Goal: Task Accomplishment & Management: Manage account settings

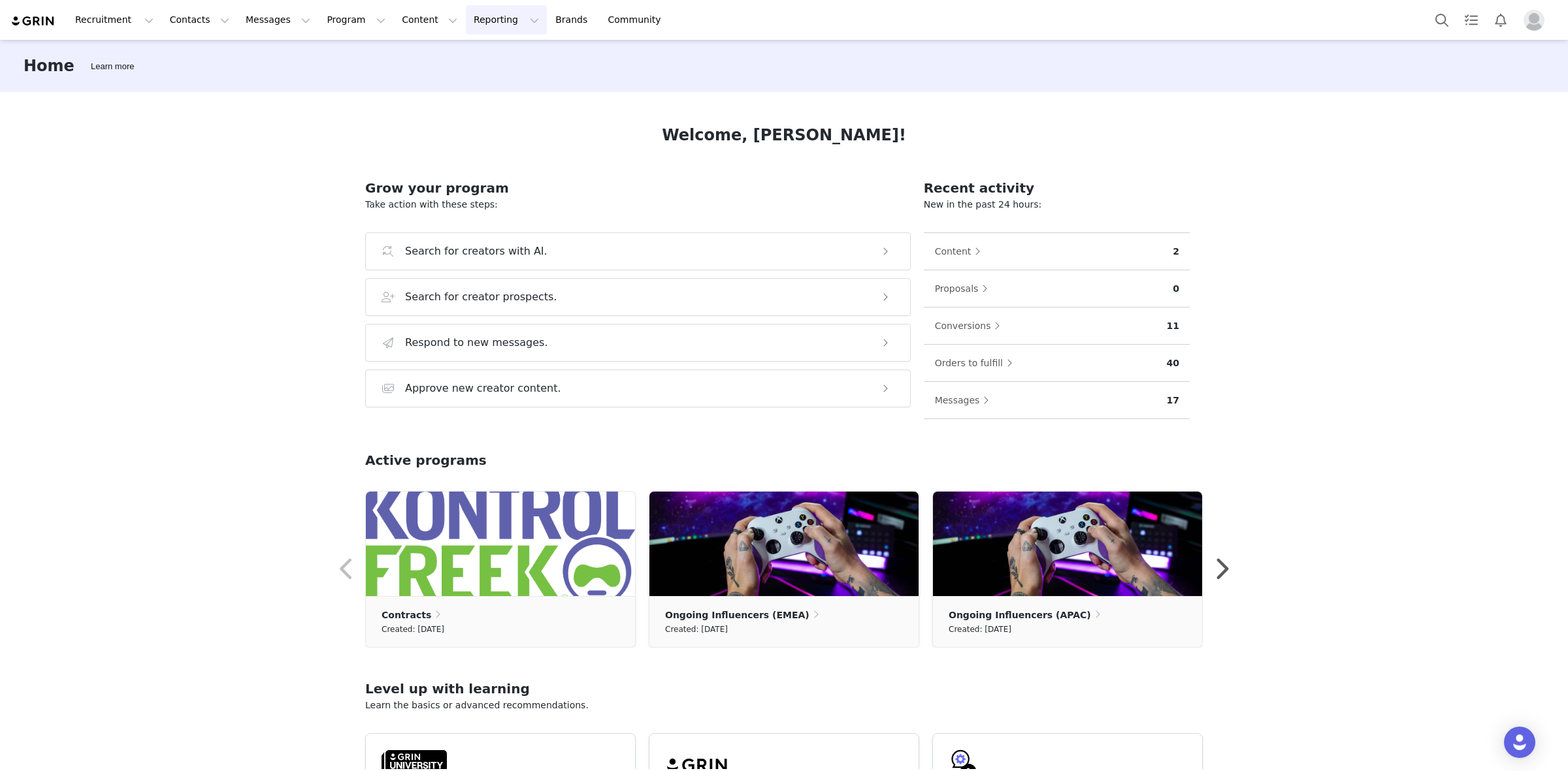
click at [466, 31] on button "Reporting Reporting" at bounding box center [506, 19] width 81 height 29
click at [194, 23] on button "Contacts Contacts" at bounding box center [199, 19] width 75 height 29
click at [328, 22] on button "Program Program" at bounding box center [356, 19] width 75 height 29
click at [394, 13] on button "Content Content" at bounding box center [429, 19] width 71 height 29
click at [466, 26] on button "Reporting Reporting" at bounding box center [506, 19] width 81 height 29
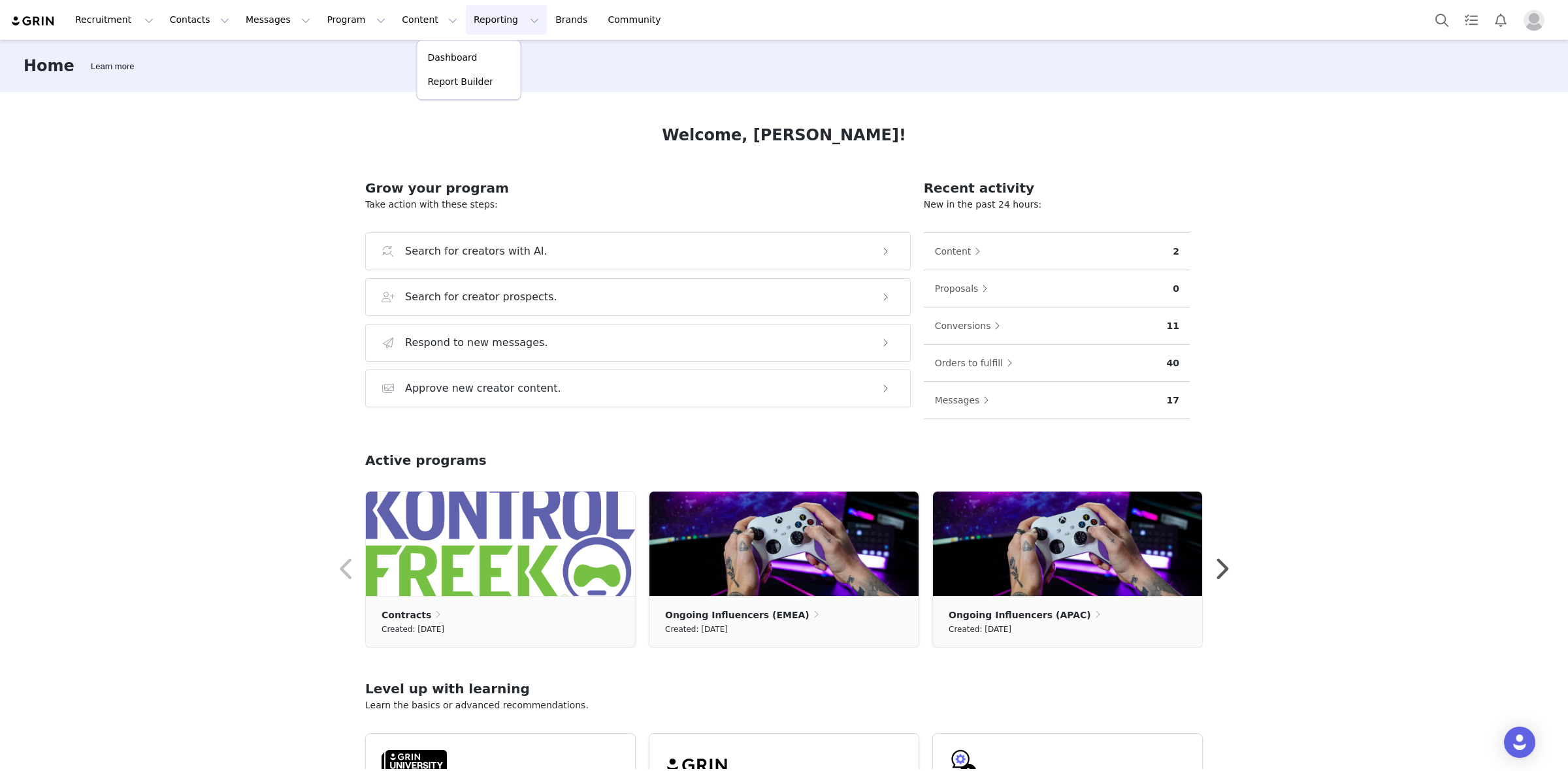
click at [389, 34] on div "Recruitment Recruitment Creator Search Curated Lists Landing Pages Web Extensio…" at bounding box center [784, 20] width 1568 height 40
click at [394, 13] on button "Content Content" at bounding box center [429, 19] width 71 height 29
click at [319, 24] on button "Program Program" at bounding box center [356, 19] width 75 height 29
click at [328, 113] on link "Payments" at bounding box center [338, 105] width 103 height 24
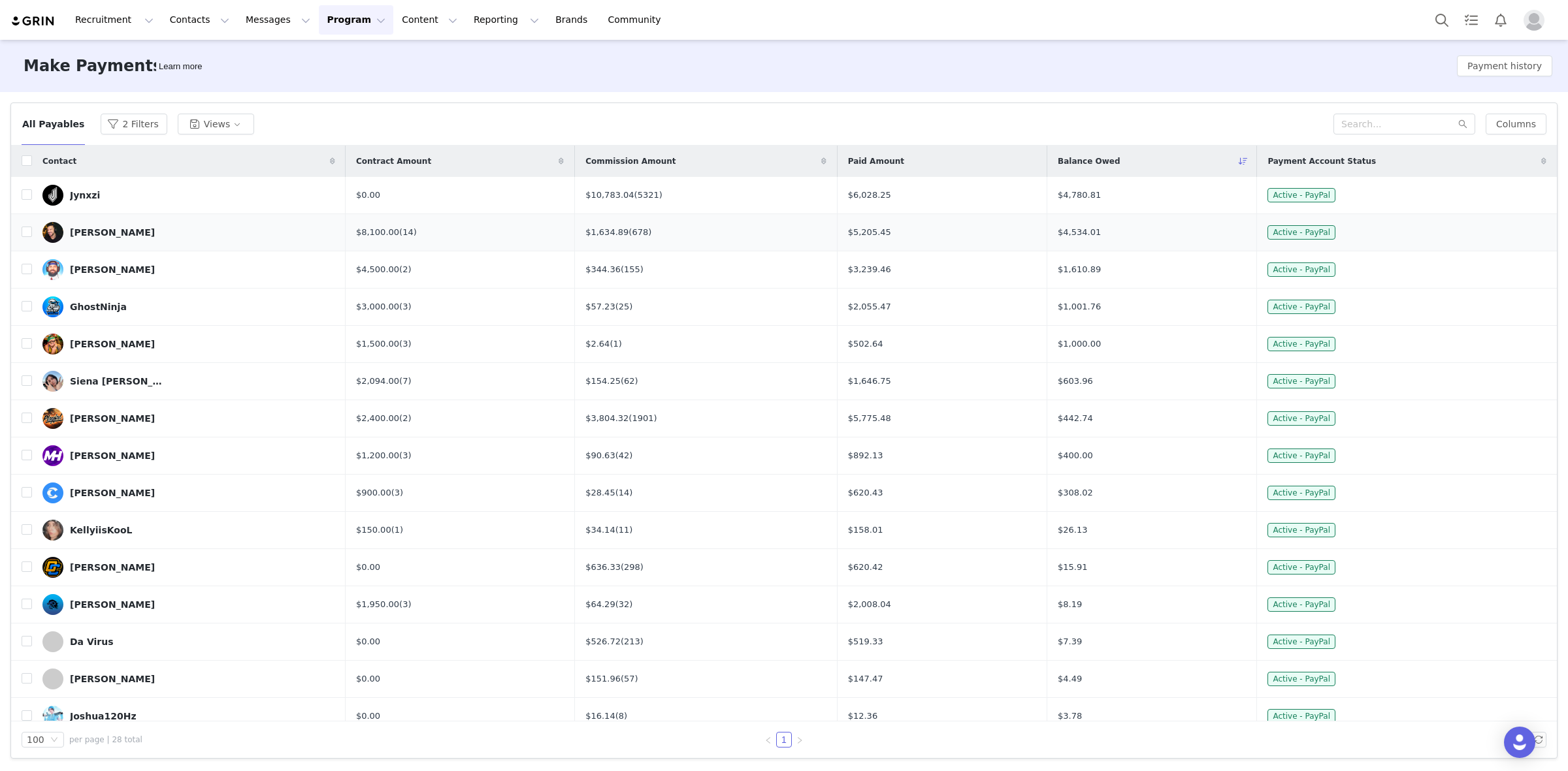
click at [142, 227] on link "[PERSON_NAME]" at bounding box center [188, 232] width 292 height 21
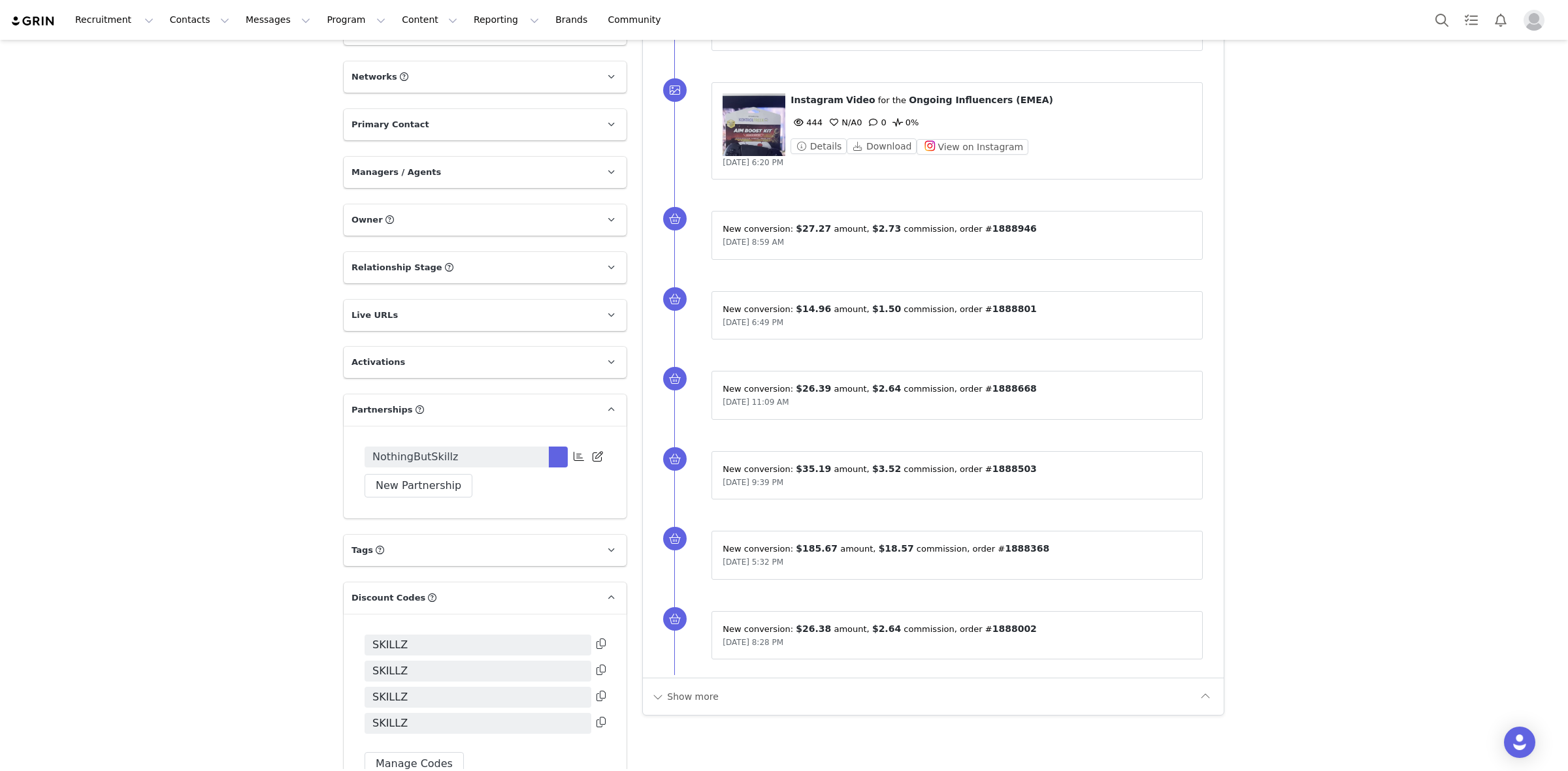
scroll to position [689, 0]
click at [593, 462] on span at bounding box center [597, 455] width 16 height 16
select select "40a76d32-5e38-4bfc-9a08-4bd8349c0f21"
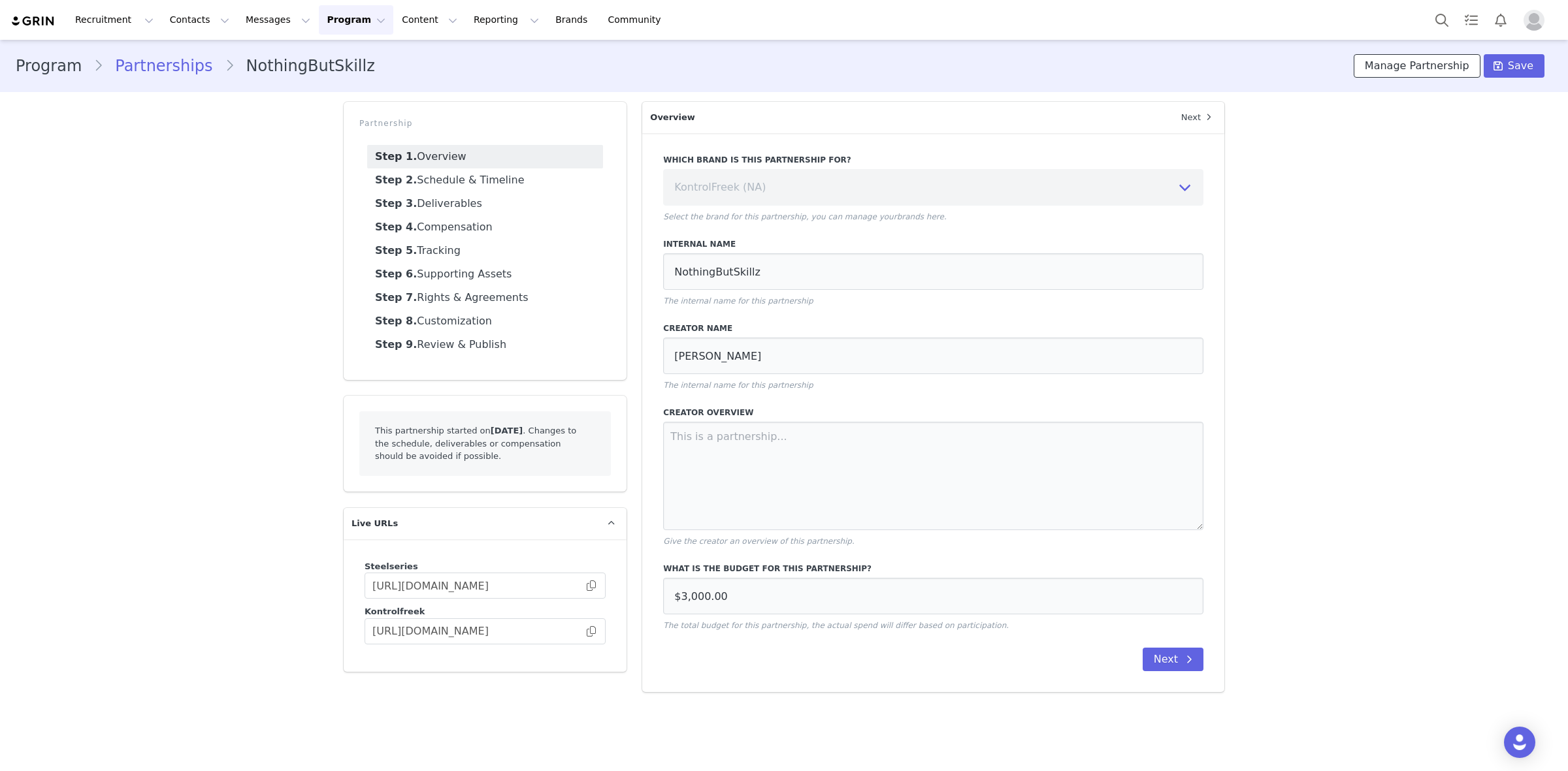
click at [1422, 60] on button "Manage Partnership" at bounding box center [1416, 66] width 126 height 23
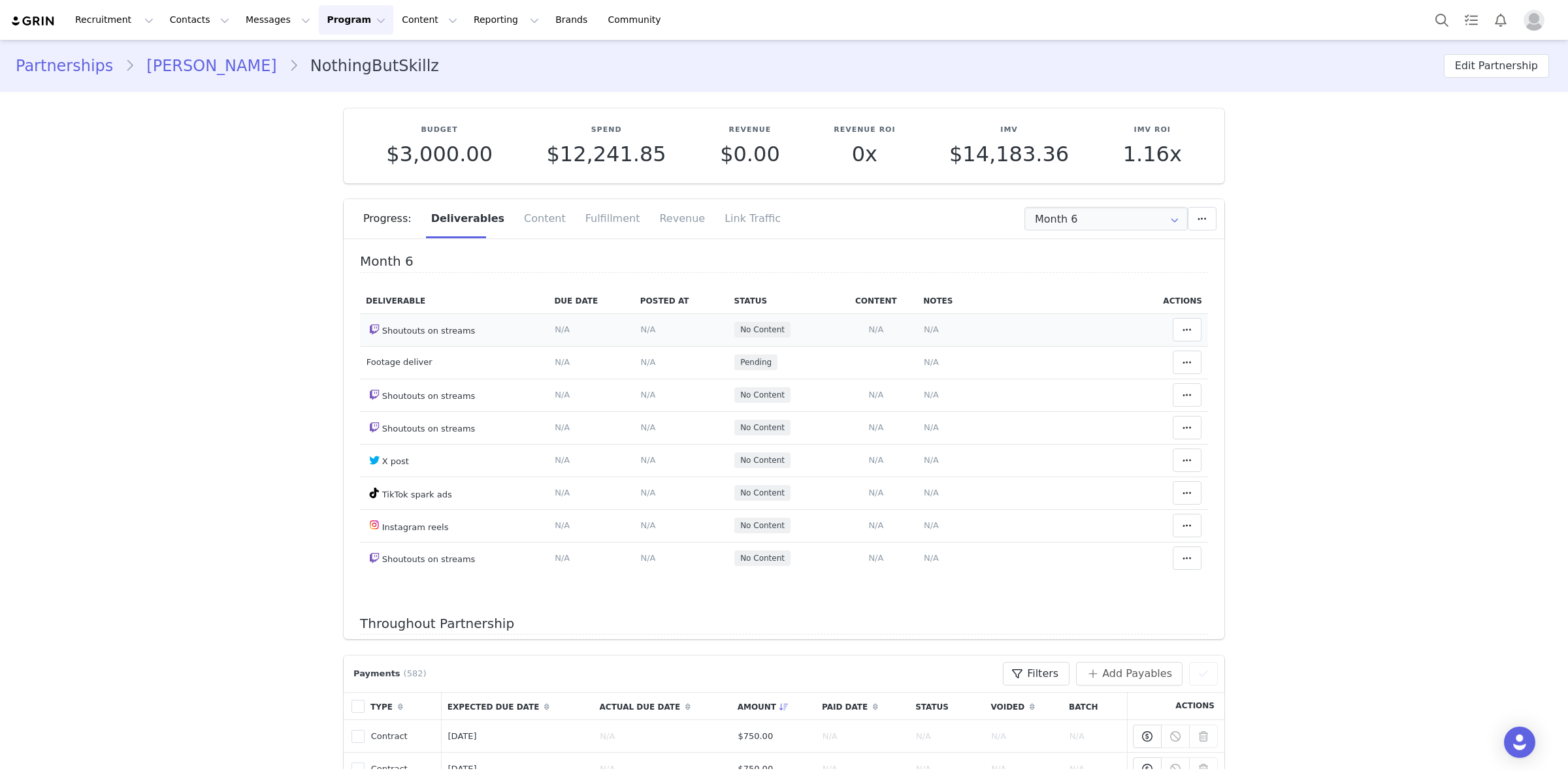
scroll to position [102, 0]
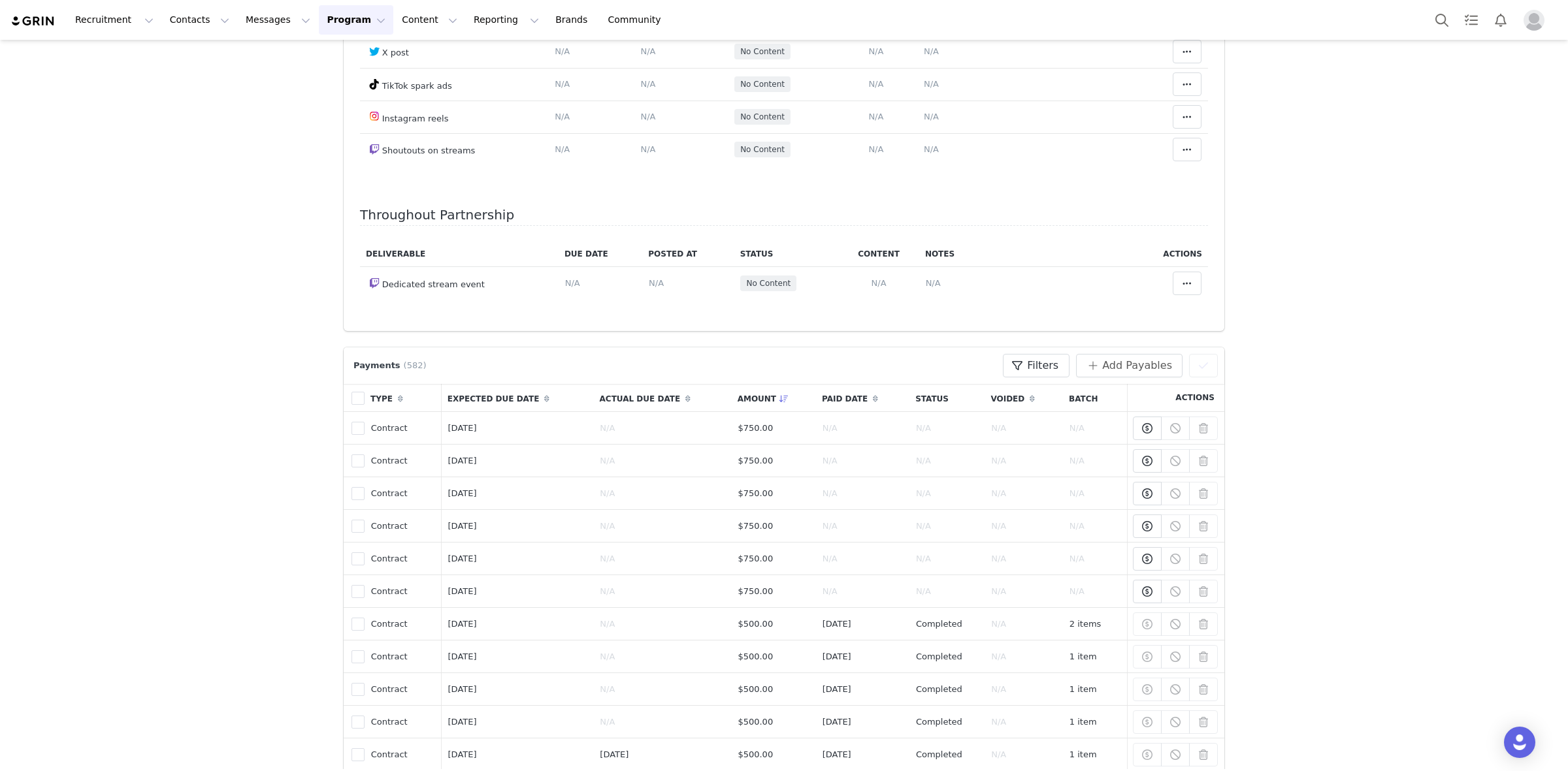
scroll to position [309, 0]
click at [355, 425] on span at bounding box center [358, 428] width 13 height 13
click at [364, 421] on input "8324356" at bounding box center [364, 421] width 0 height 0
click at [355, 425] on span at bounding box center [358, 428] width 13 height 13
click at [364, 421] on input "8324356" at bounding box center [364, 421] width 0 height 0
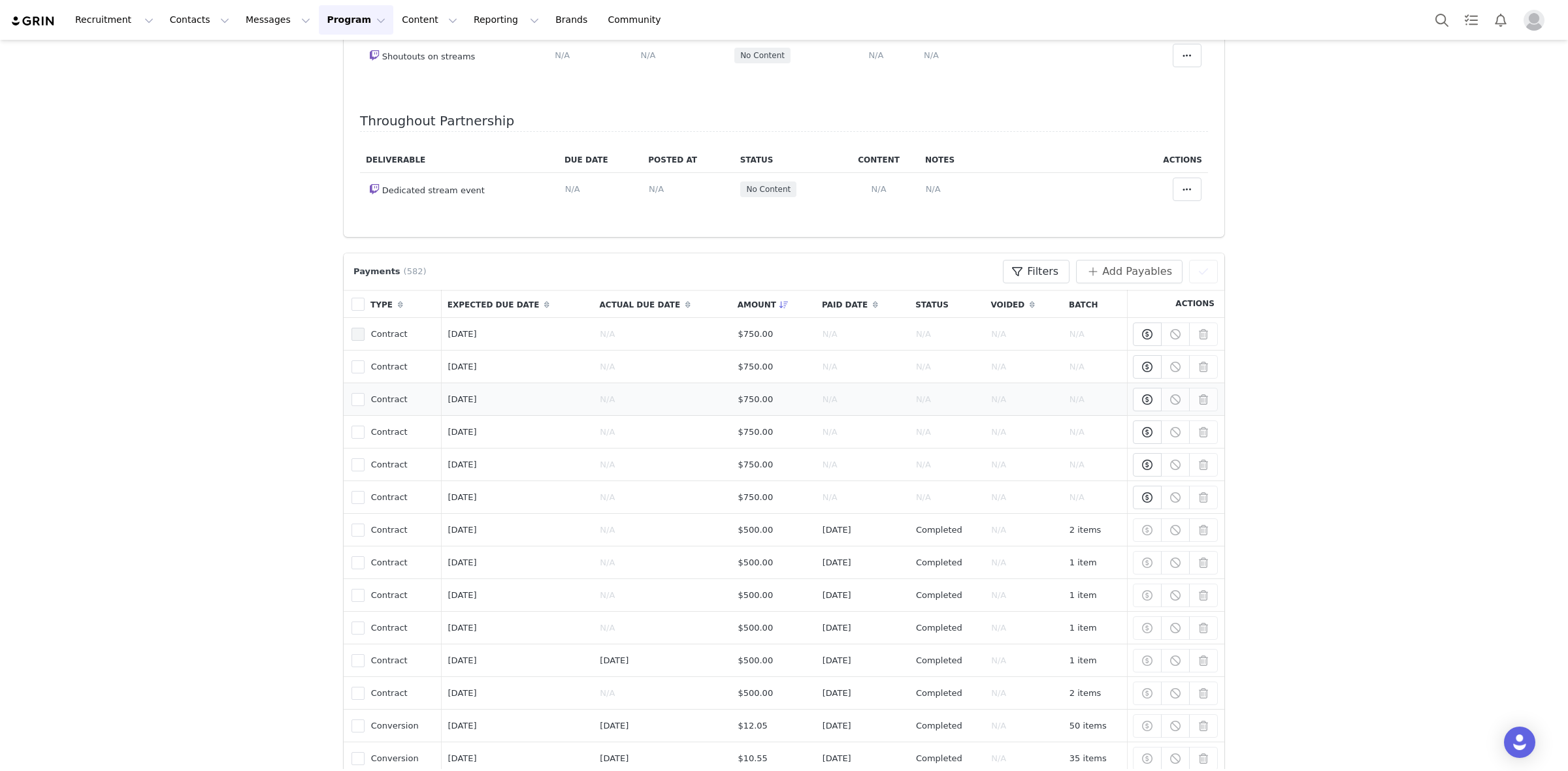
scroll to position [415, 0]
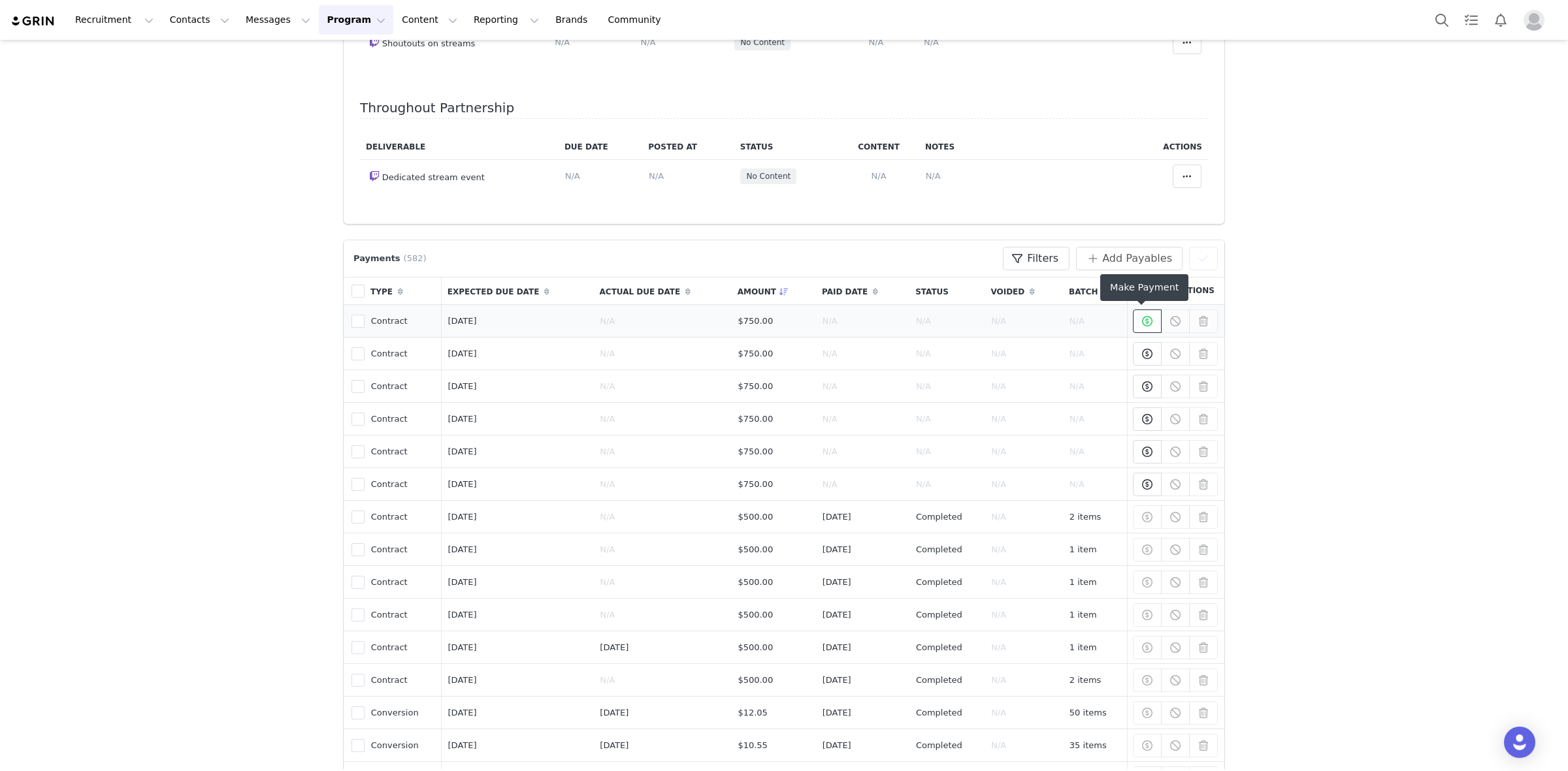
click at [1143, 325] on icon at bounding box center [1148, 321] width 10 height 10
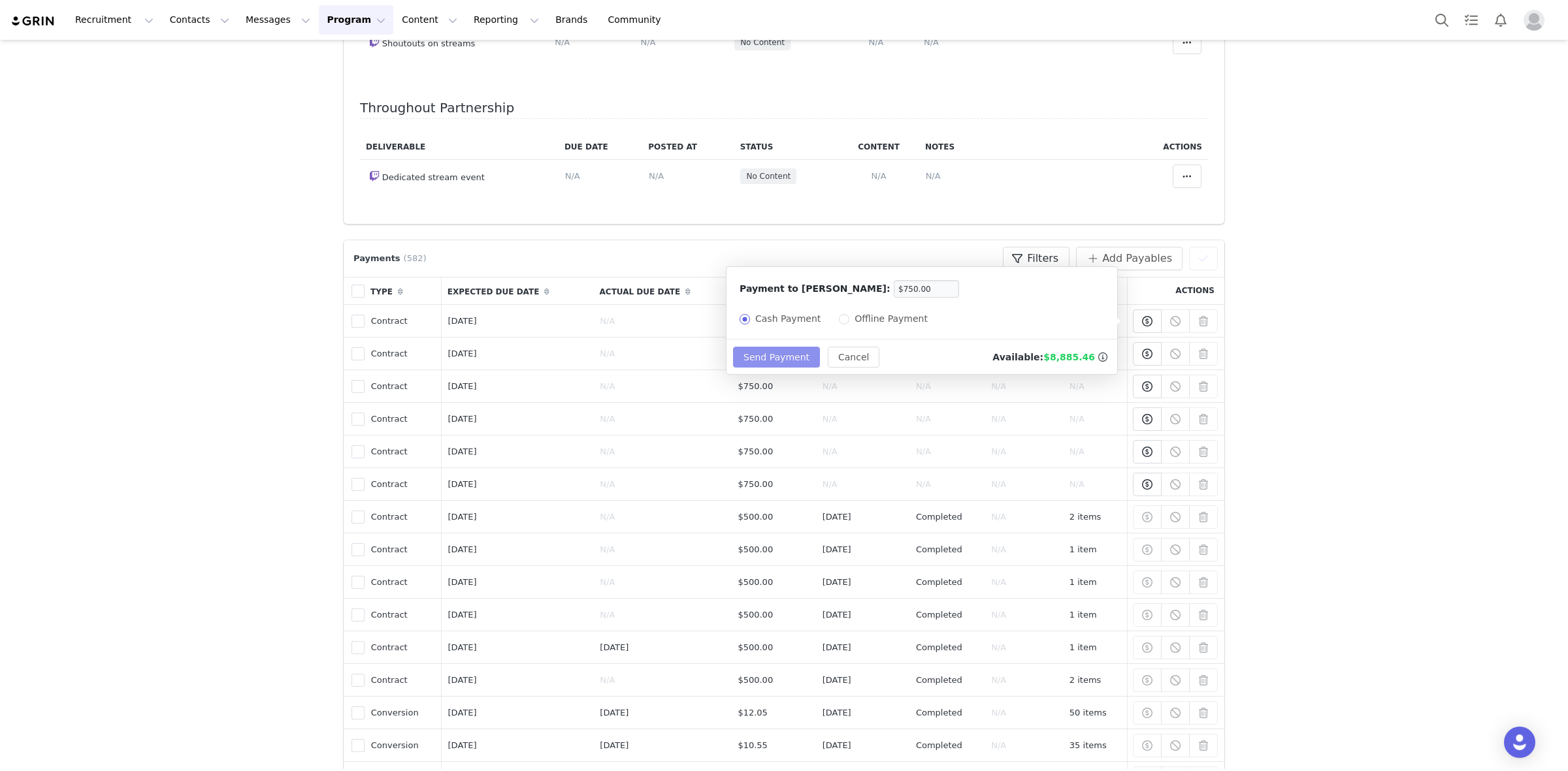
click at [776, 363] on button "Send Payment" at bounding box center [776, 357] width 87 height 21
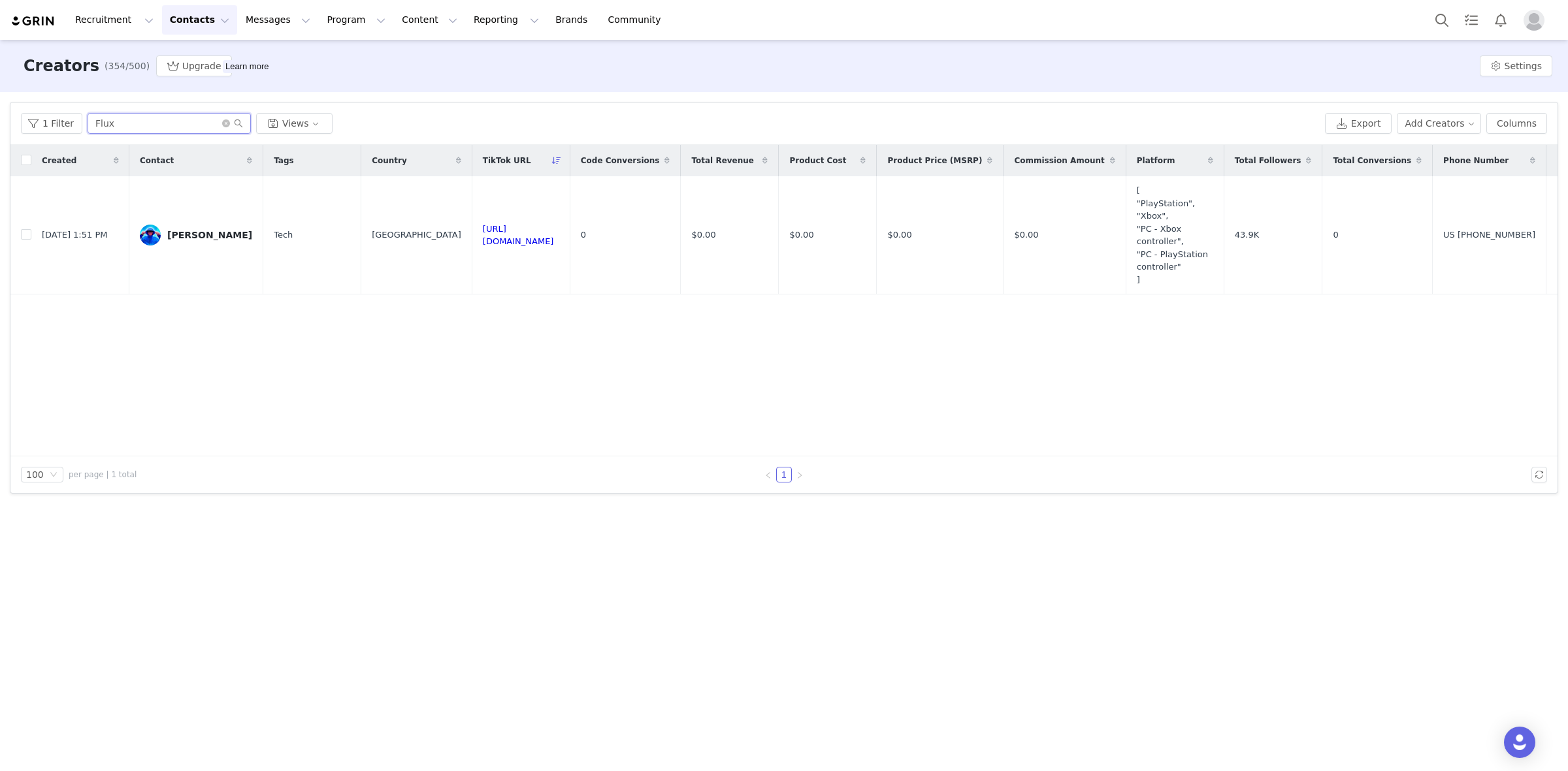
click at [165, 127] on input "Flux" at bounding box center [169, 123] width 163 height 21
click at [394, 23] on button "Content Content" at bounding box center [429, 19] width 71 height 29
click at [321, 19] on button "Program Program" at bounding box center [356, 19] width 75 height 29
click at [307, 110] on p "Payments" at bounding box center [321, 106] width 45 height 13
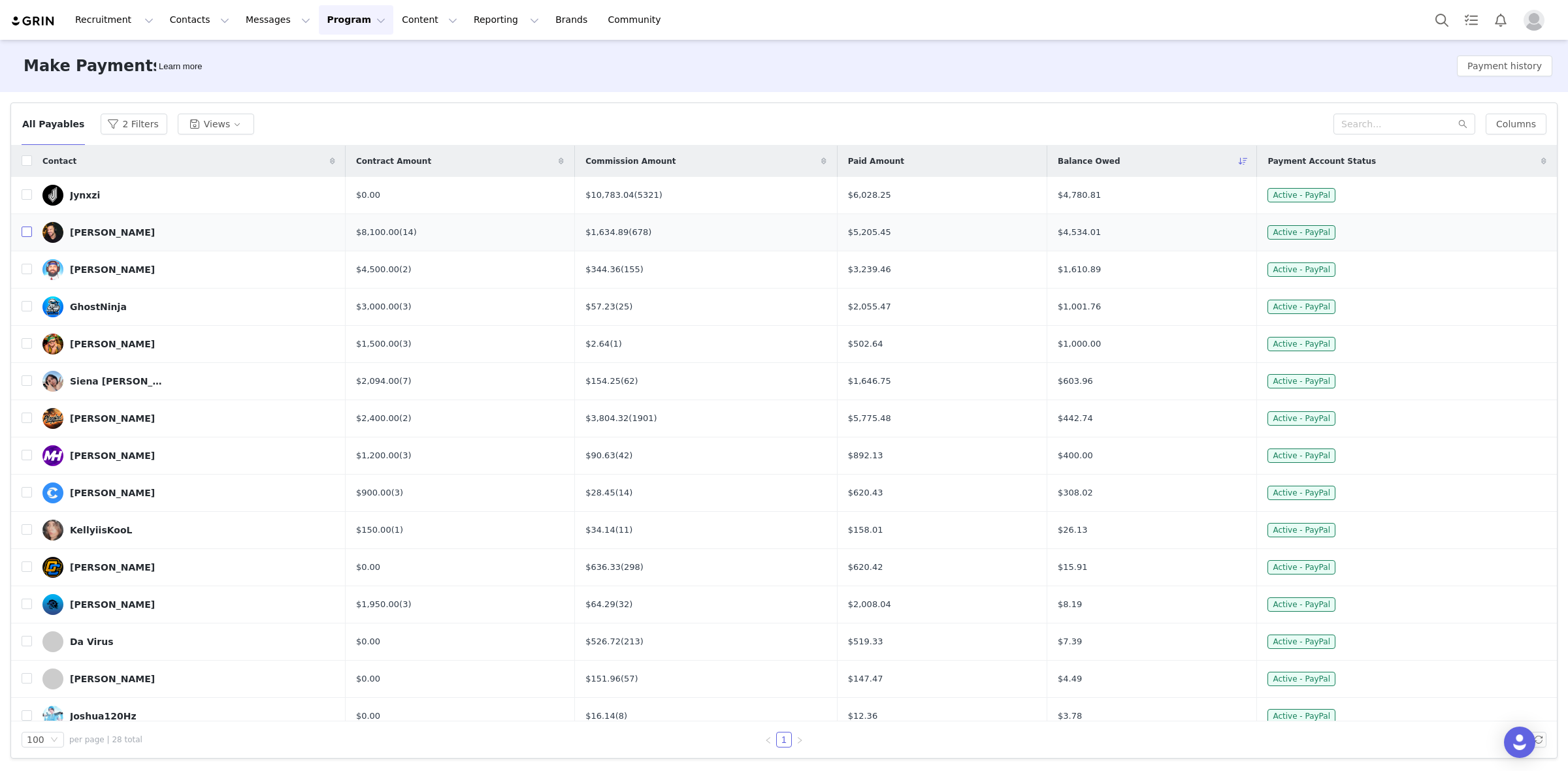
click at [24, 233] on input "checkbox" at bounding box center [27, 232] width 10 height 10
checkbox input "true"
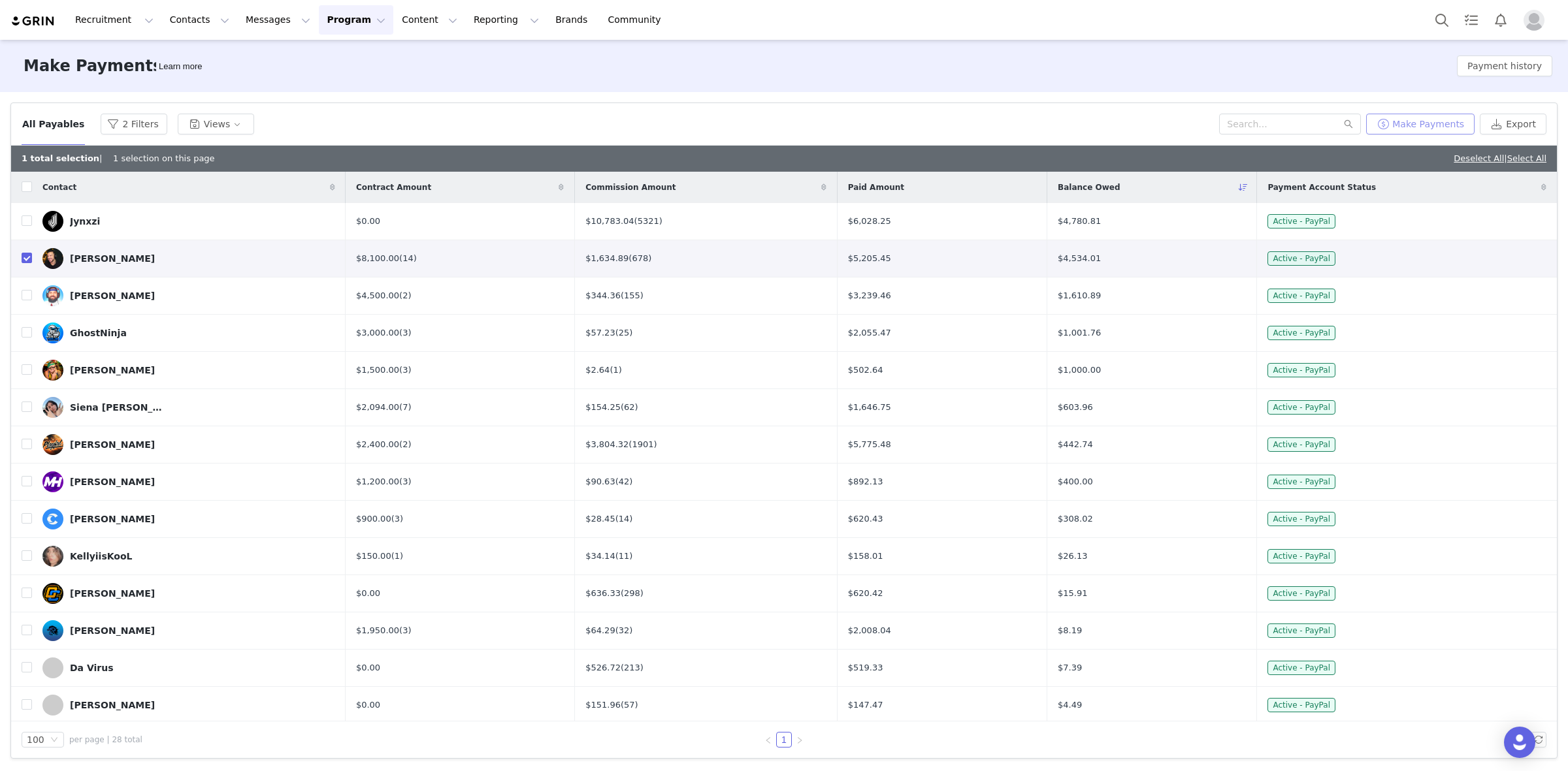
click at [1426, 122] on button "Make Payments" at bounding box center [1420, 124] width 108 height 21
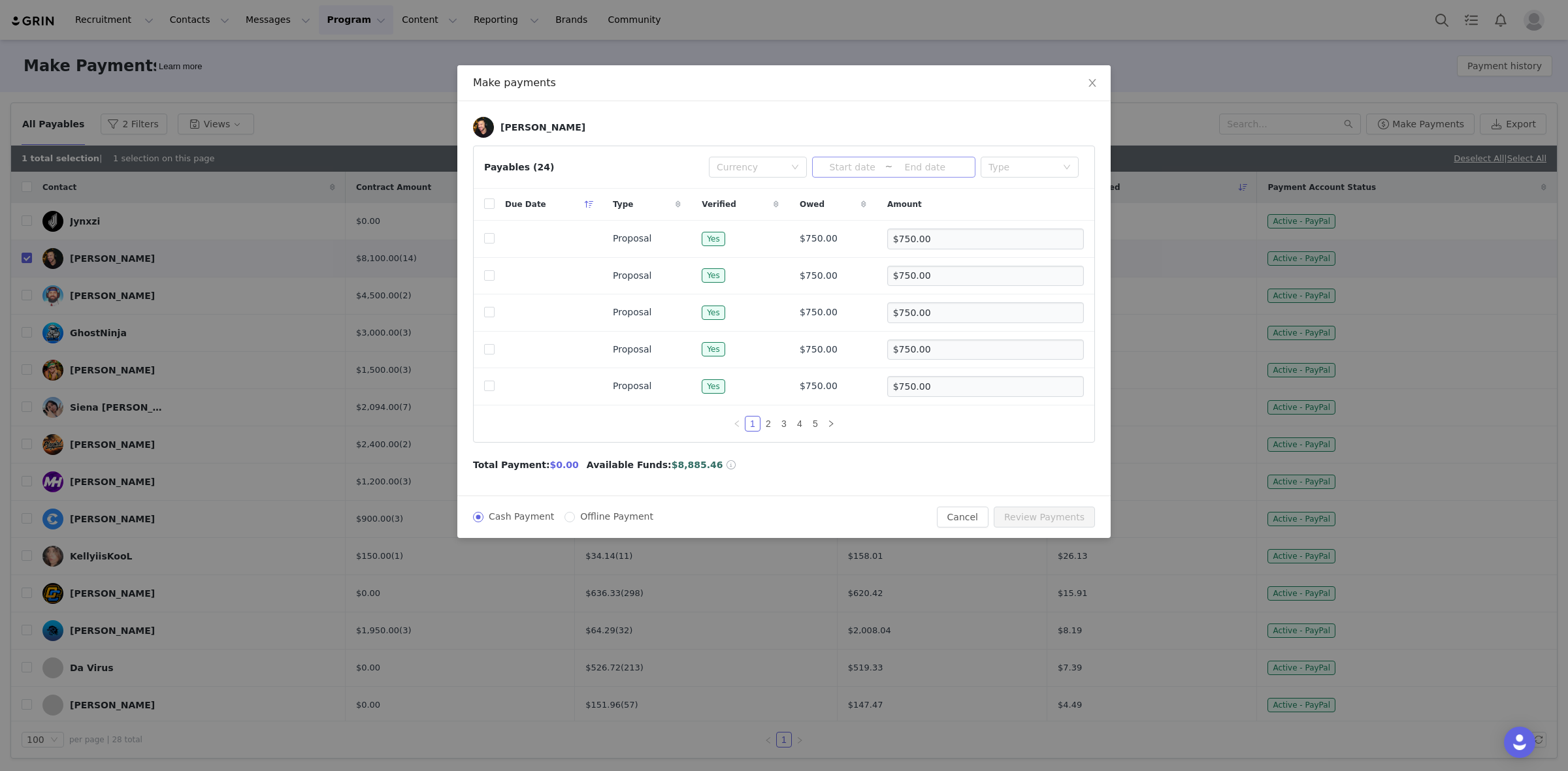
click at [856, 168] on input at bounding box center [852, 167] width 64 height 14
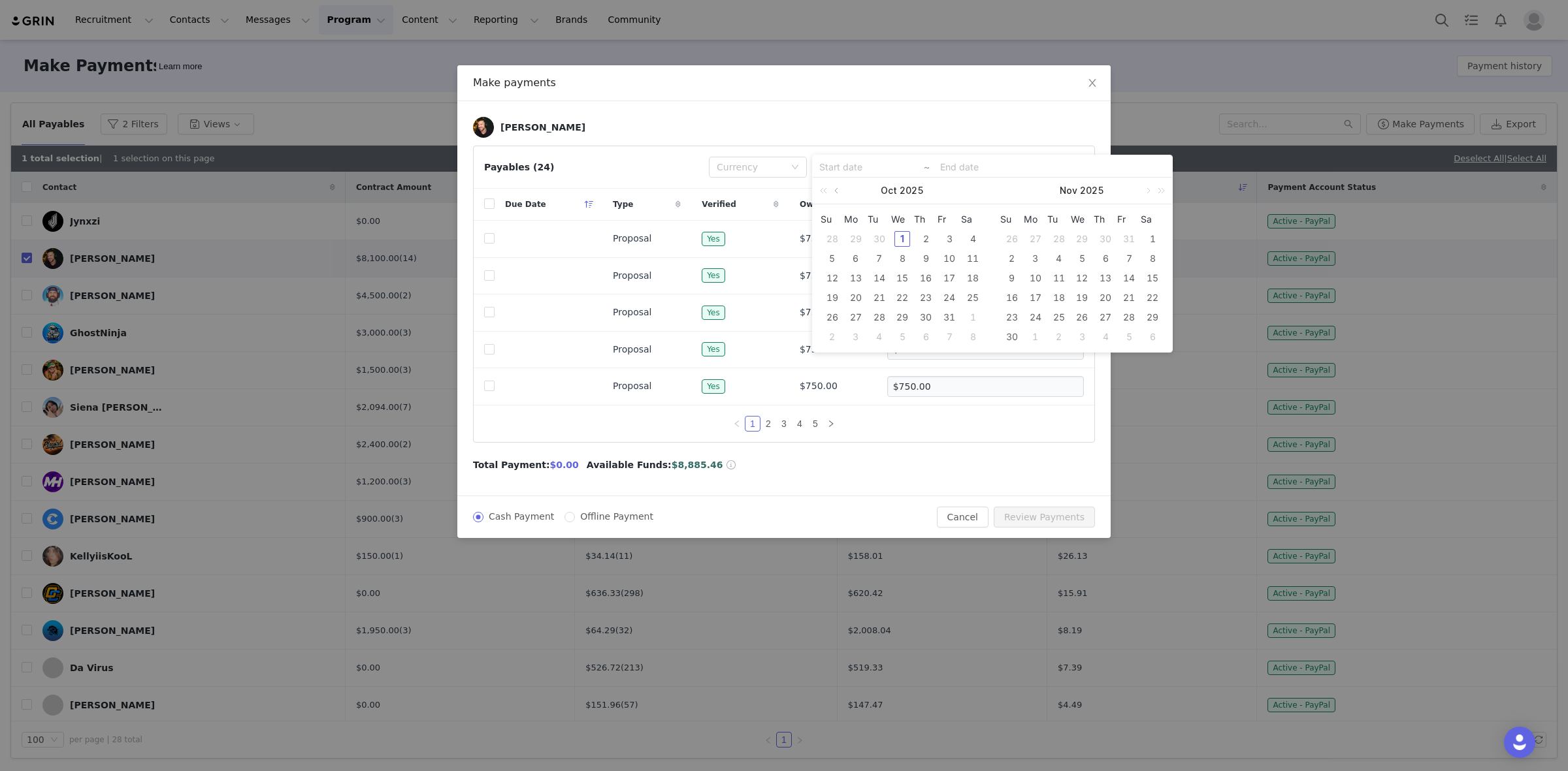
click at [839, 190] on link at bounding box center [838, 190] width 12 height 26
click at [839, 189] on link at bounding box center [838, 190] width 12 height 26
click at [841, 189] on link at bounding box center [838, 190] width 12 height 26
click at [841, 188] on link at bounding box center [838, 190] width 12 height 26
click at [833, 239] on div "1" at bounding box center [832, 239] width 16 height 16
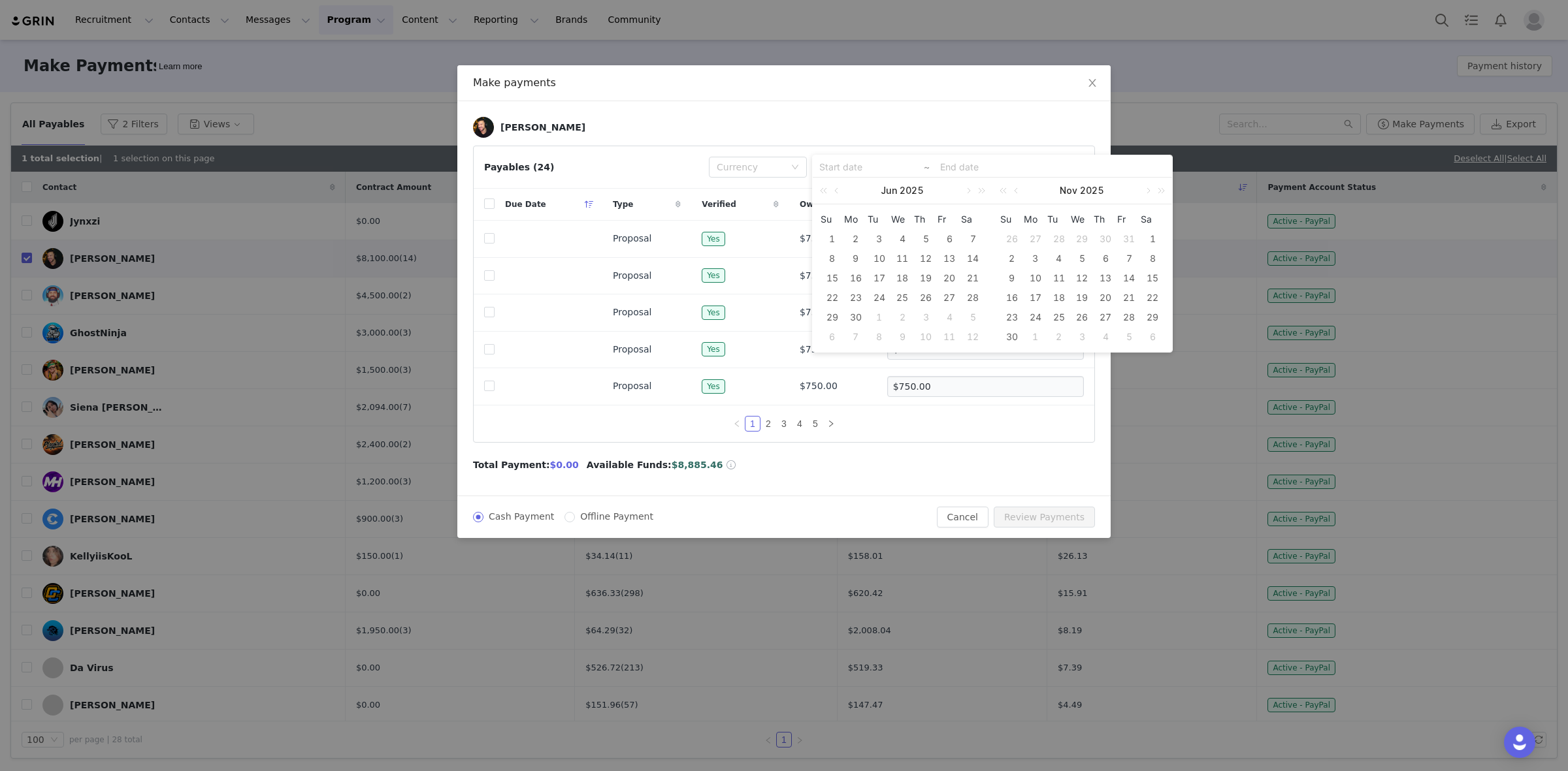
type input "2025-06-01"
click at [858, 320] on div "30" at bounding box center [856, 317] width 16 height 16
type input "2025-06-01"
type input "2025-06-30"
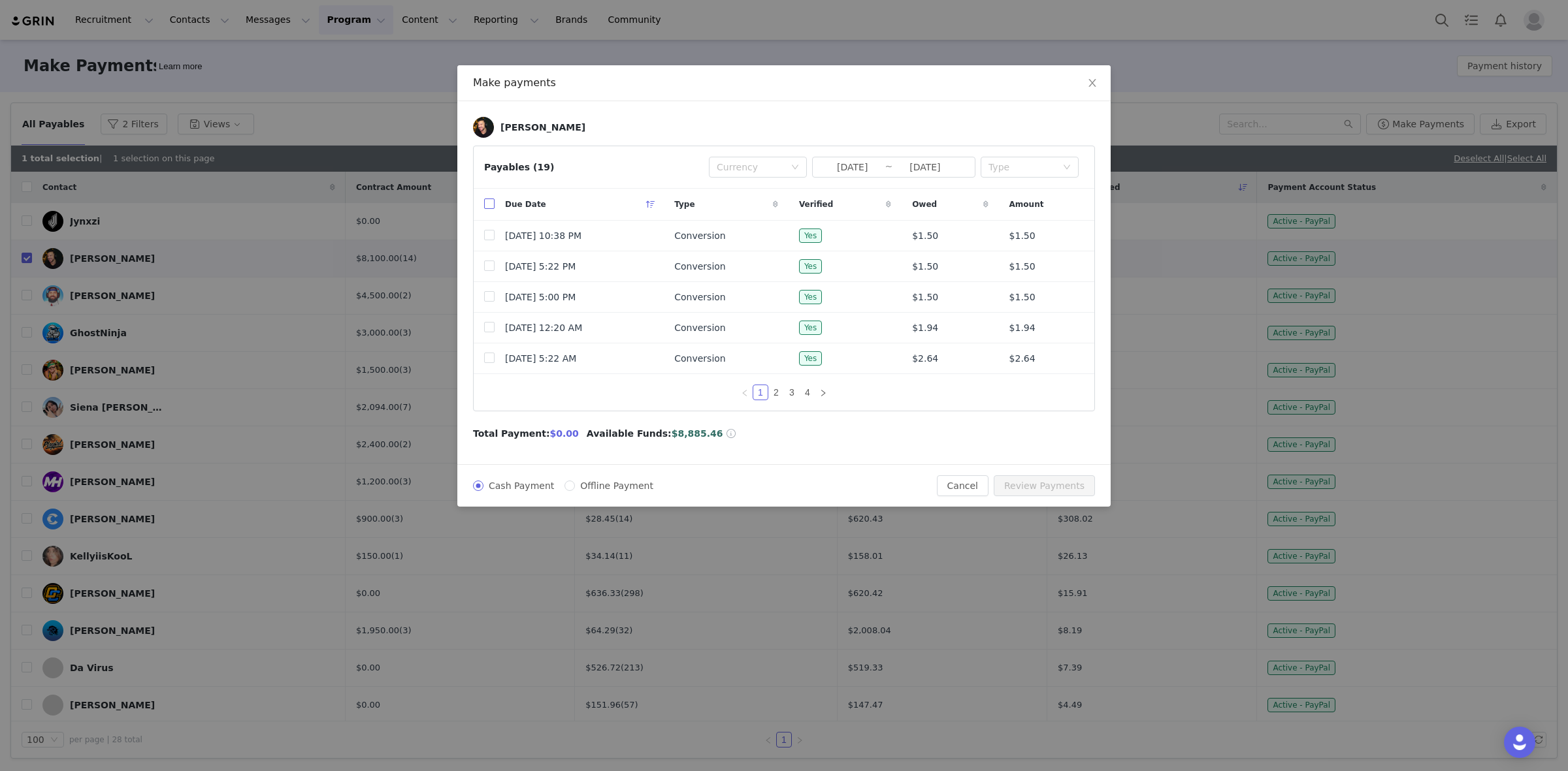
click at [490, 204] on input "checkbox" at bounding box center [489, 203] width 10 height 10
checkbox input "true"
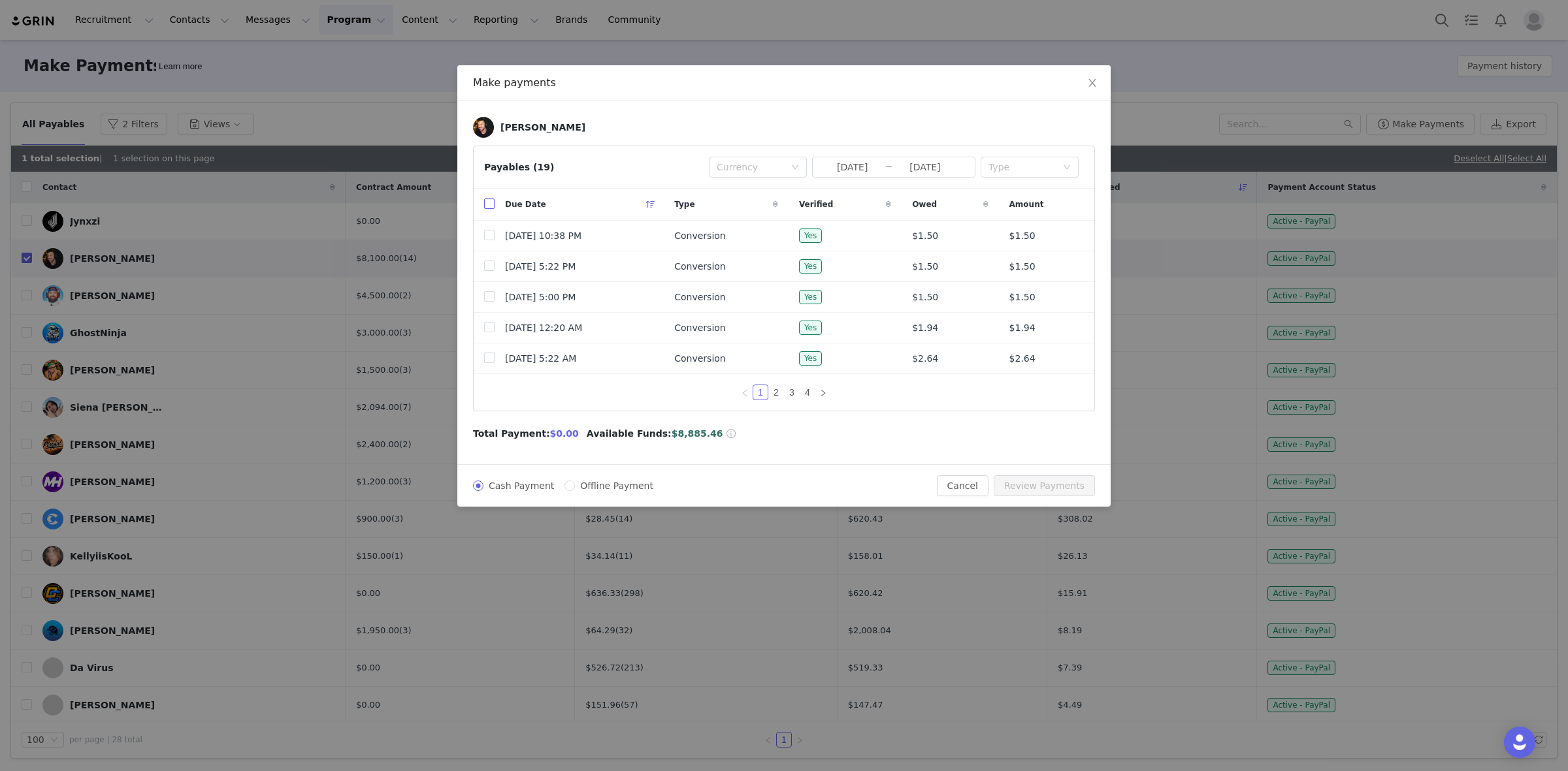
checkbox input "true"
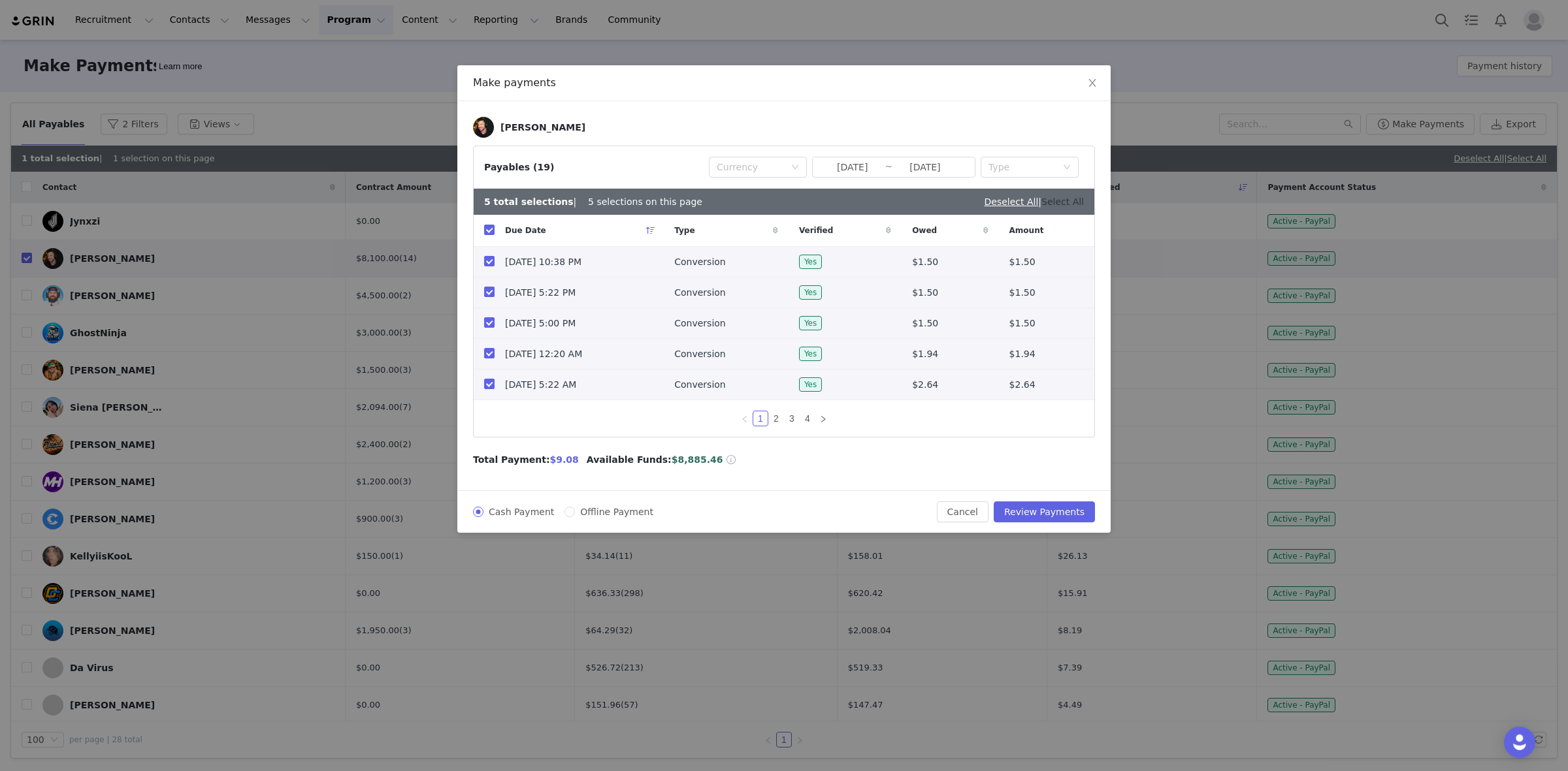
click at [1049, 203] on link "Select All" at bounding box center [1062, 202] width 43 height 10
click at [972, 517] on button "Cancel" at bounding box center [963, 511] width 52 height 21
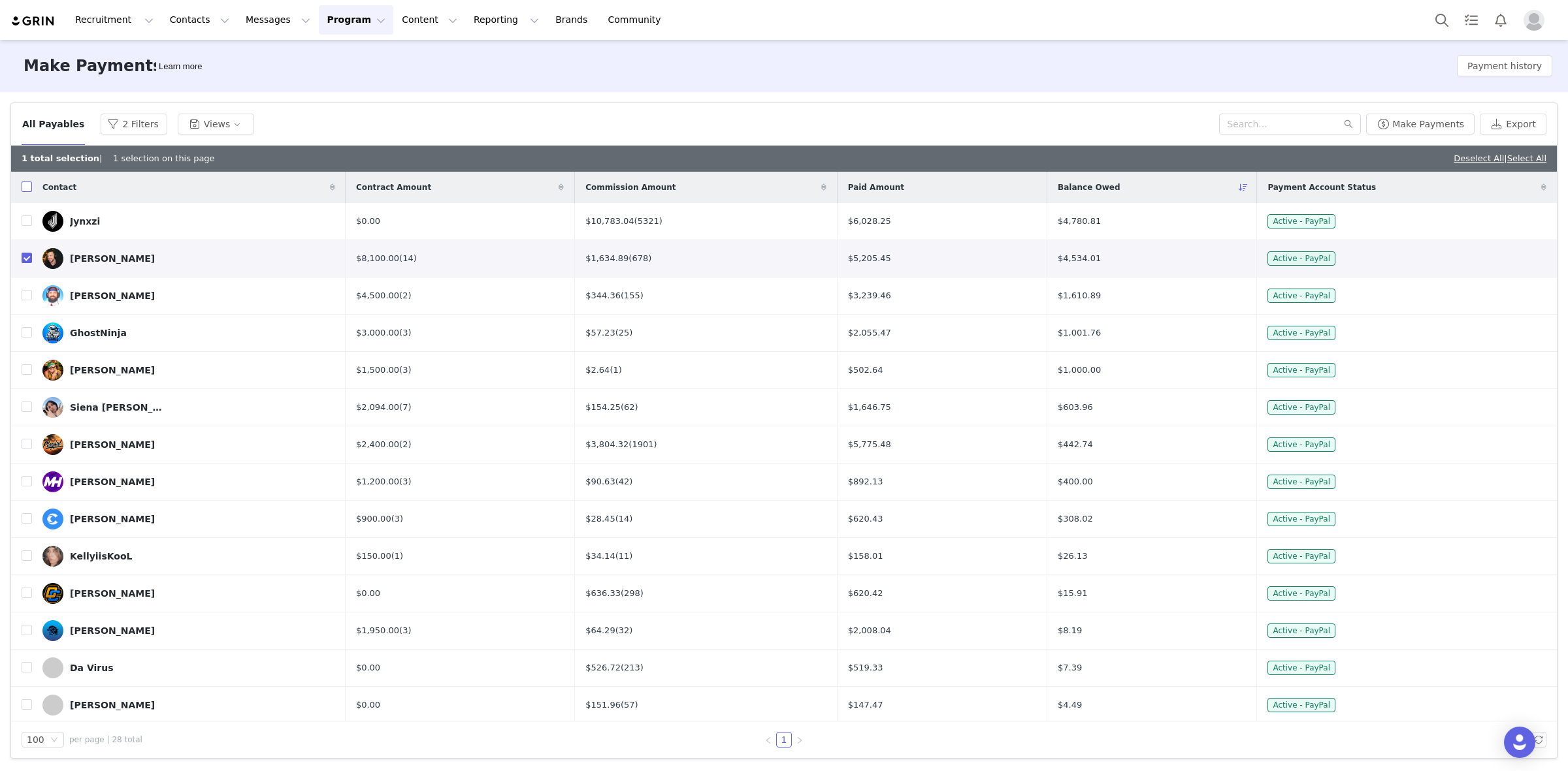
click at [29, 186] on input "checkbox" at bounding box center [27, 187] width 10 height 10
checkbox input "true"
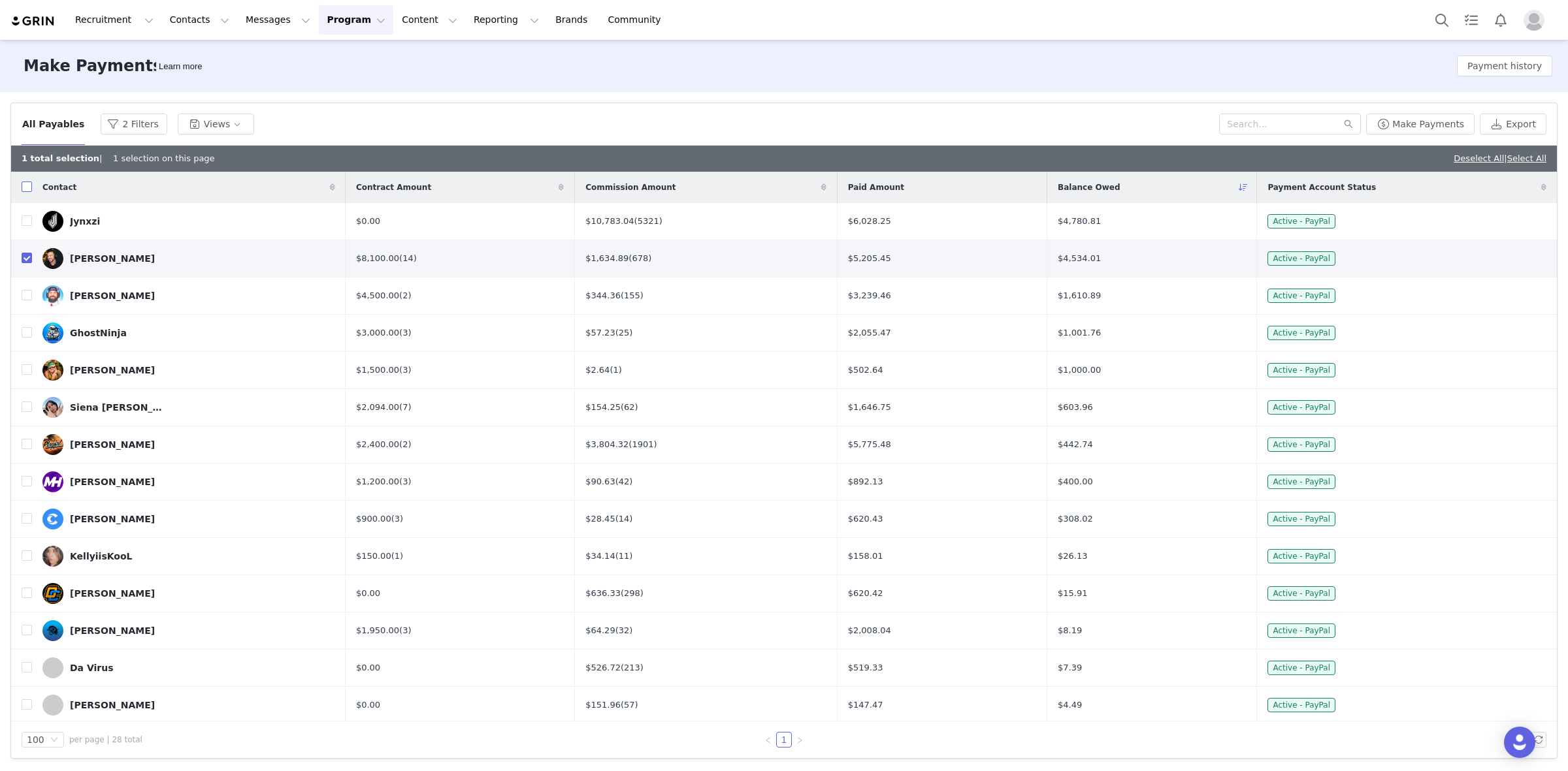
checkbox input "true"
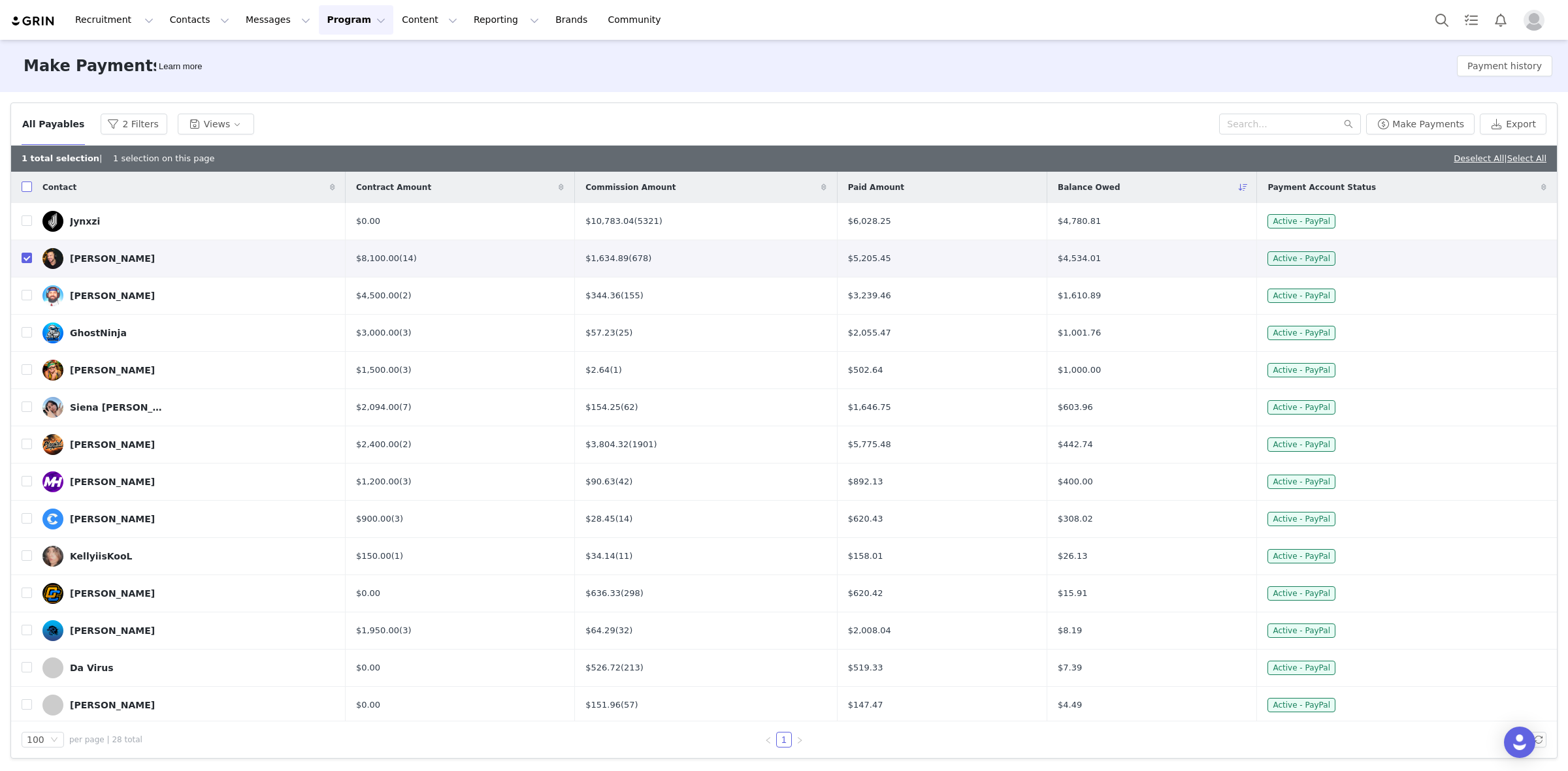
checkbox input "true"
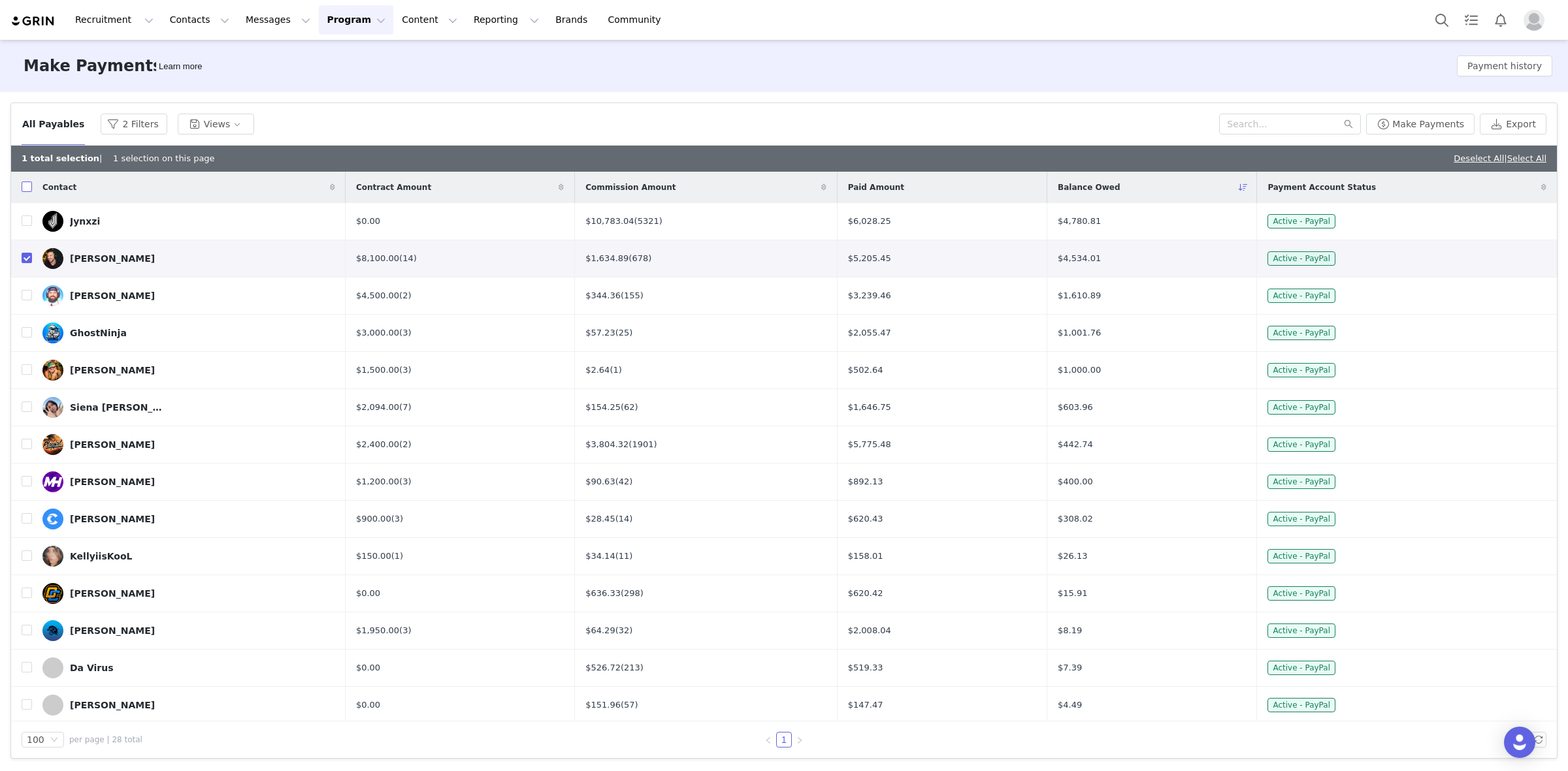
checkbox input "true"
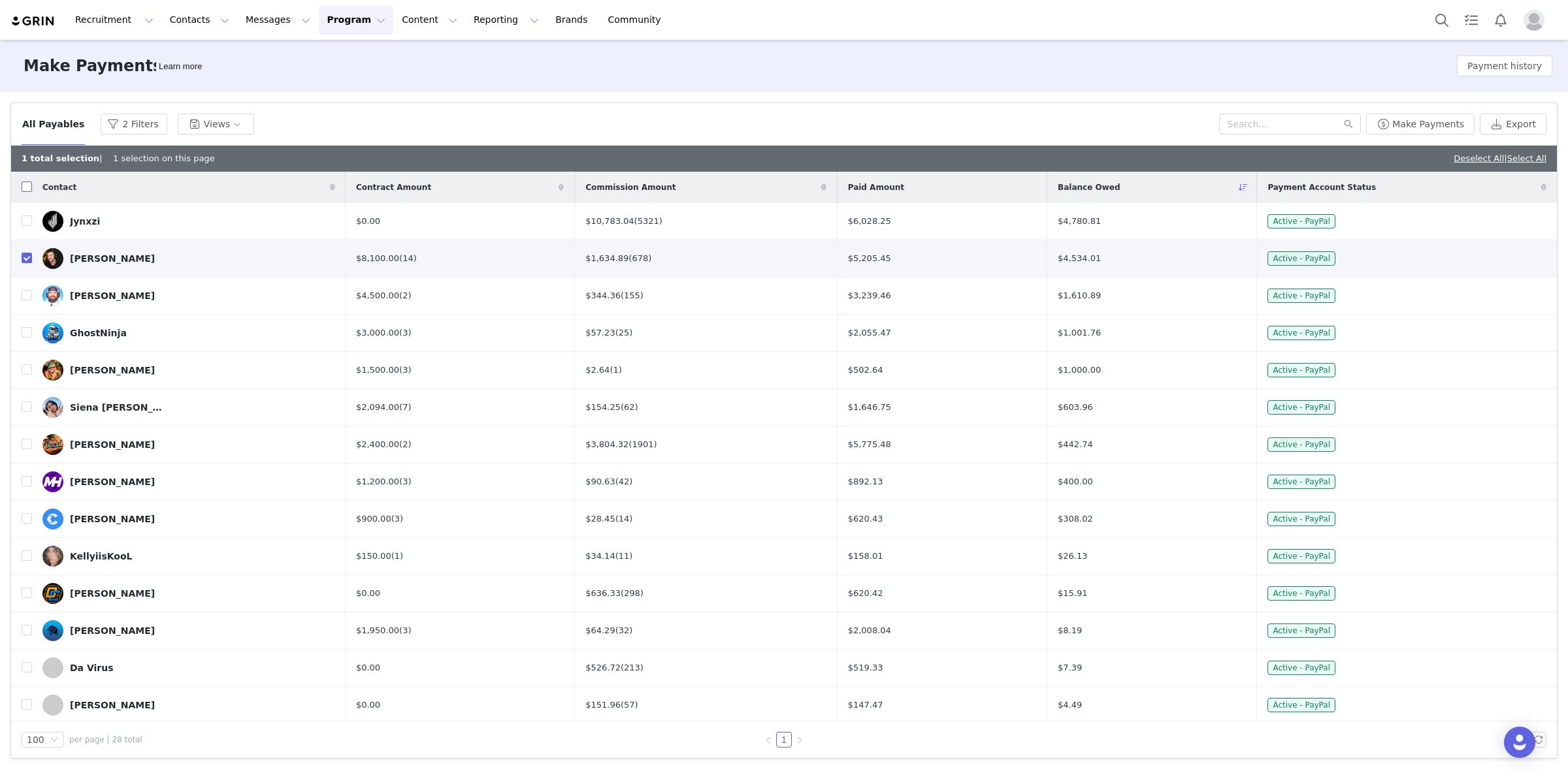
checkbox input "true"
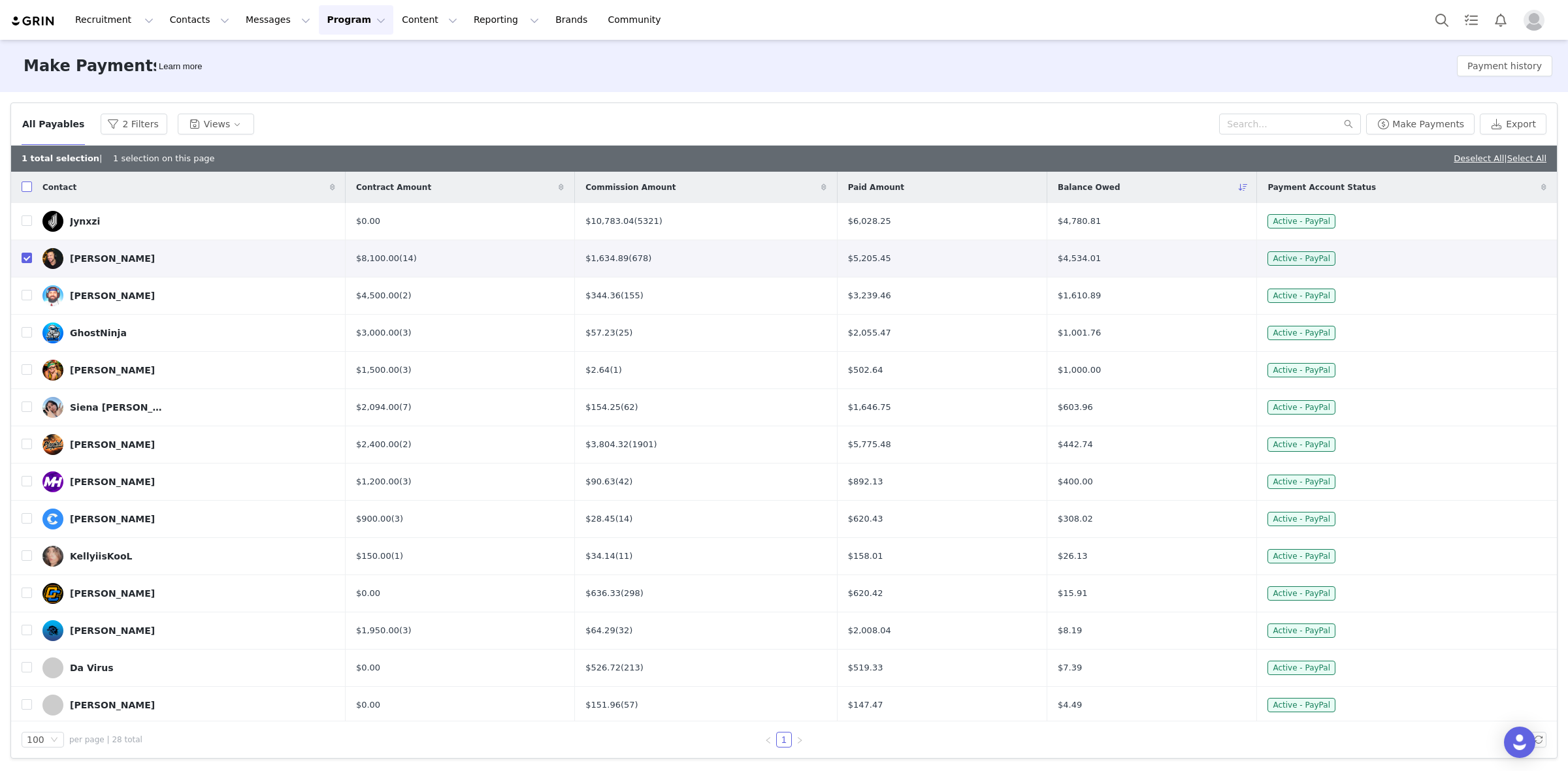
checkbox input "true"
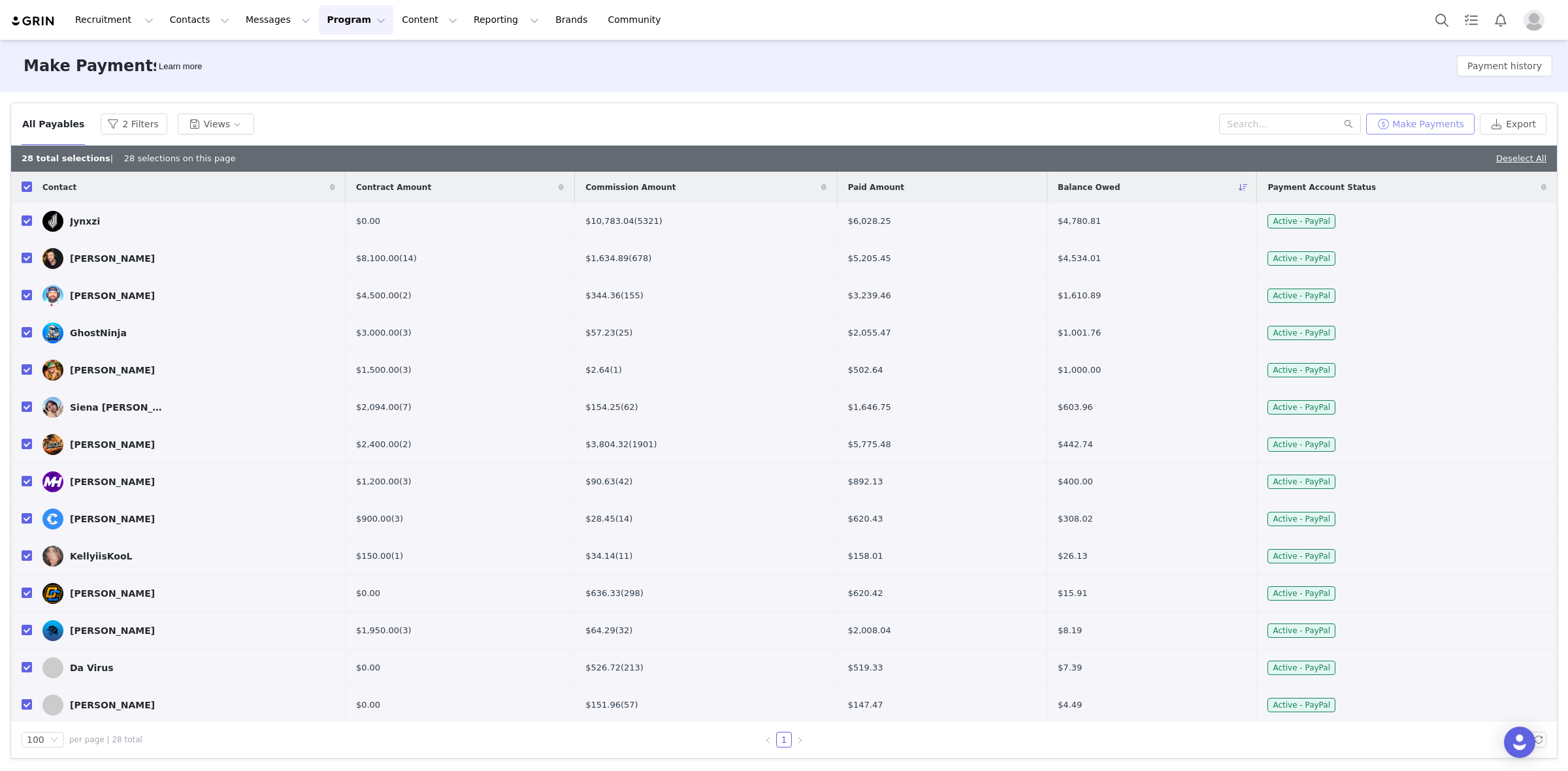
click at [1400, 126] on button "Make Payments" at bounding box center [1420, 124] width 108 height 21
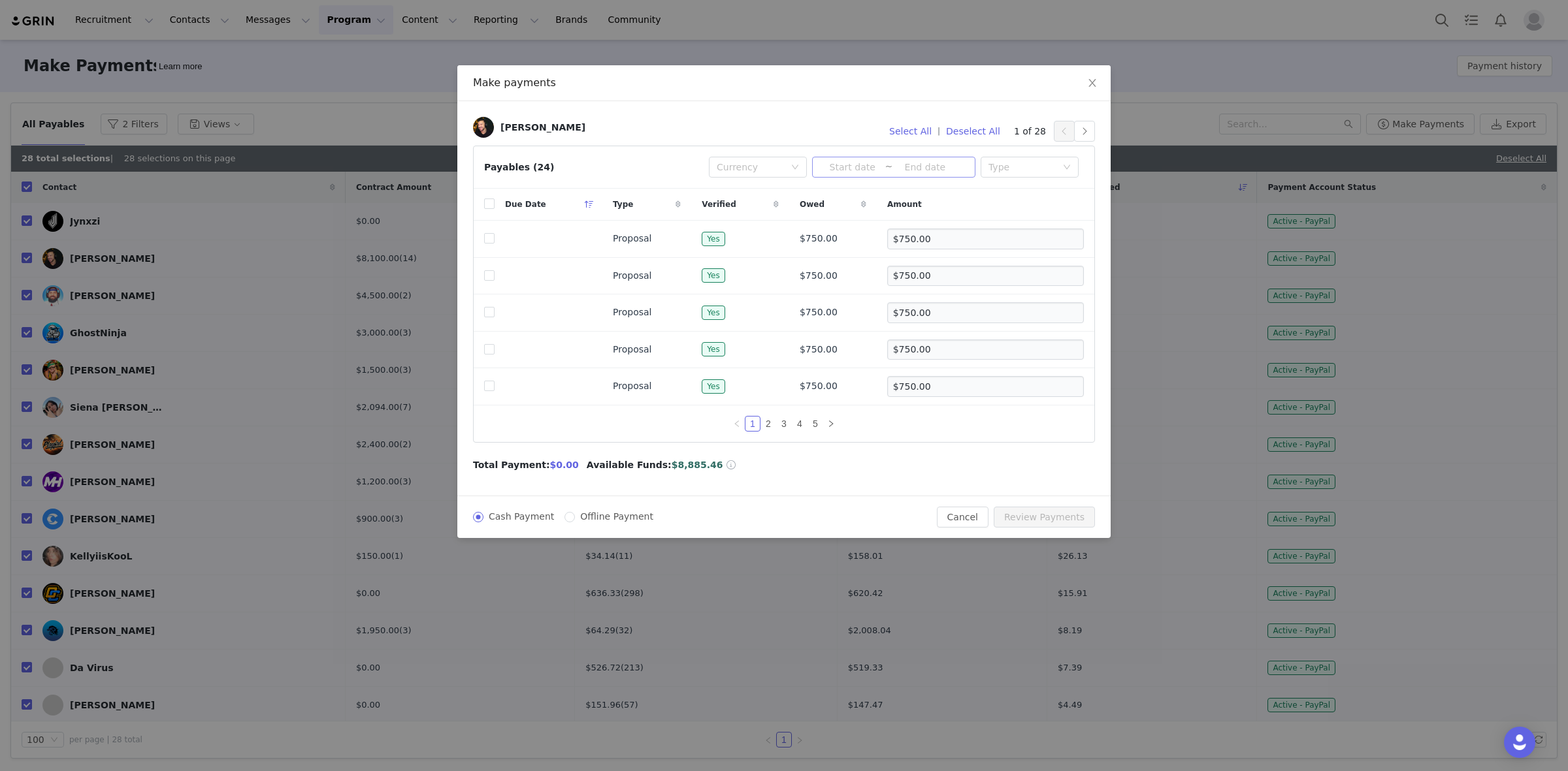
click at [834, 168] on input at bounding box center [852, 167] width 64 height 14
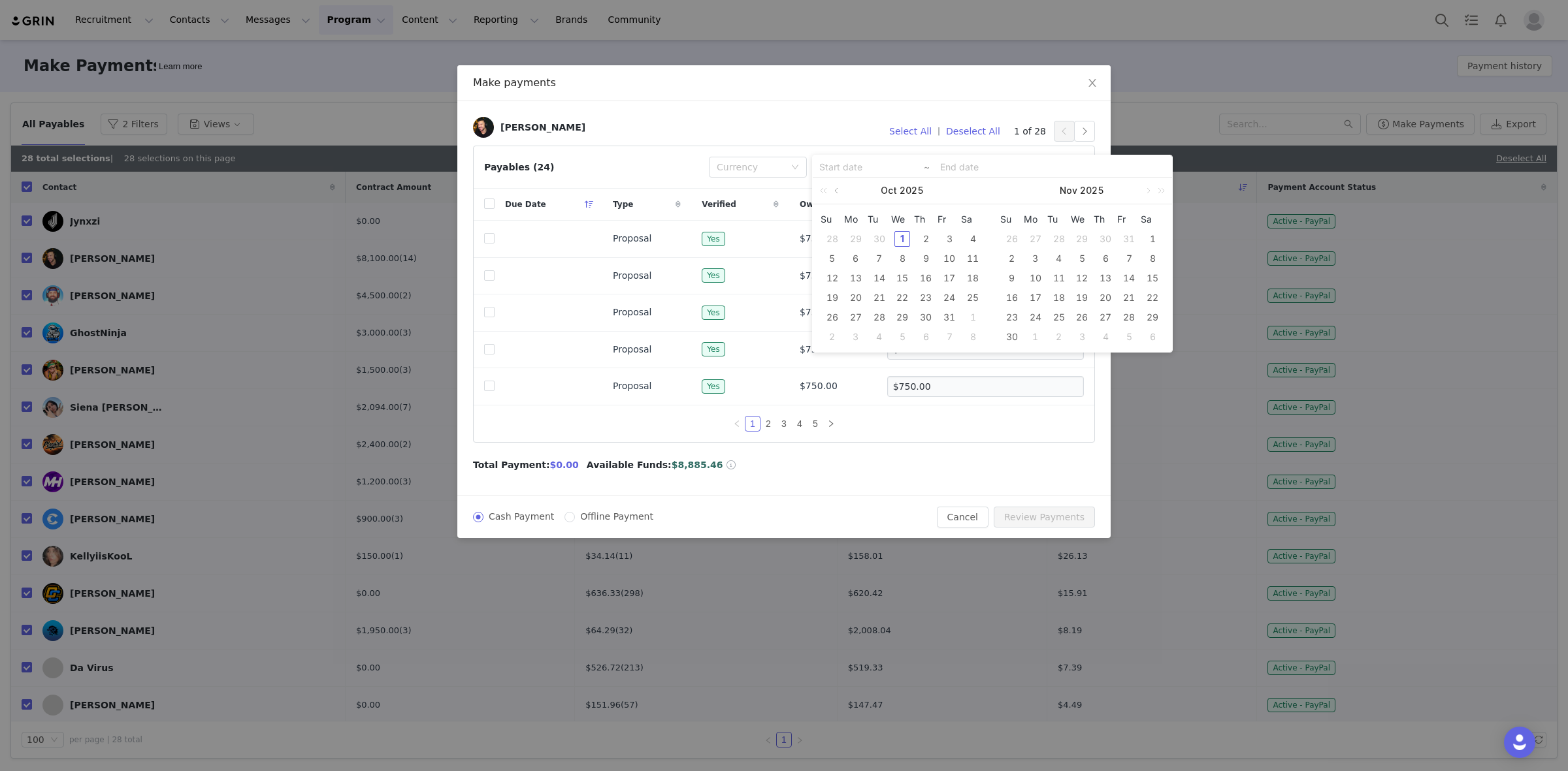
click at [838, 194] on link at bounding box center [838, 190] width 12 height 26
click at [838, 194] on link at bounding box center [838, 190] width 12 height 26
click at [840, 193] on link at bounding box center [838, 190] width 12 height 26
click at [828, 235] on div "1" at bounding box center [832, 239] width 16 height 16
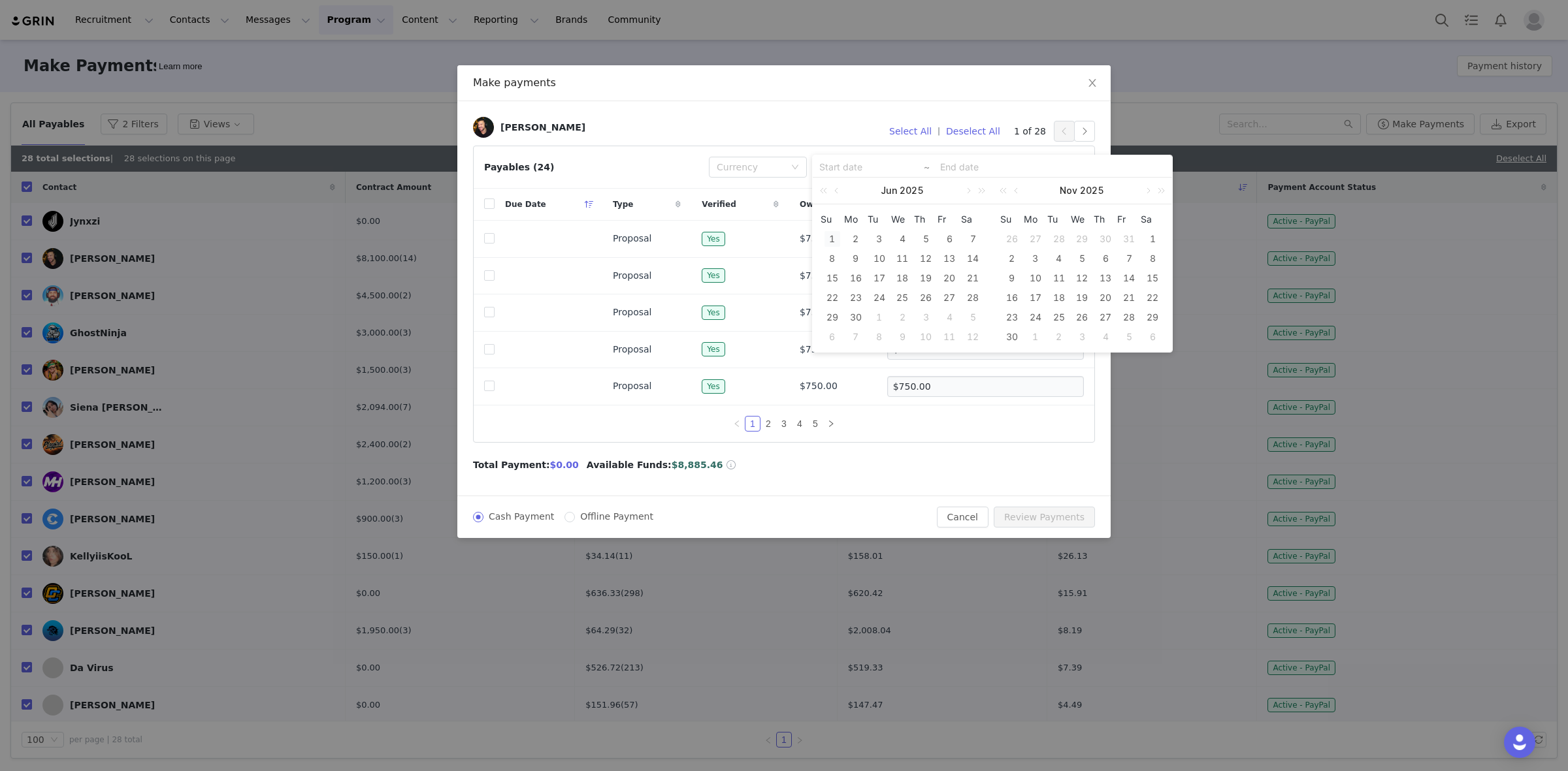
type input "2025-06-01"
click at [854, 316] on div "30" at bounding box center [856, 317] width 16 height 16
type input "2025-06-01"
type input "2025-06-30"
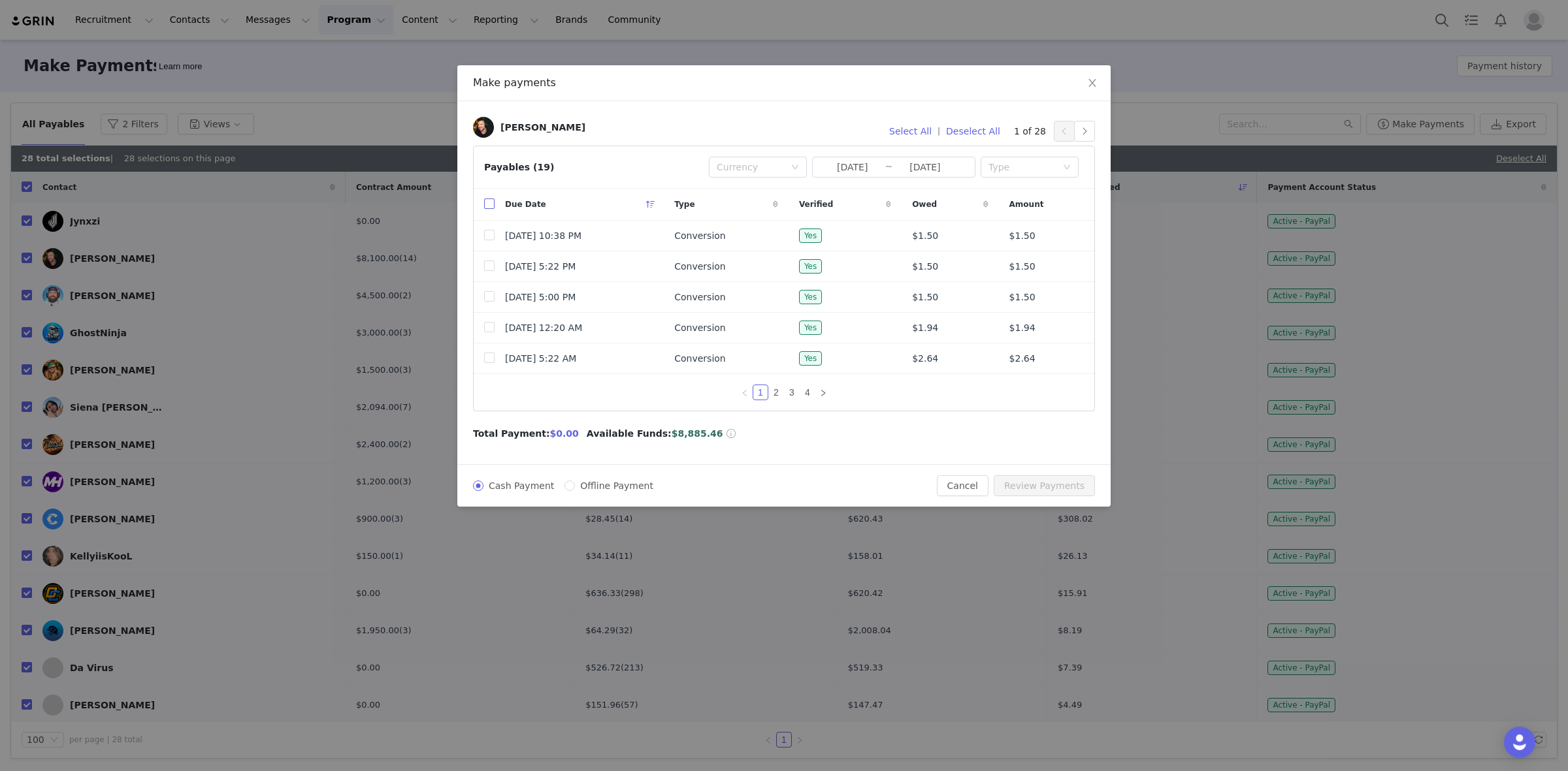
click at [486, 203] on input "checkbox" at bounding box center [489, 203] width 10 height 10
checkbox input "true"
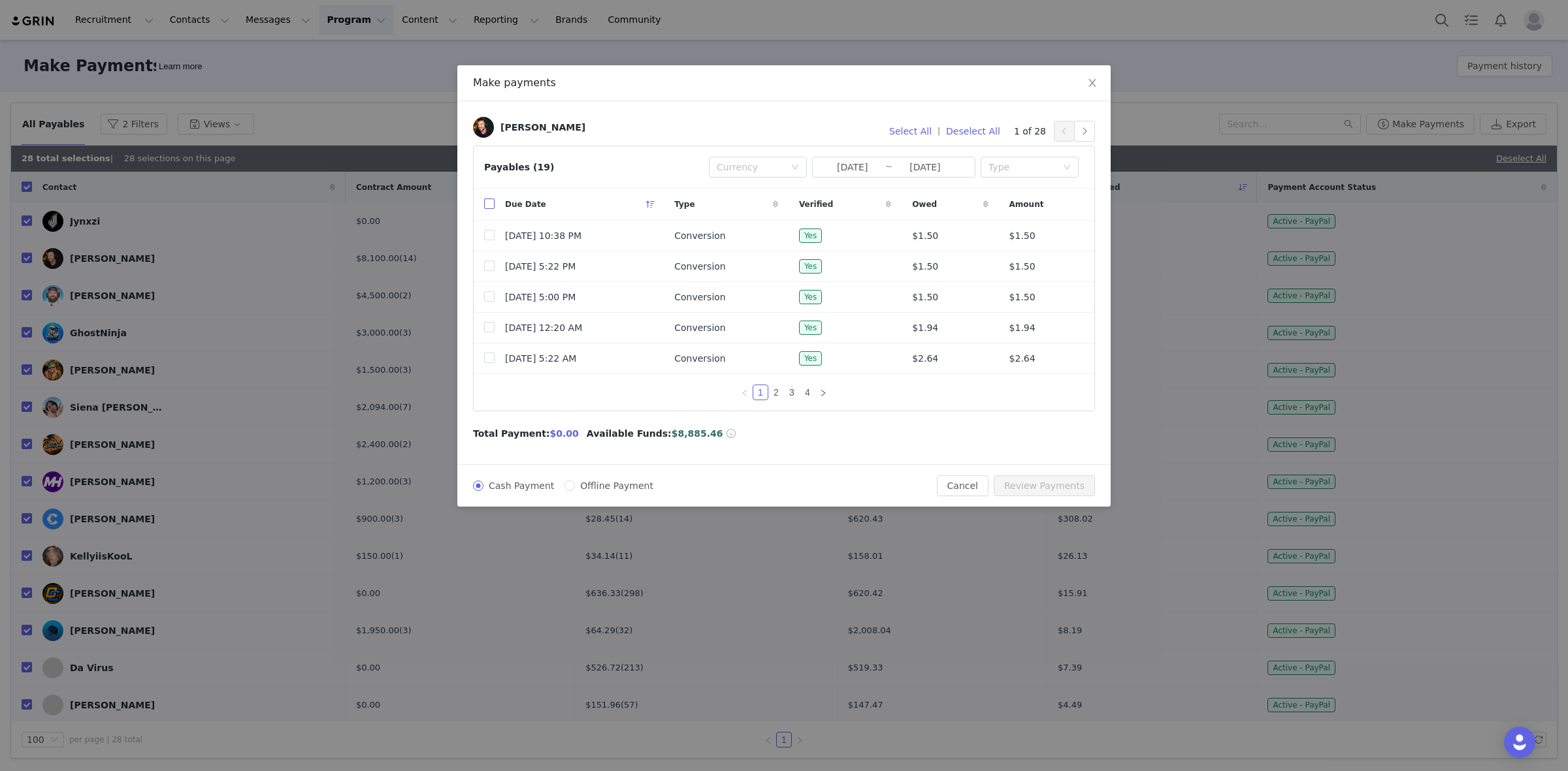
checkbox input "true"
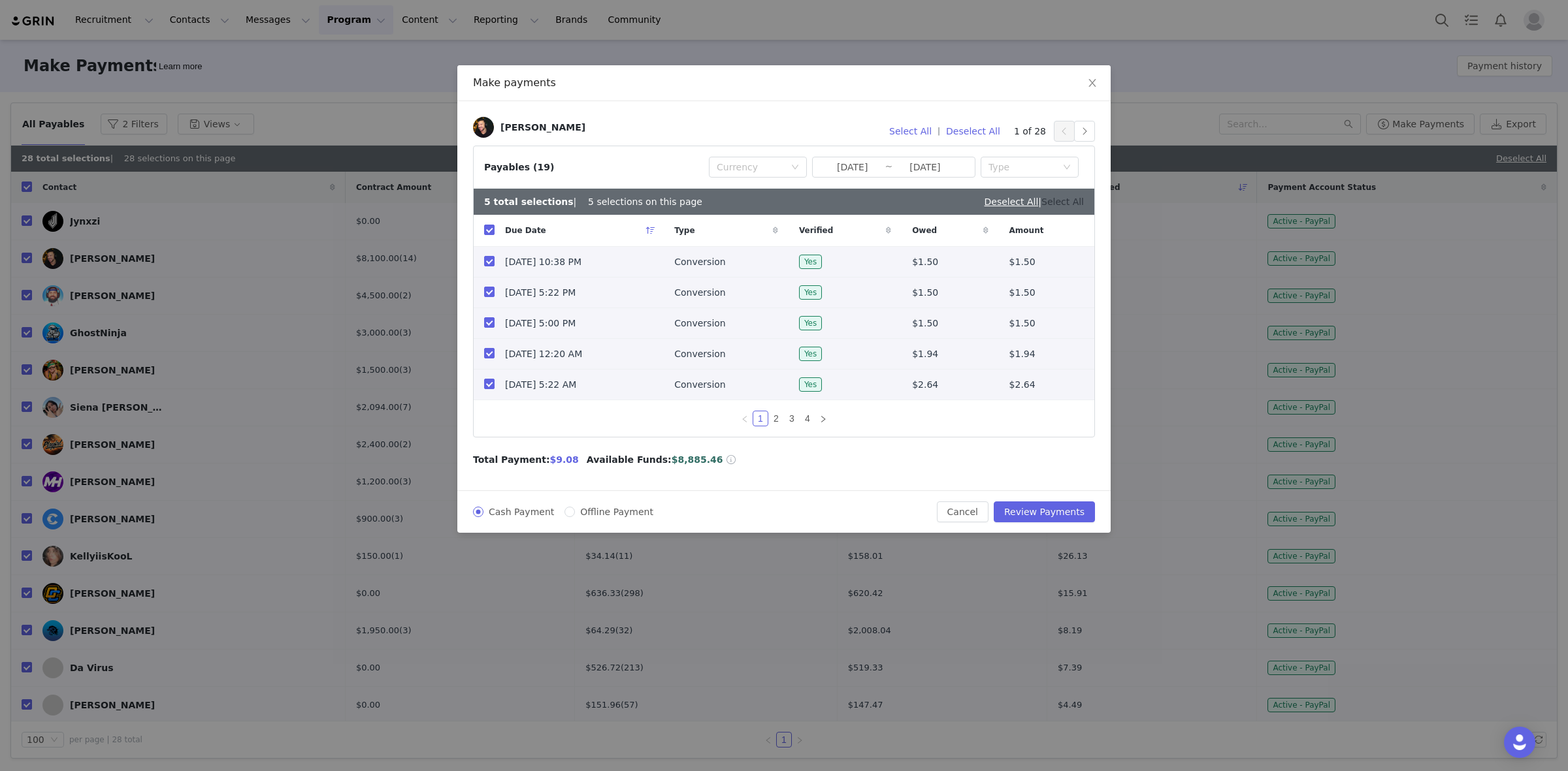
click at [1054, 200] on link "Select All" at bounding box center [1062, 202] width 43 height 10
click at [929, 129] on button "Select All" at bounding box center [910, 131] width 54 height 21
click at [1039, 509] on button "Review Payments" at bounding box center [1044, 511] width 101 height 21
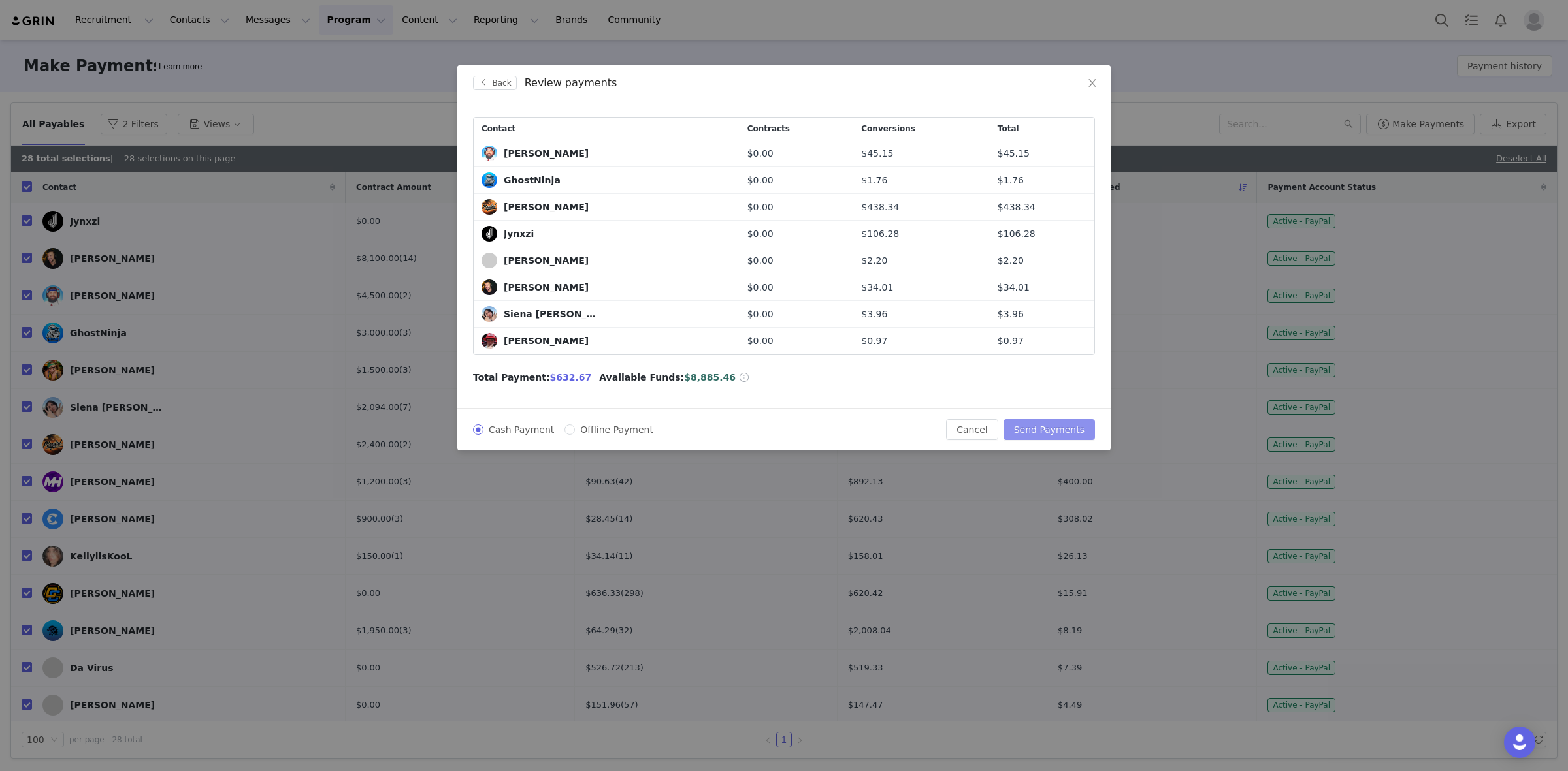
click at [1071, 425] on button "Send Payments" at bounding box center [1049, 429] width 91 height 21
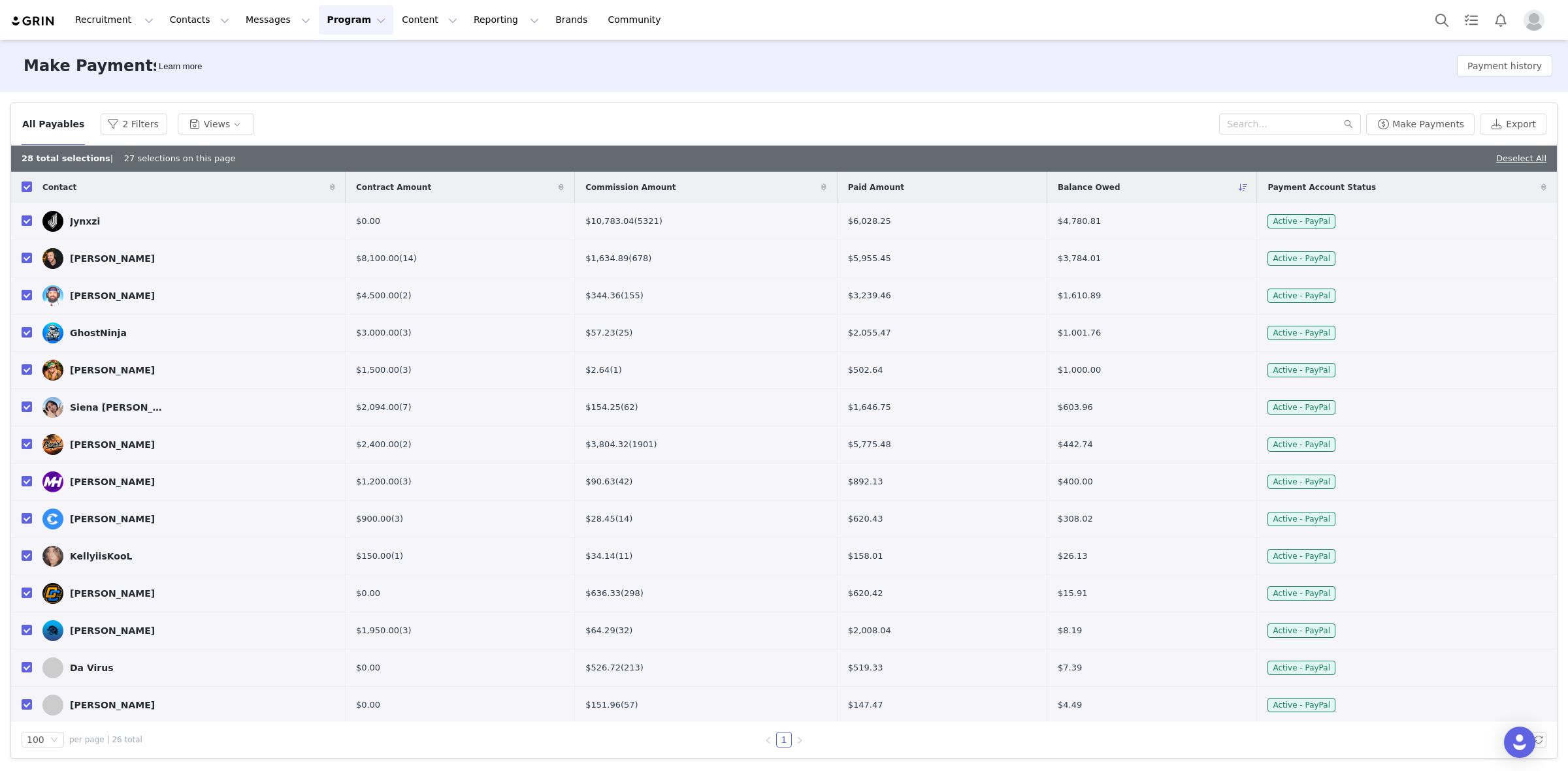
click at [1529, 26] on img "Profile" at bounding box center [1534, 20] width 21 height 21
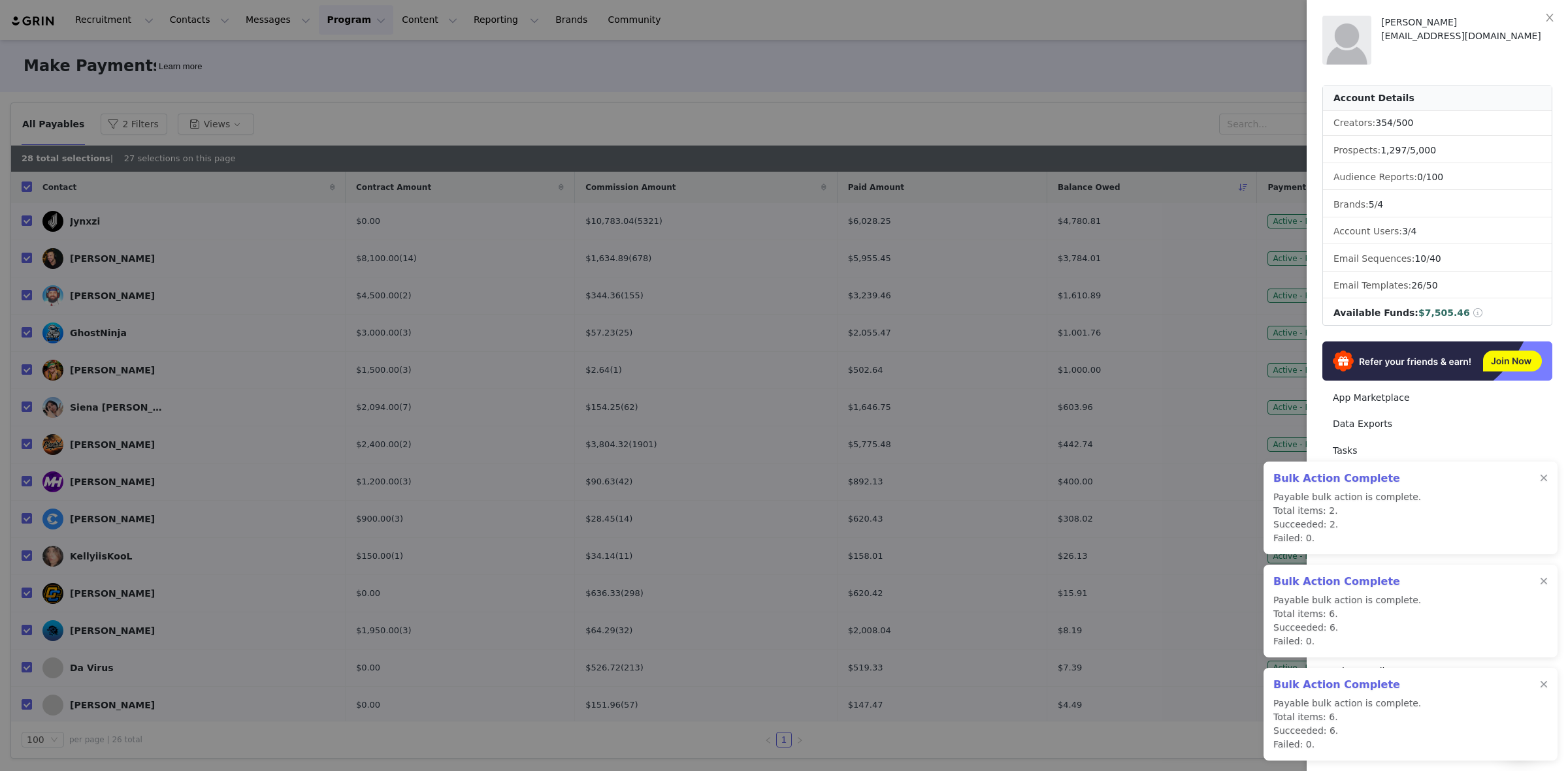
click at [1529, 26] on div "[PERSON_NAME]" at bounding box center [1467, 23] width 171 height 13
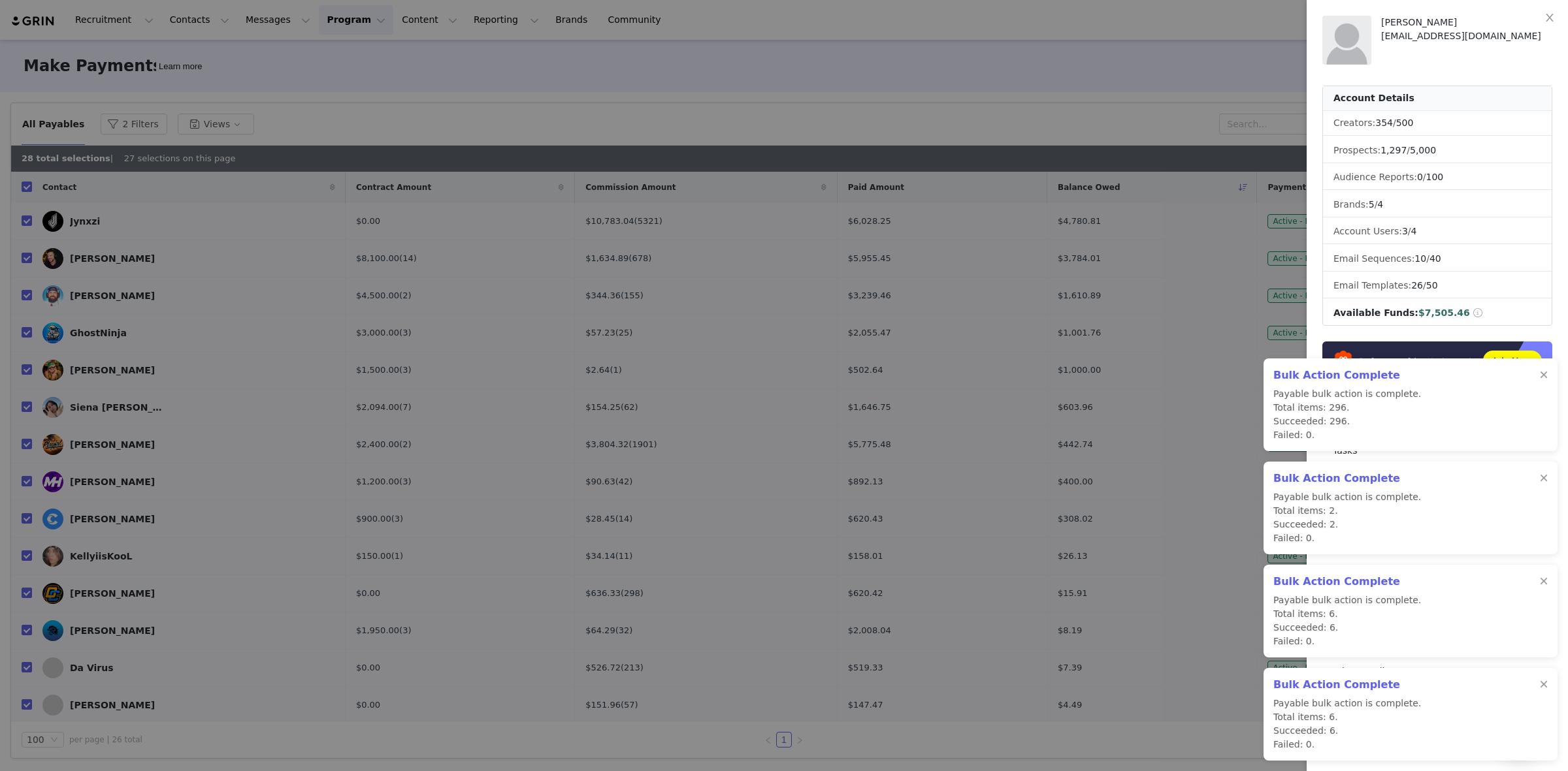
click at [23, 188] on div at bounding box center [784, 385] width 1568 height 771
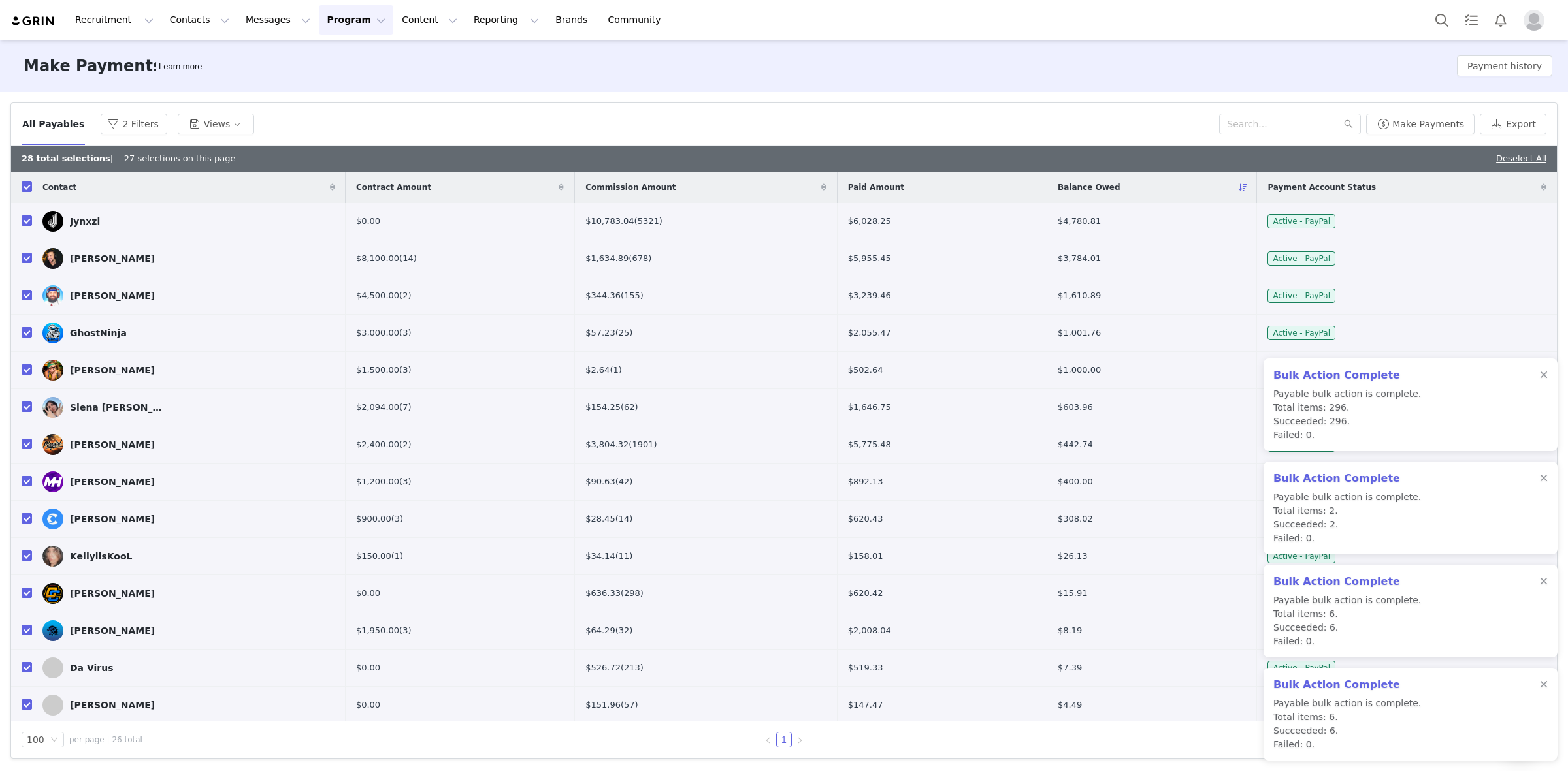
click at [23, 188] on input "checkbox" at bounding box center [27, 187] width 10 height 10
checkbox input "false"
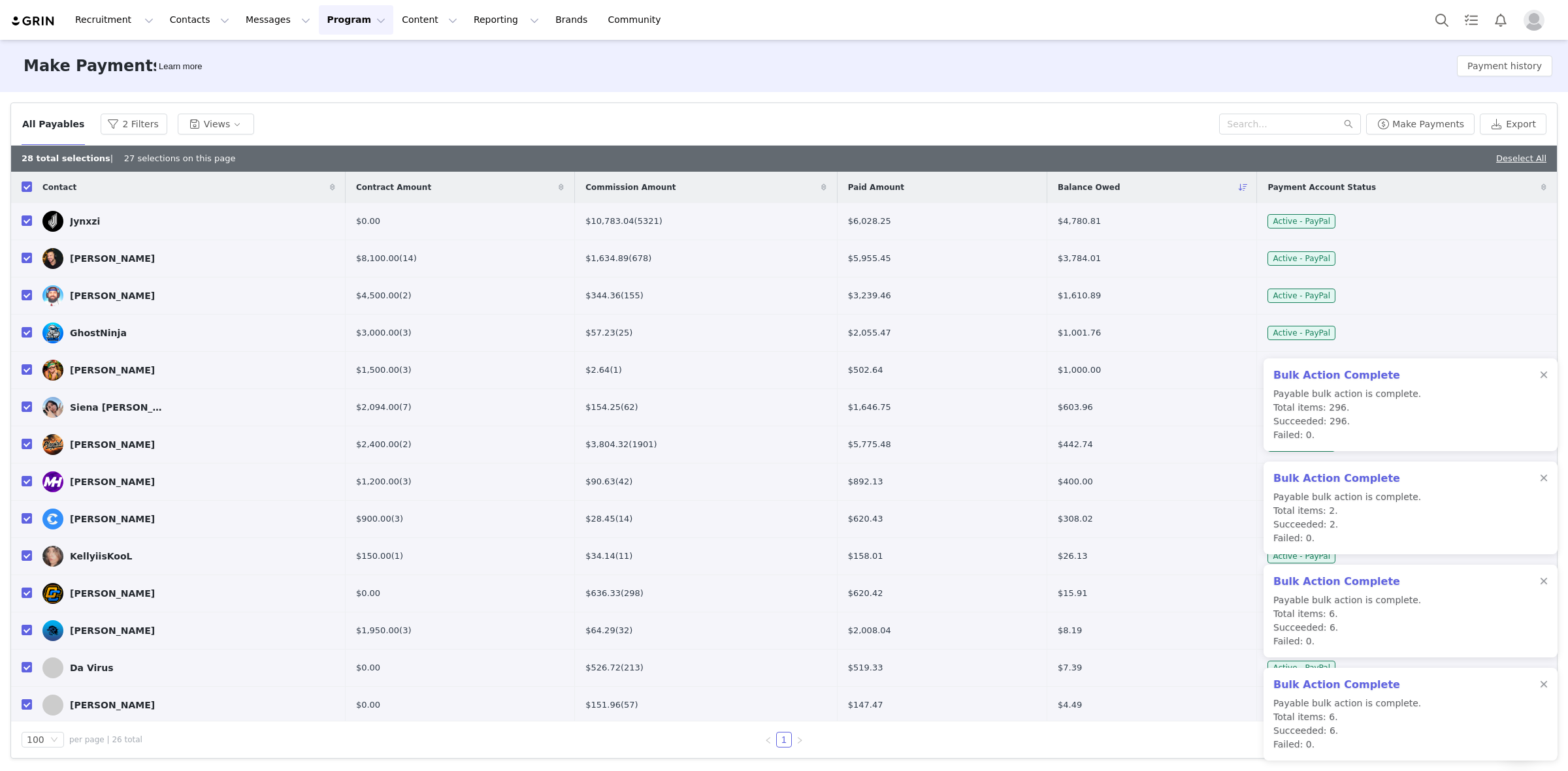
checkbox input "false"
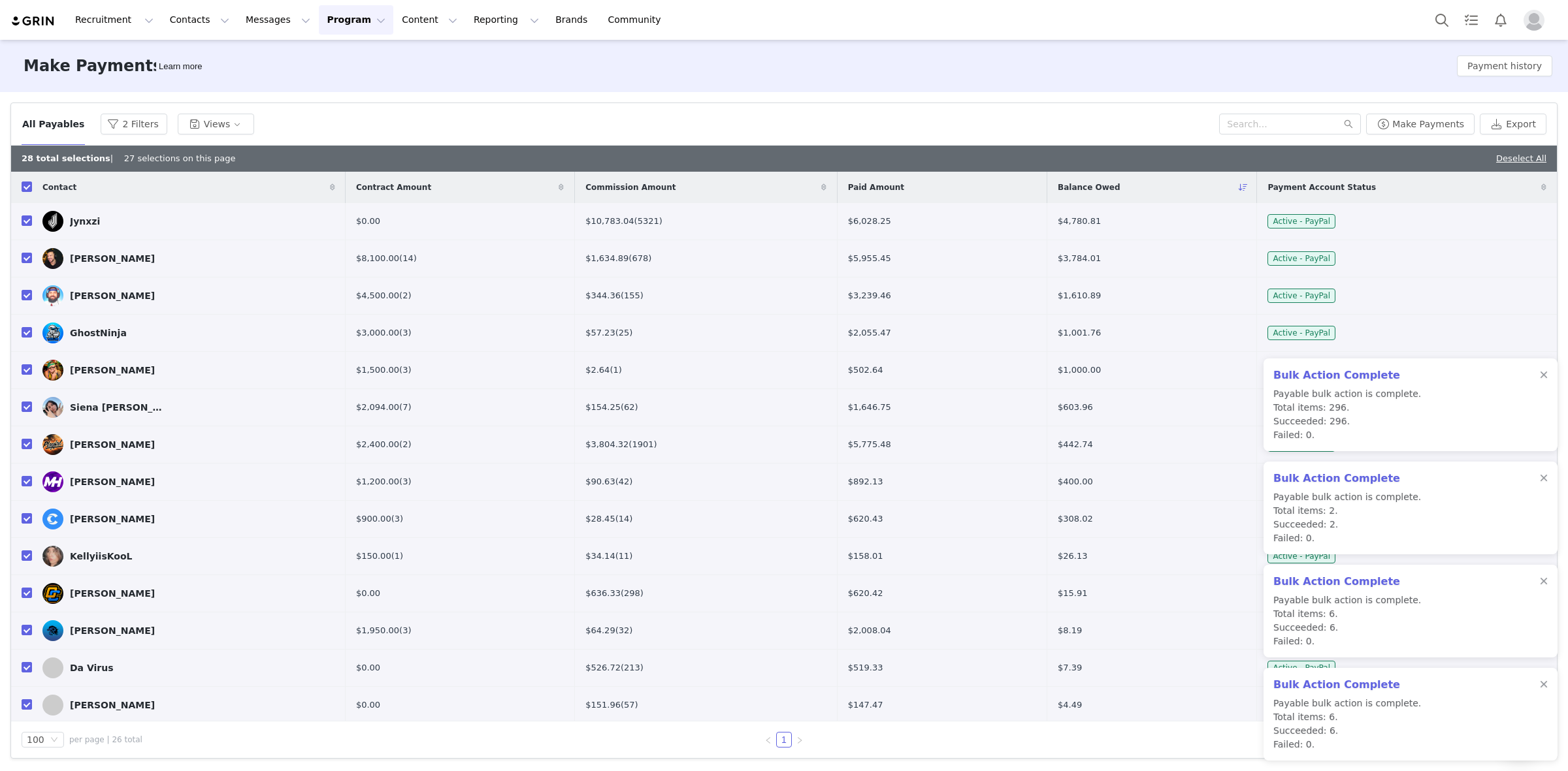
checkbox input "false"
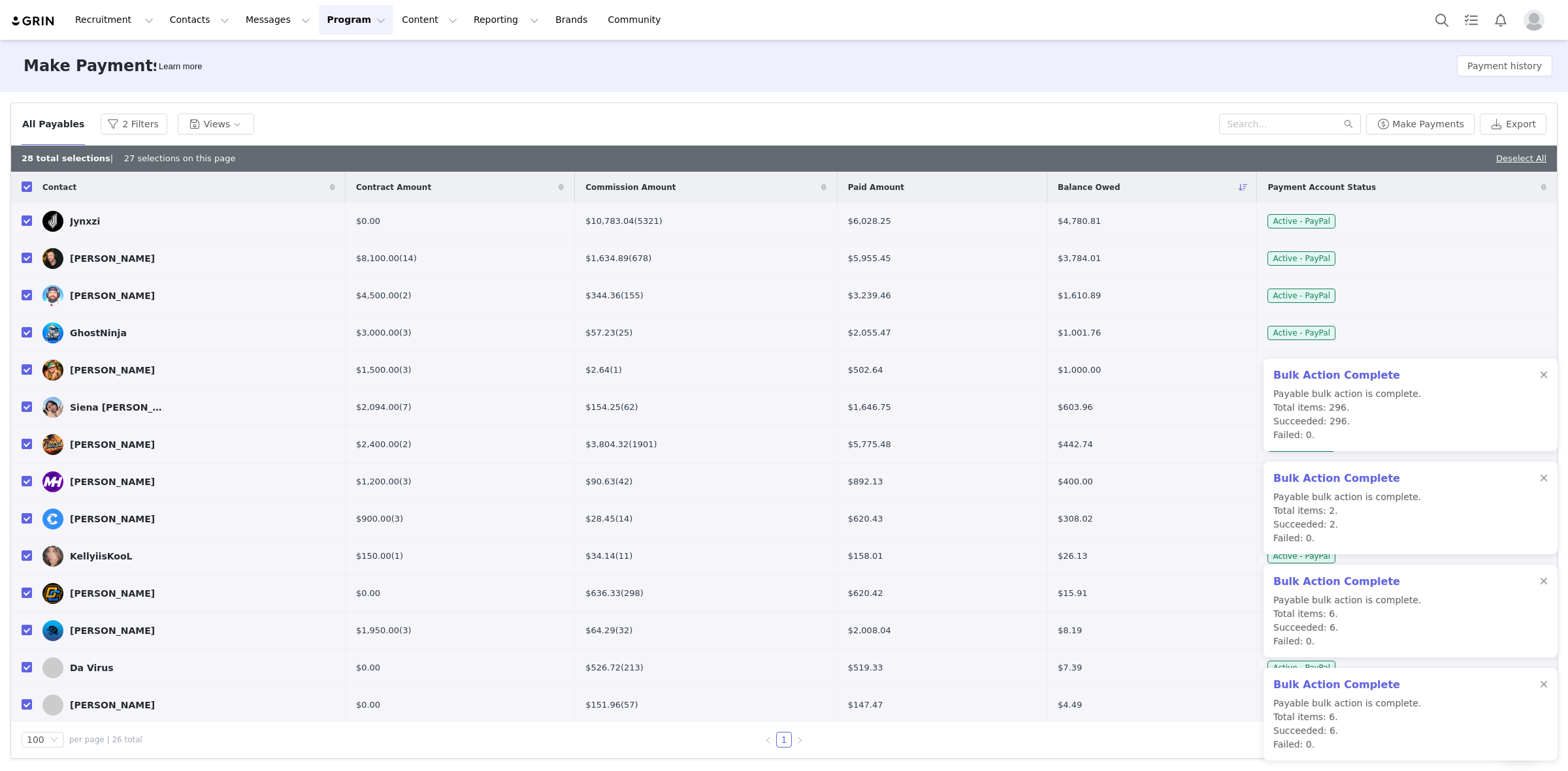
checkbox input "false"
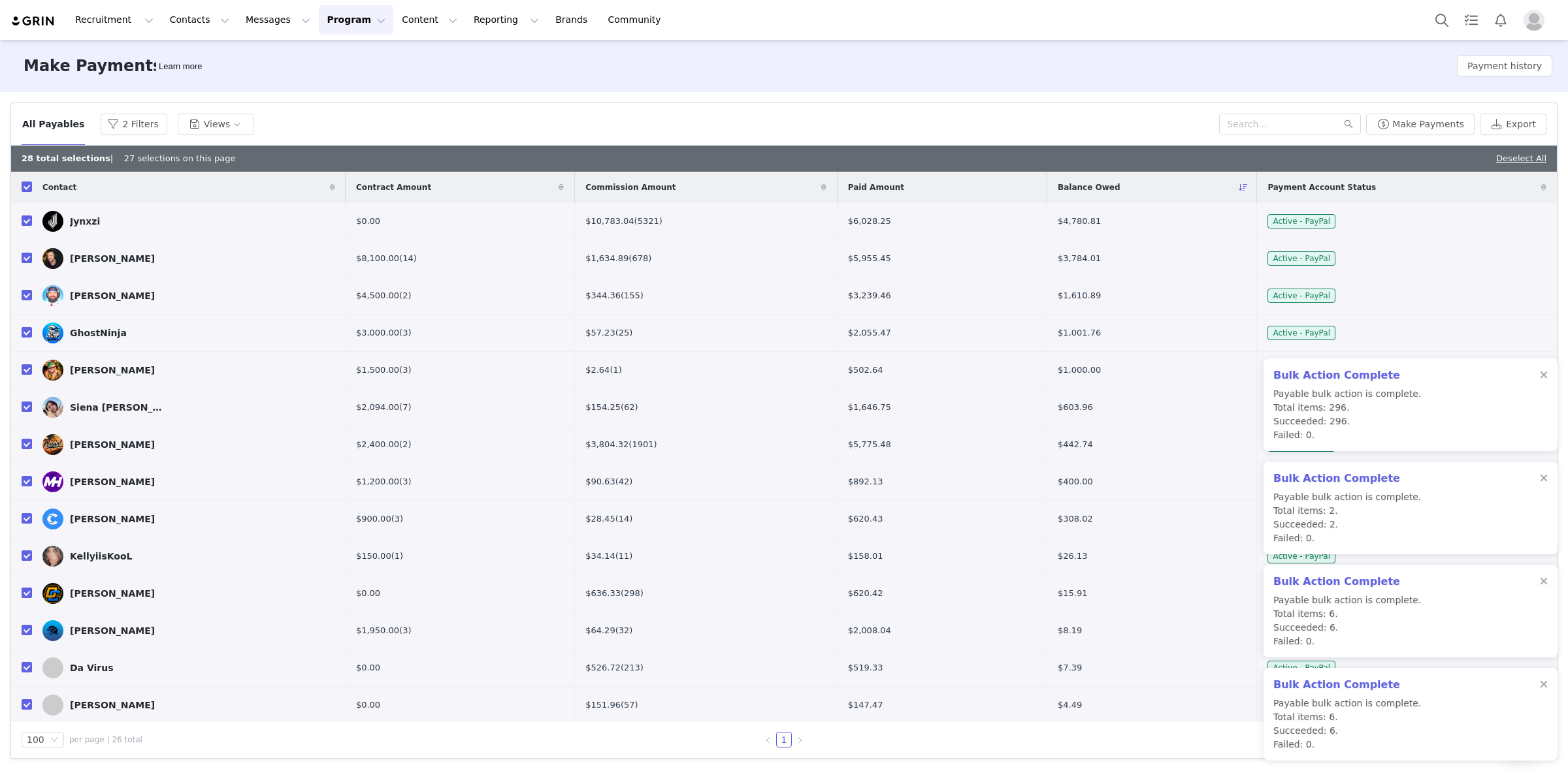
checkbox input "false"
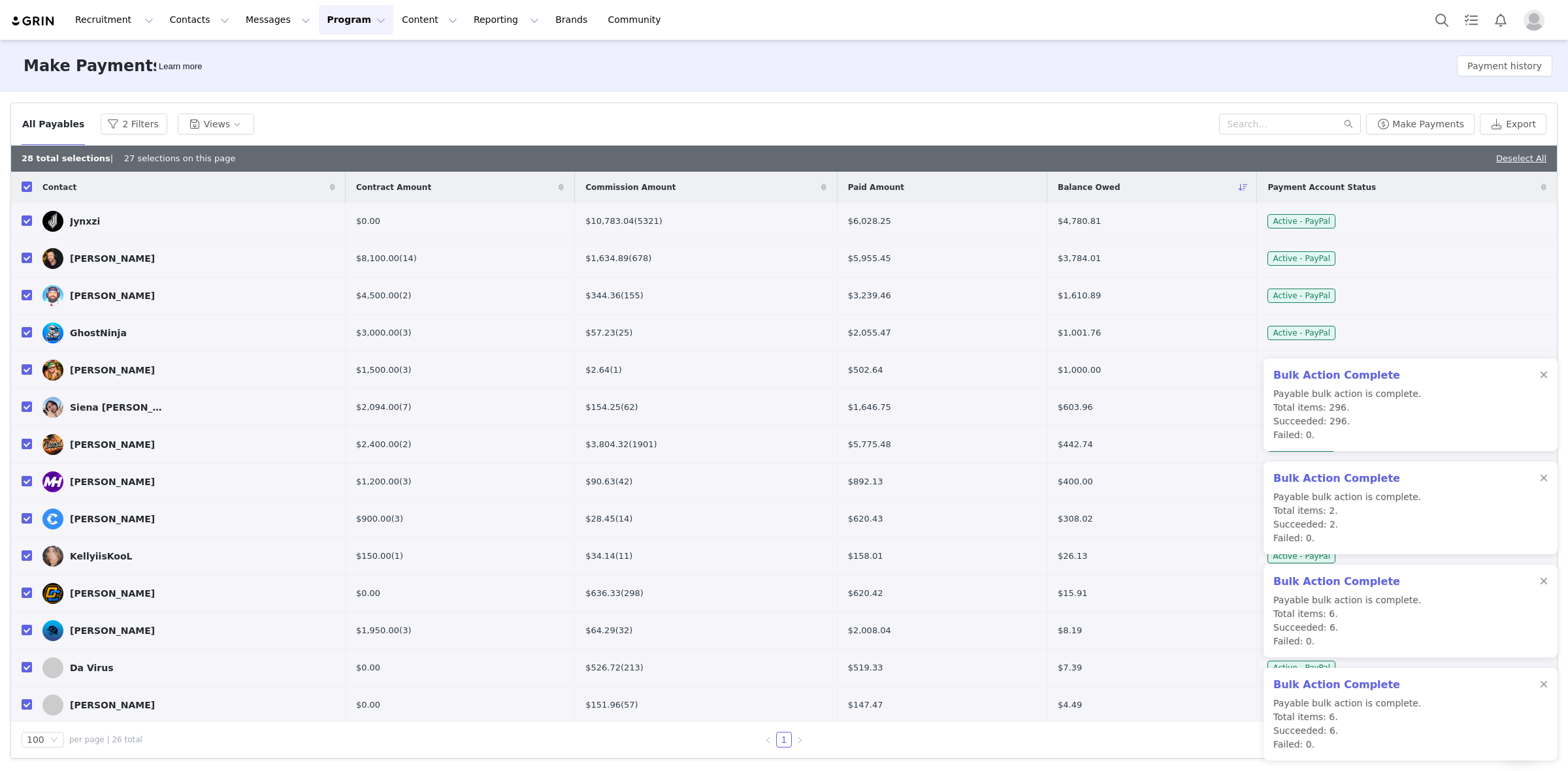
checkbox input "false"
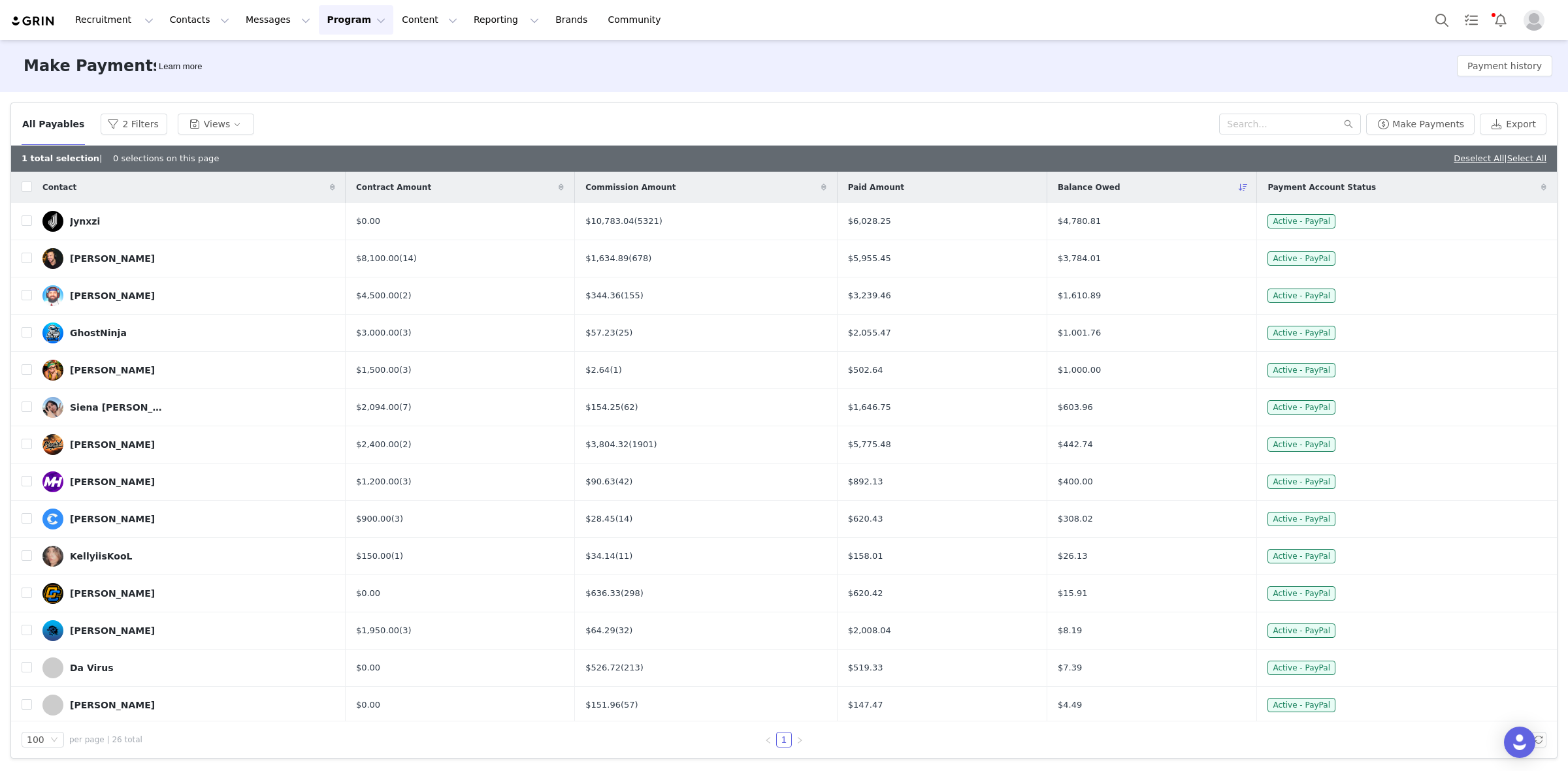
click at [1146, 141] on div "All Payables 2 Filters Views Make Payments Export" at bounding box center [784, 124] width 1546 height 43
click at [1281, 126] on input "text" at bounding box center [1290, 124] width 142 height 21
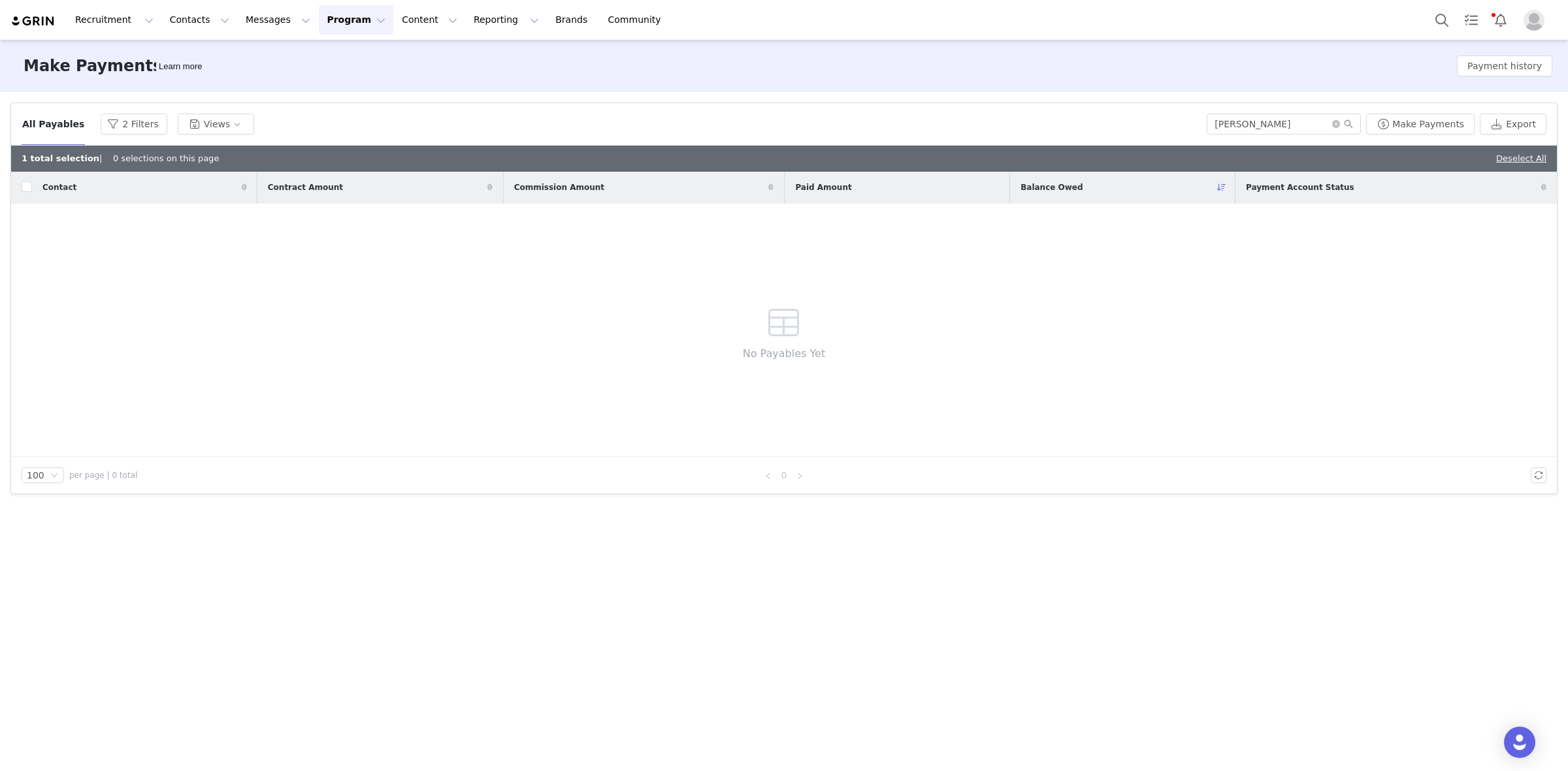
click at [1190, 379] on div "Contact Contract Amount Commission Amount Paid Amount Balance Owed Payment Acco…" at bounding box center [784, 314] width 1546 height 285
click at [1265, 127] on input "Jakub" at bounding box center [1284, 124] width 154 height 21
type input "Kub1x"
click at [150, 123] on div "All Payables 2 Filters Views" at bounding box center [614, 124] width 1185 height 21
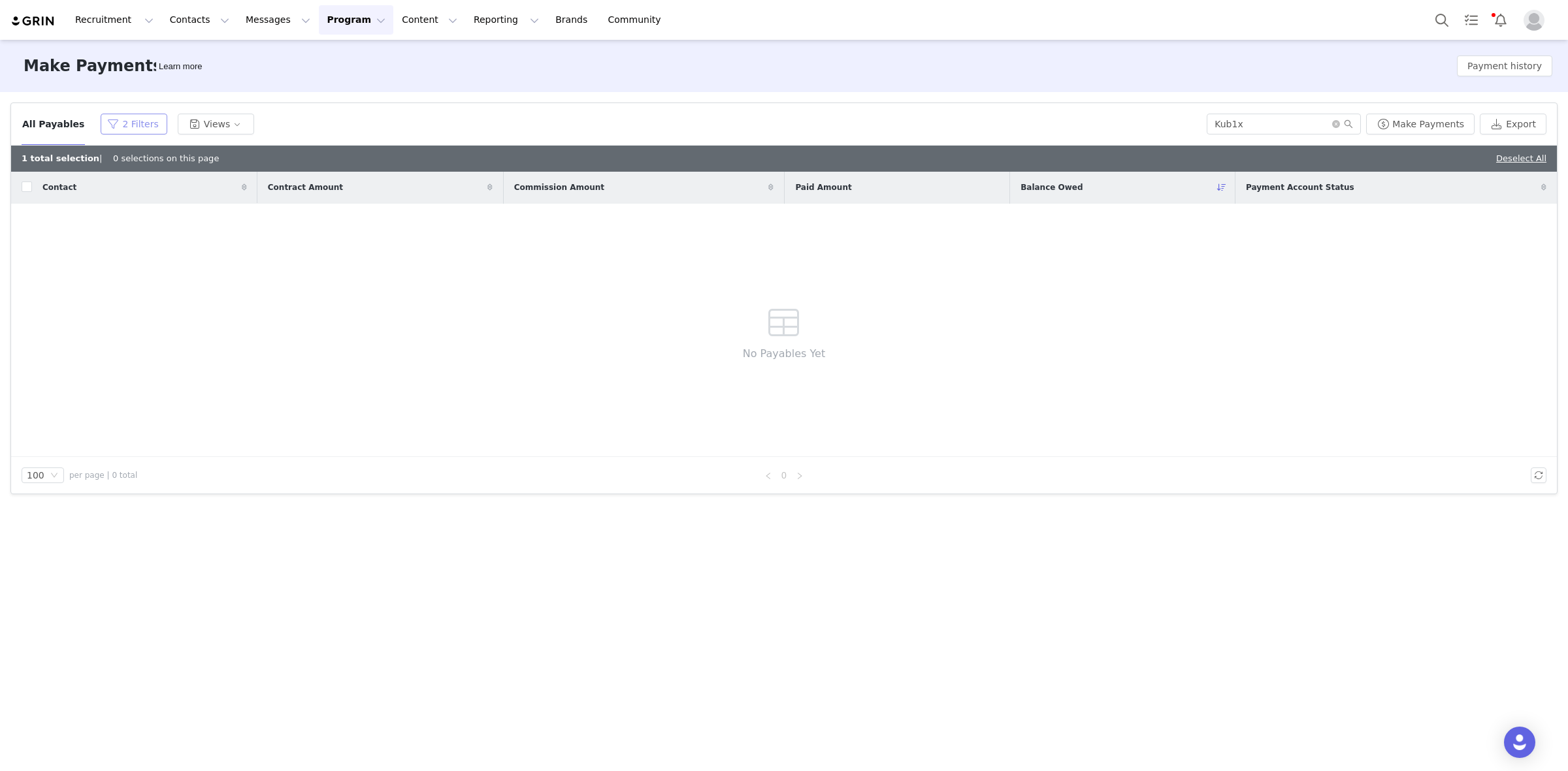
click at [126, 125] on button "2 Filters" at bounding box center [133, 124] width 66 height 21
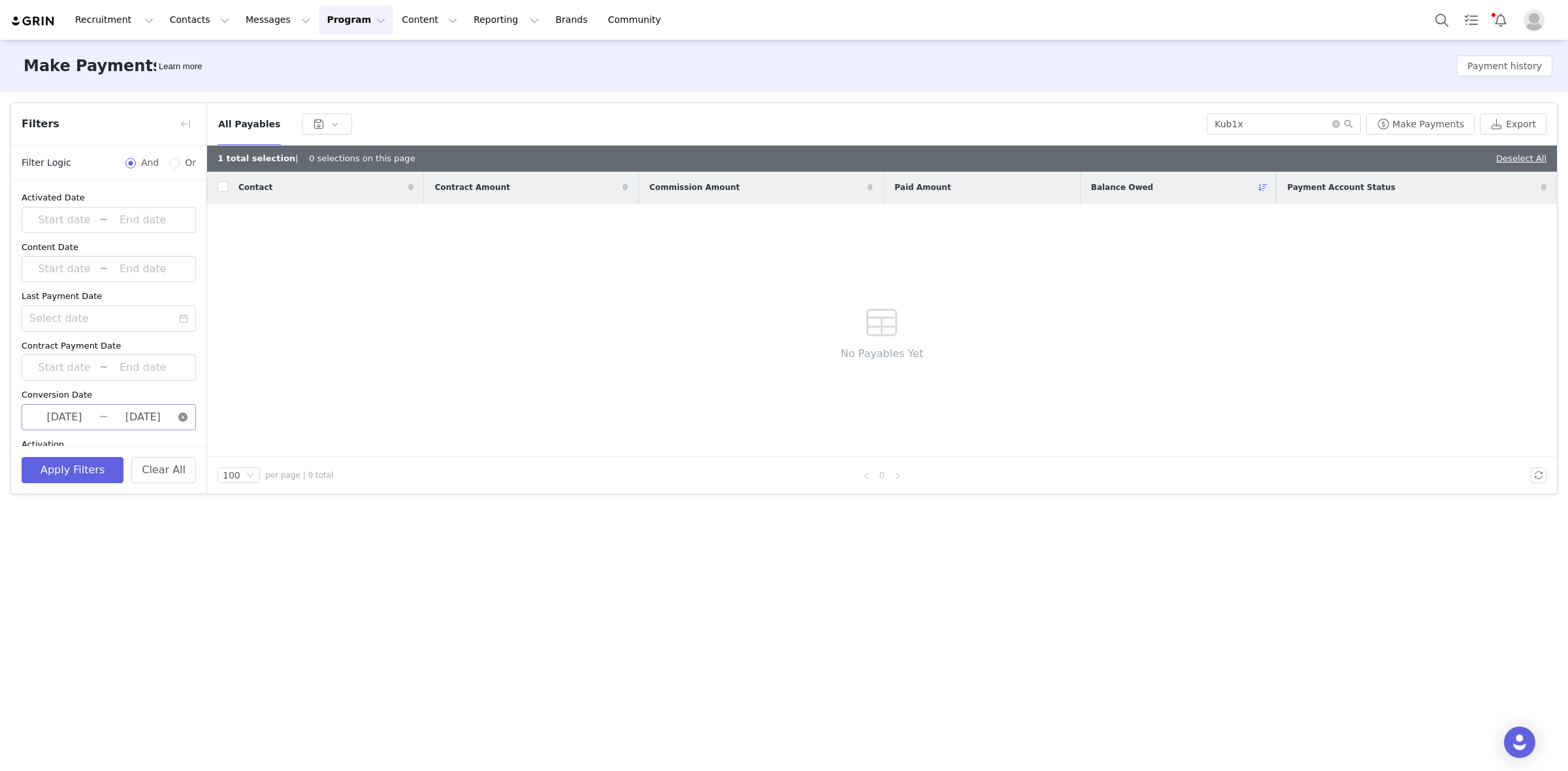
click at [178, 419] on icon "icon: close-circle" at bounding box center [183, 417] width 9 height 9
click at [95, 469] on button "Apply Filters" at bounding box center [73, 470] width 102 height 26
click at [178, 18] on button "Contacts Contacts" at bounding box center [199, 19] width 75 height 29
click at [183, 64] on p "Creators" at bounding box center [179, 58] width 39 height 13
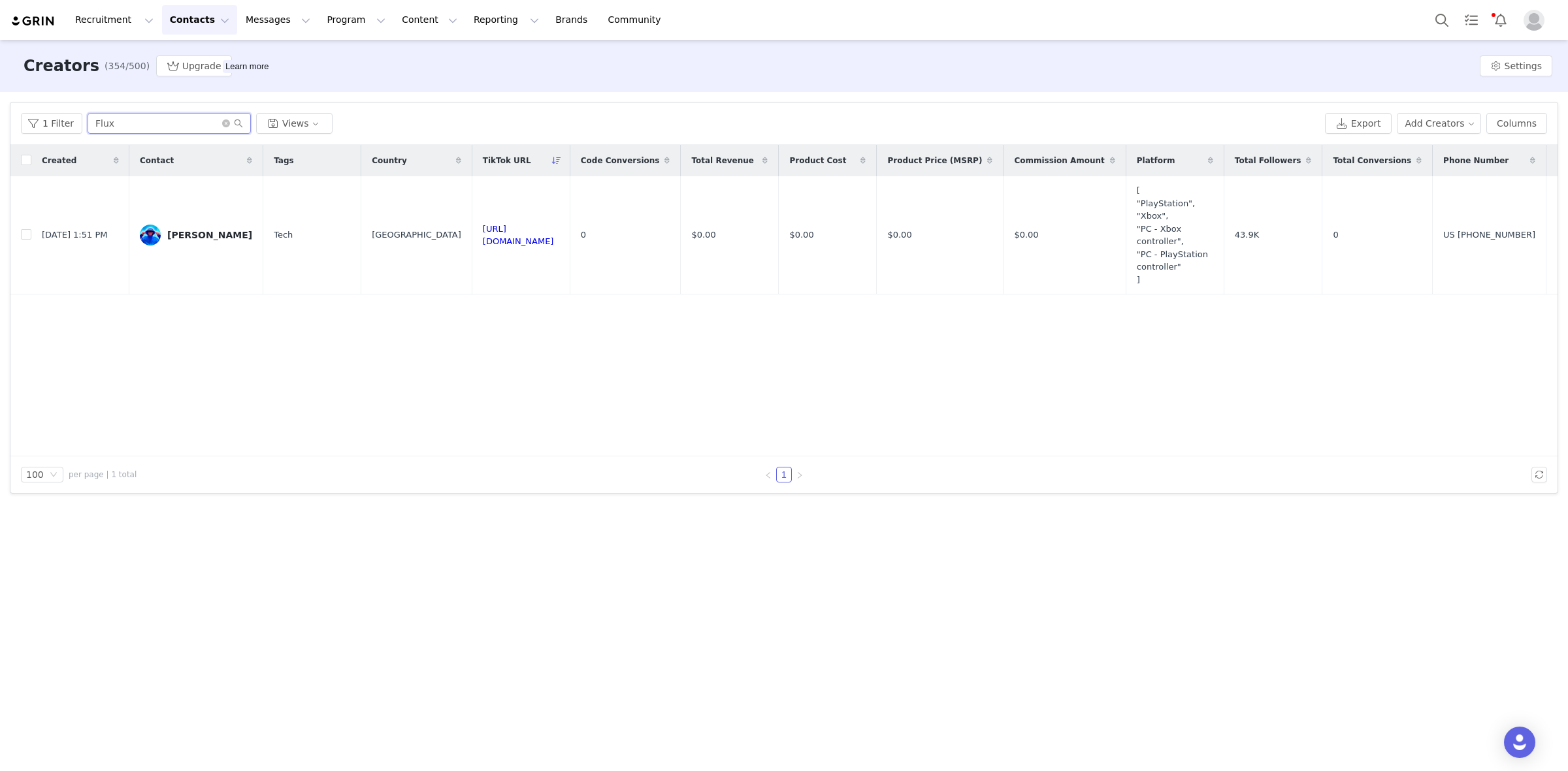
click at [142, 121] on input "Flux" at bounding box center [169, 123] width 163 height 21
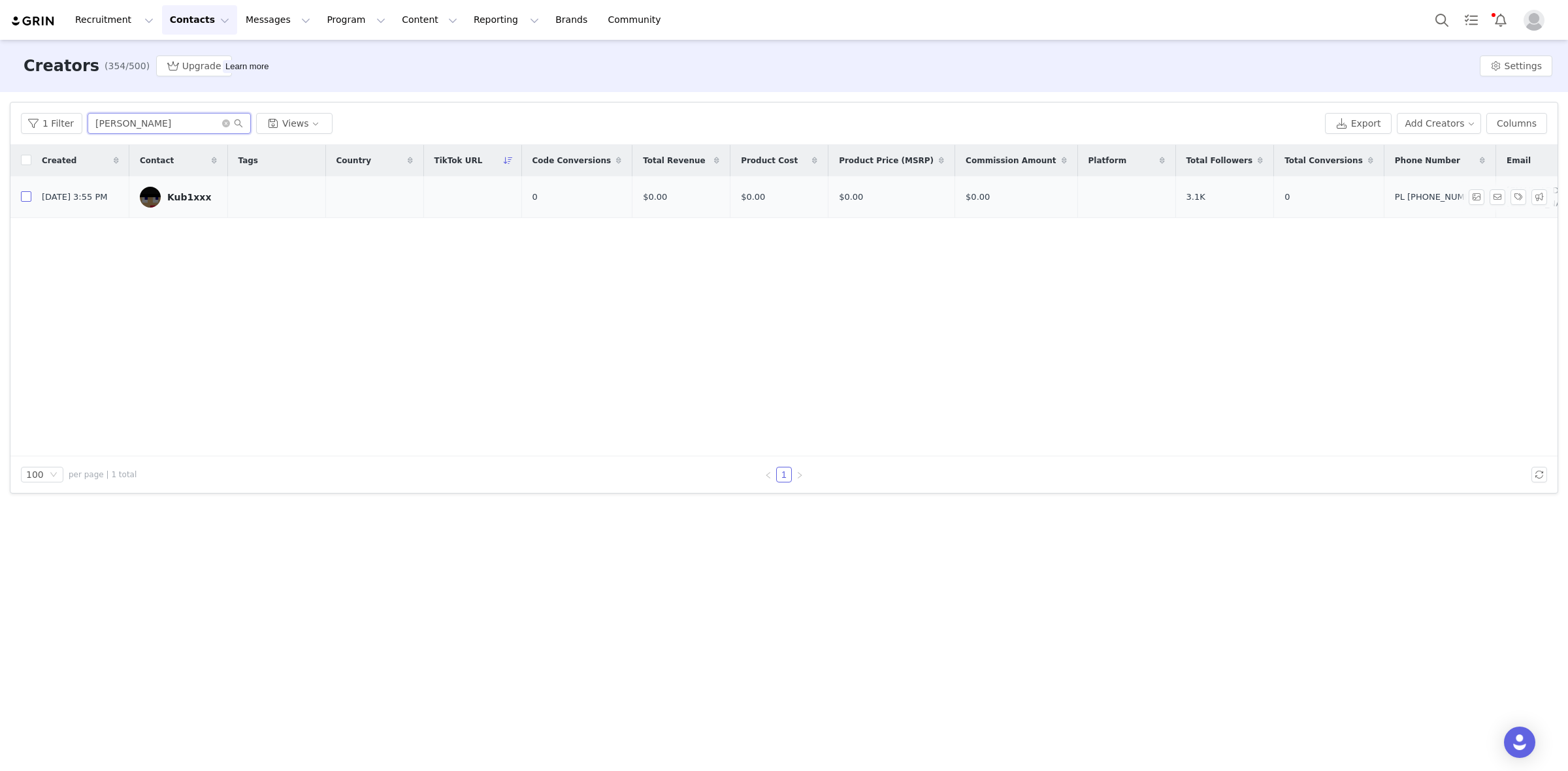
type input "Jakub"
click at [28, 193] on input "checkbox" at bounding box center [26, 197] width 10 height 10
checkbox input "true"
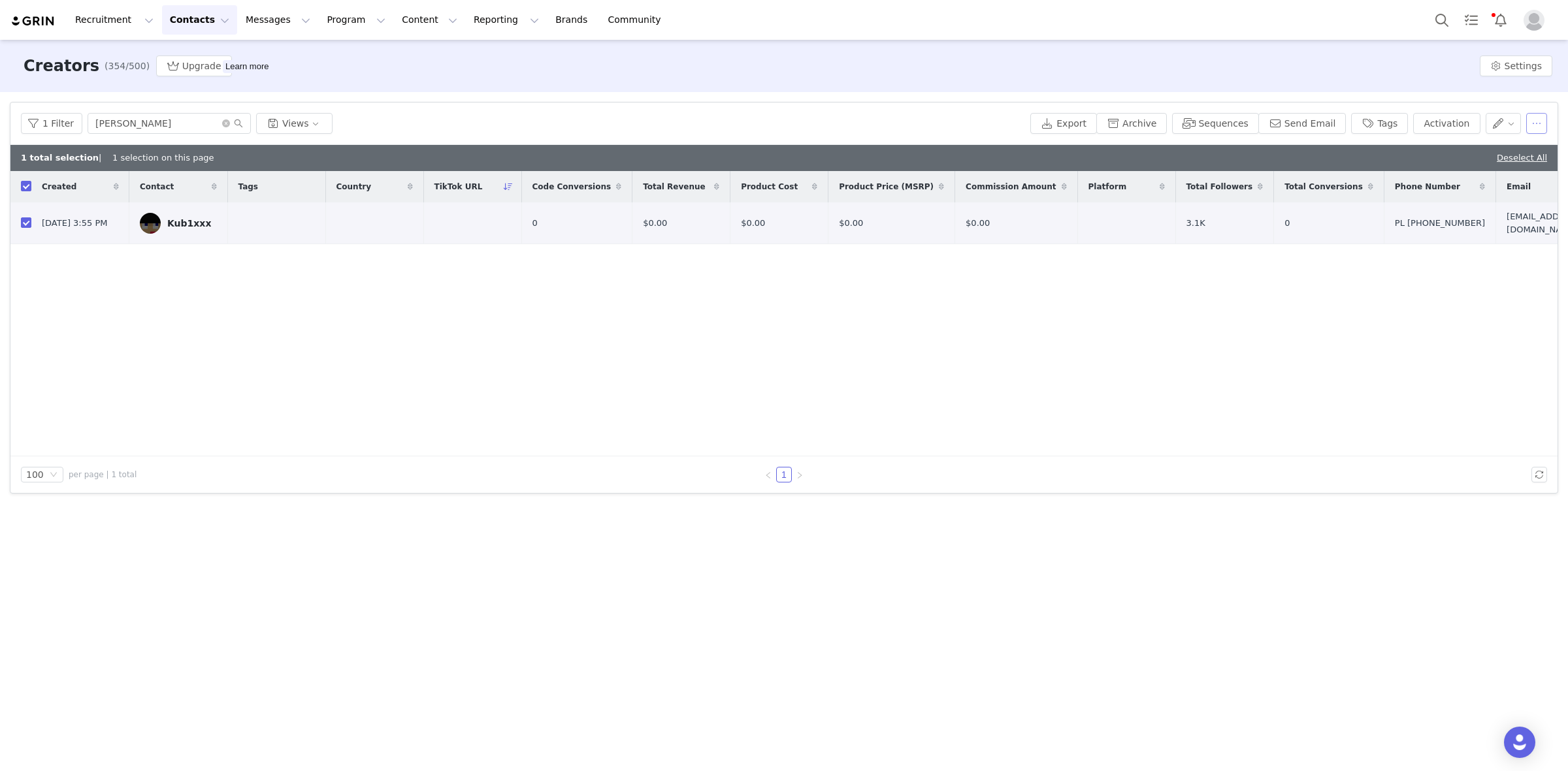
click at [1534, 120] on button "button" at bounding box center [1536, 123] width 21 height 21
click at [198, 224] on div "Kub1xxx" at bounding box center [189, 224] width 44 height 10
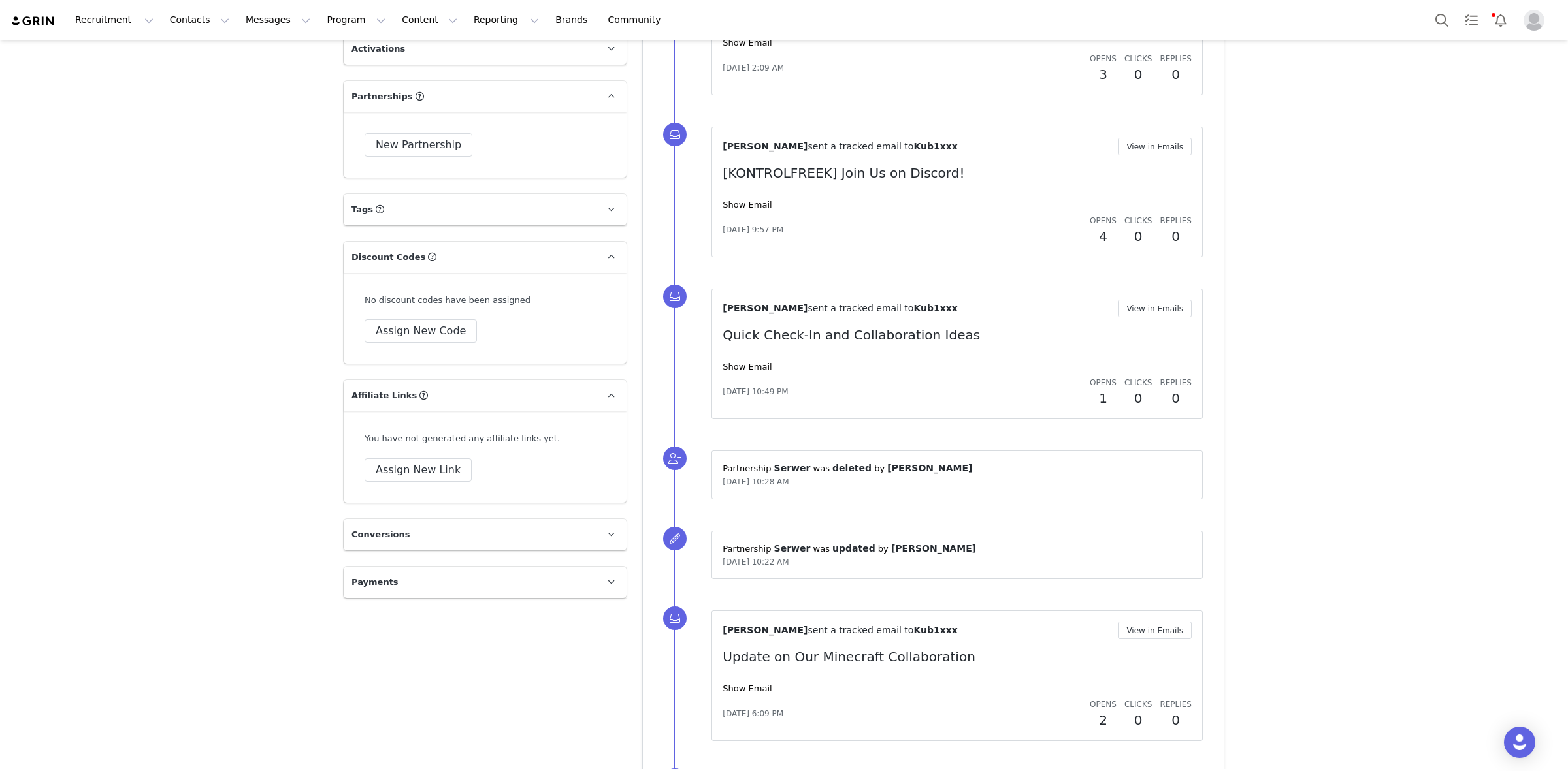
scroll to position [853, 0]
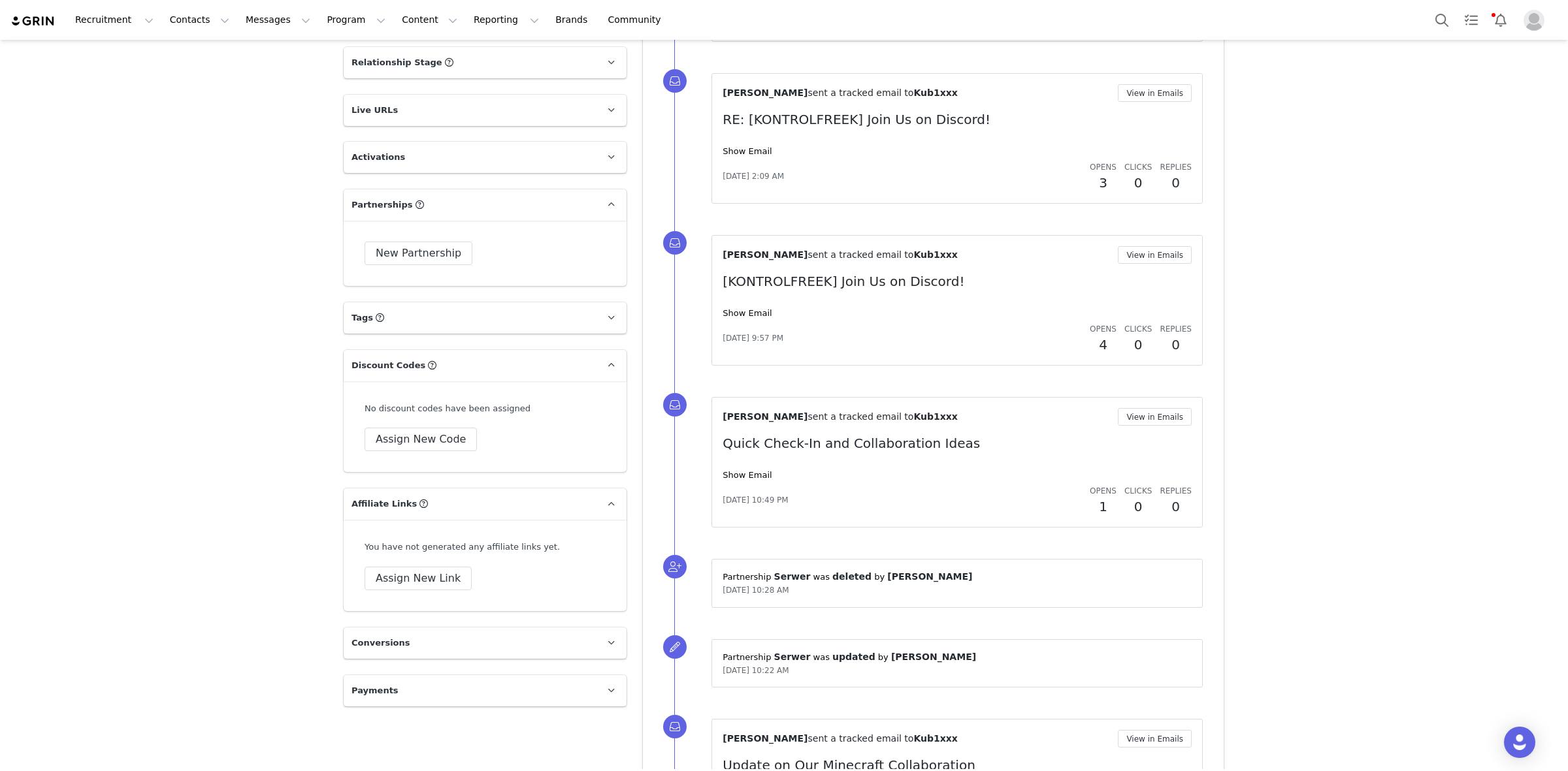
click at [400, 265] on div "New Partnership New Partnership Start Date End Date IG Posts 0 IG Videos 0 Swip…" at bounding box center [485, 254] width 283 height 65
click at [399, 263] on button "New Partnership" at bounding box center [418, 254] width 108 height 23
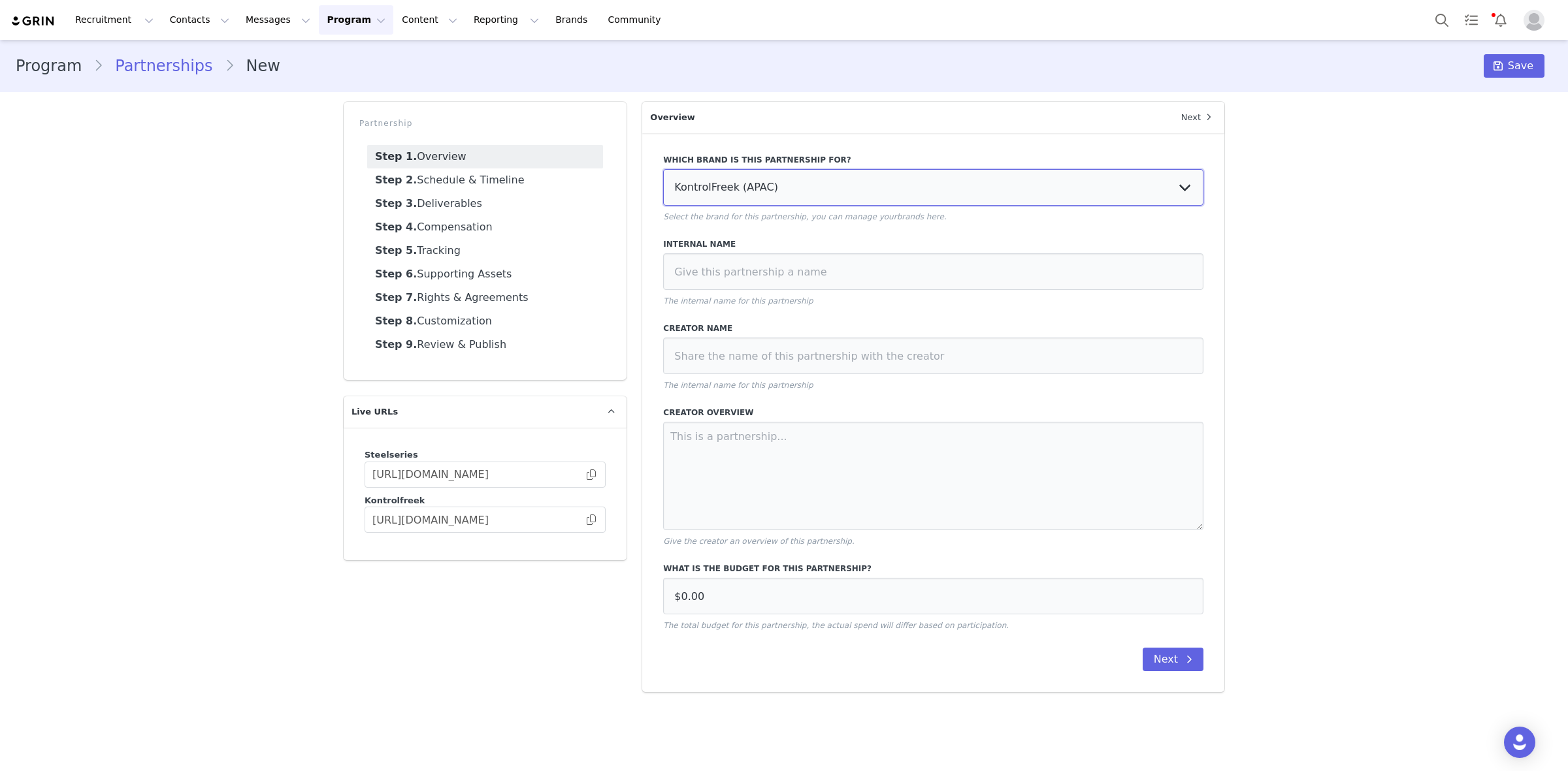
click at [745, 199] on select "KontrolFreek (APAC) SteelSeries KontrolFreek (NA) KontrolFreek (UK) KontrolFree…" at bounding box center [933, 188] width 540 height 37
select select "40a76d32-5e38-4bfc-9a08-4bd8349c0f21"
click at [663, 169] on select "KontrolFreek (APAC) SteelSeries KontrolFreek (NA) KontrolFreek (UK) KontrolFree…" at bounding box center [933, 188] width 540 height 37
click at [740, 265] on input at bounding box center [933, 272] width 540 height 37
type input "Minecraft Server"
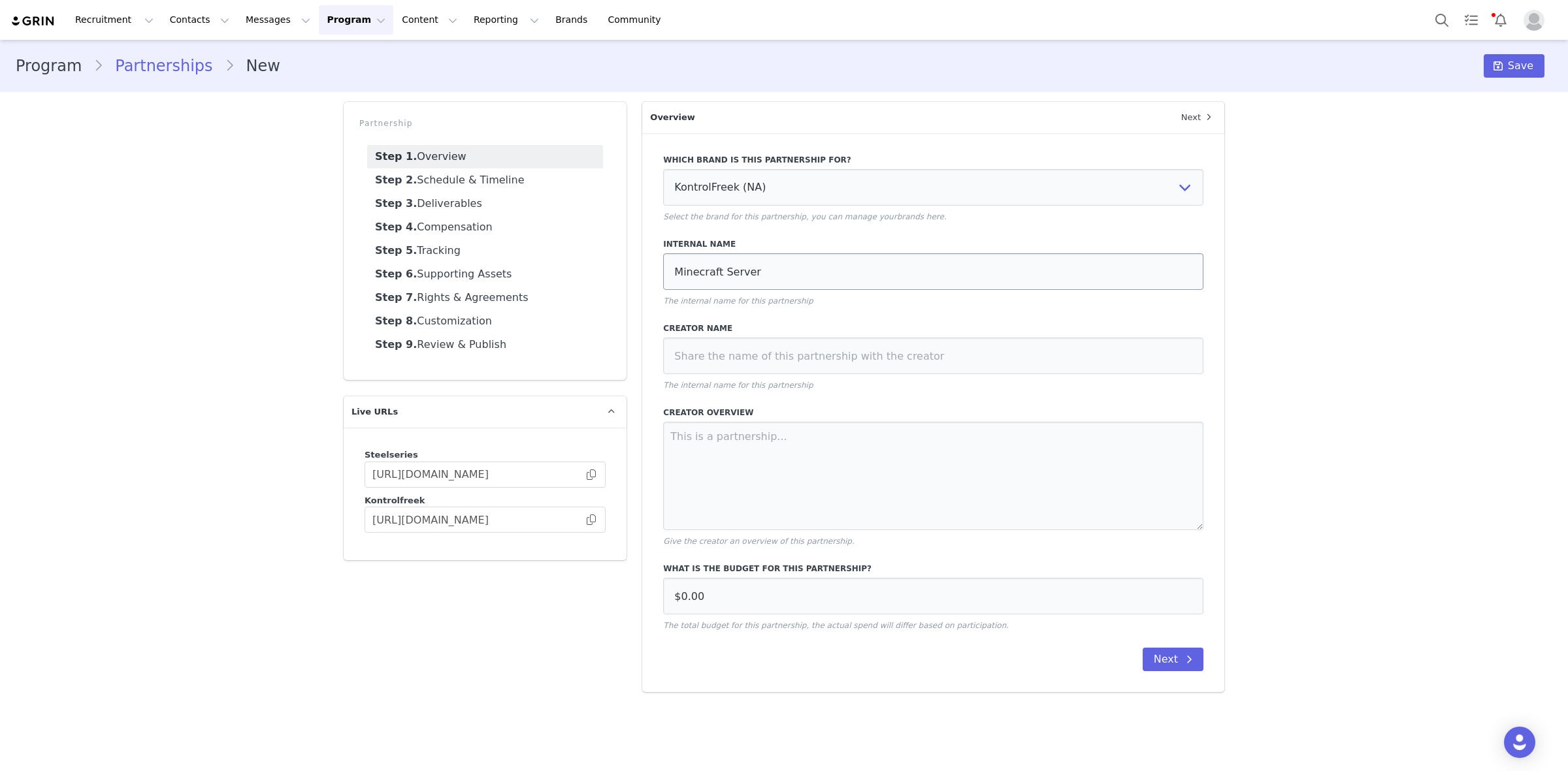
drag, startPoint x: 718, startPoint y: 292, endPoint x: 719, endPoint y: 276, distance: 16.0
click at [718, 291] on div "Internal Name Minecraft Server The internal name for this partnership" at bounding box center [933, 273] width 540 height 69
click at [717, 269] on input "Minecraft Server" at bounding box center [933, 272] width 540 height 37
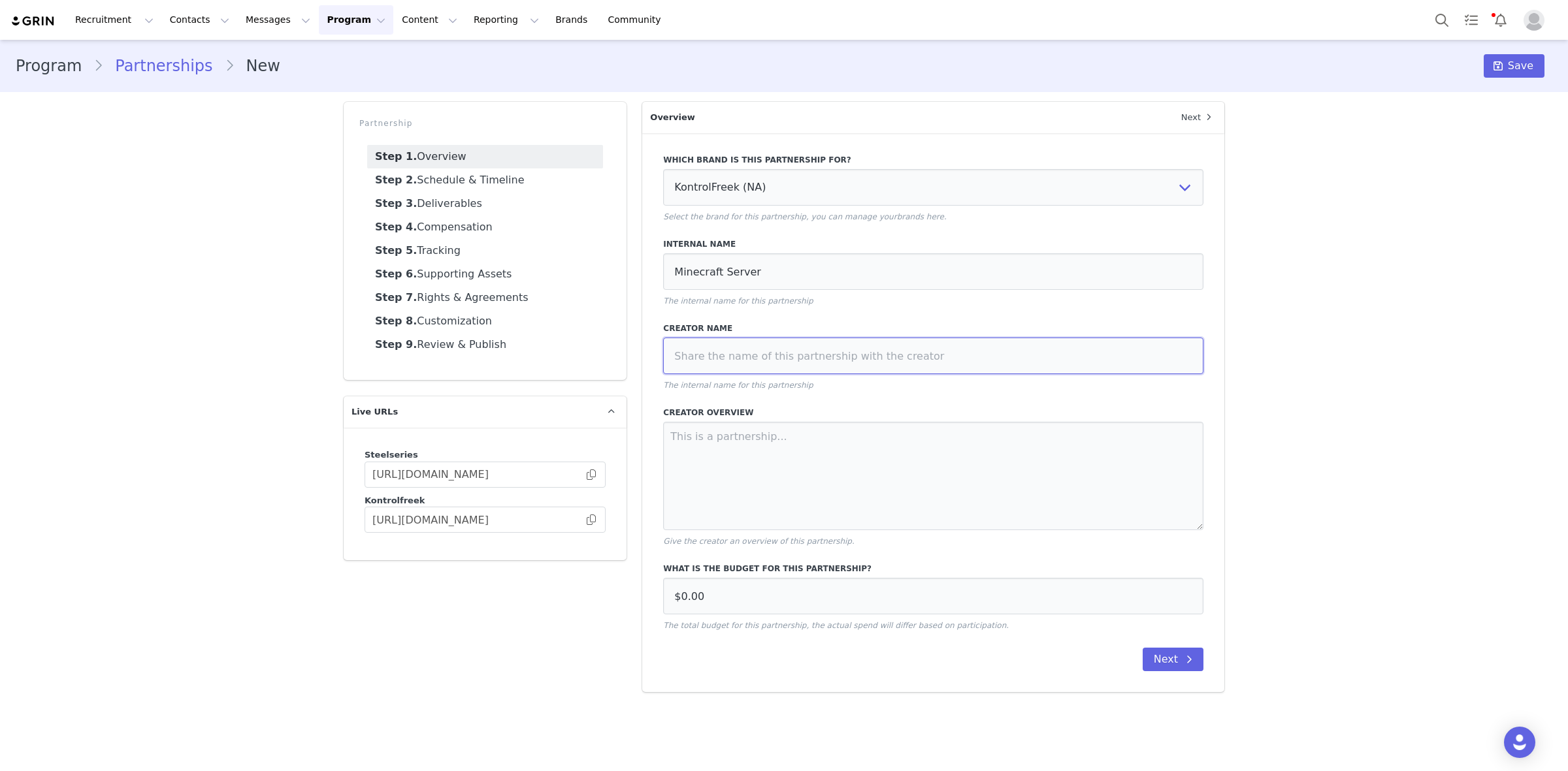
click at [691, 348] on input at bounding box center [933, 356] width 540 height 37
paste input "Minecraft Server"
type input "Minecraft Server"
click at [693, 458] on textarea at bounding box center [933, 475] width 540 height 108
type textarea "1600 USD flat fee for server development 400 USD maintenance / server / VPN cos…"
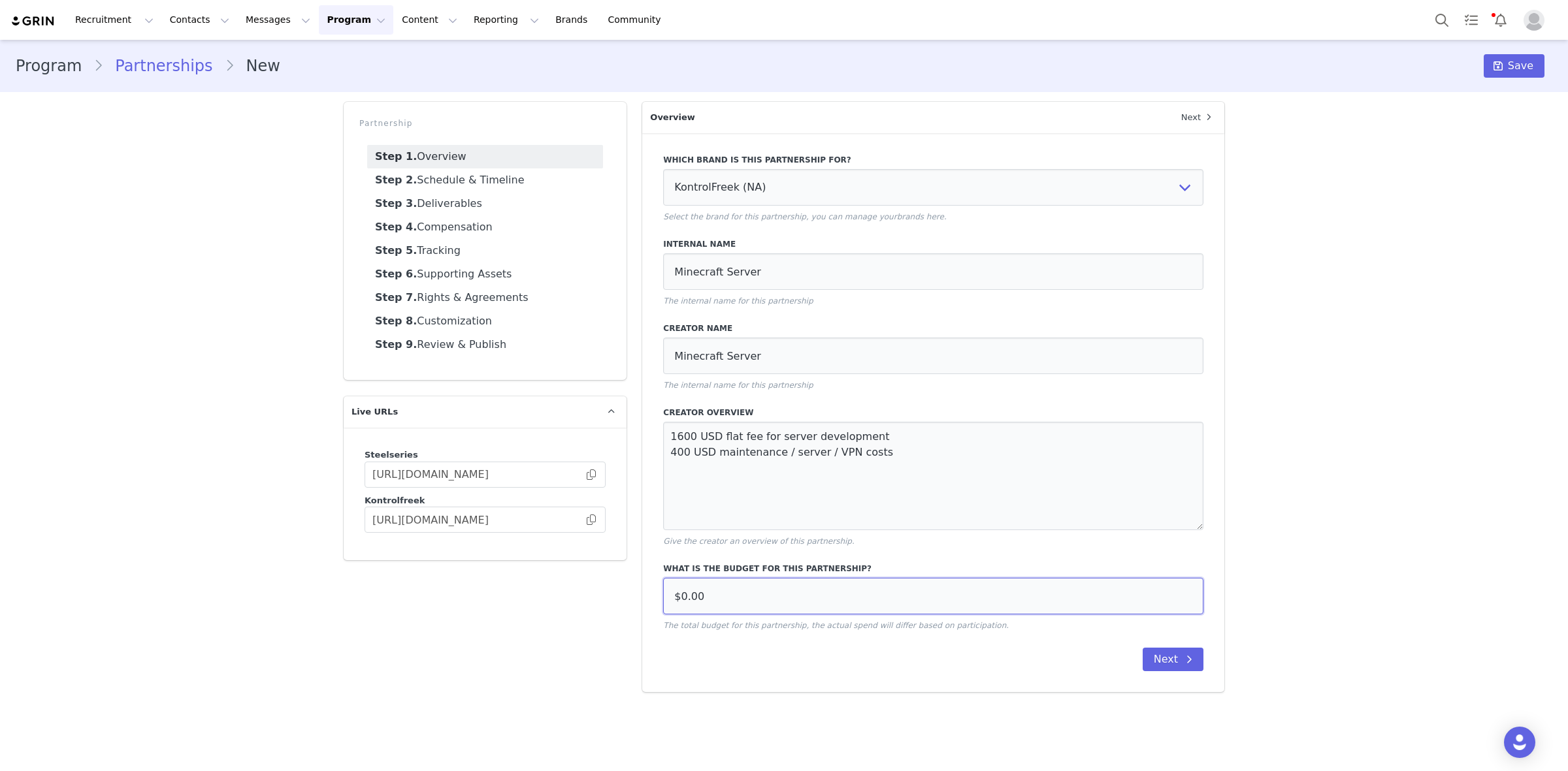
click at [824, 586] on input "$0.00" at bounding box center [933, 596] width 540 height 37
type input "$2,100.00"
click at [1161, 655] on button "Next" at bounding box center [1173, 660] width 61 height 23
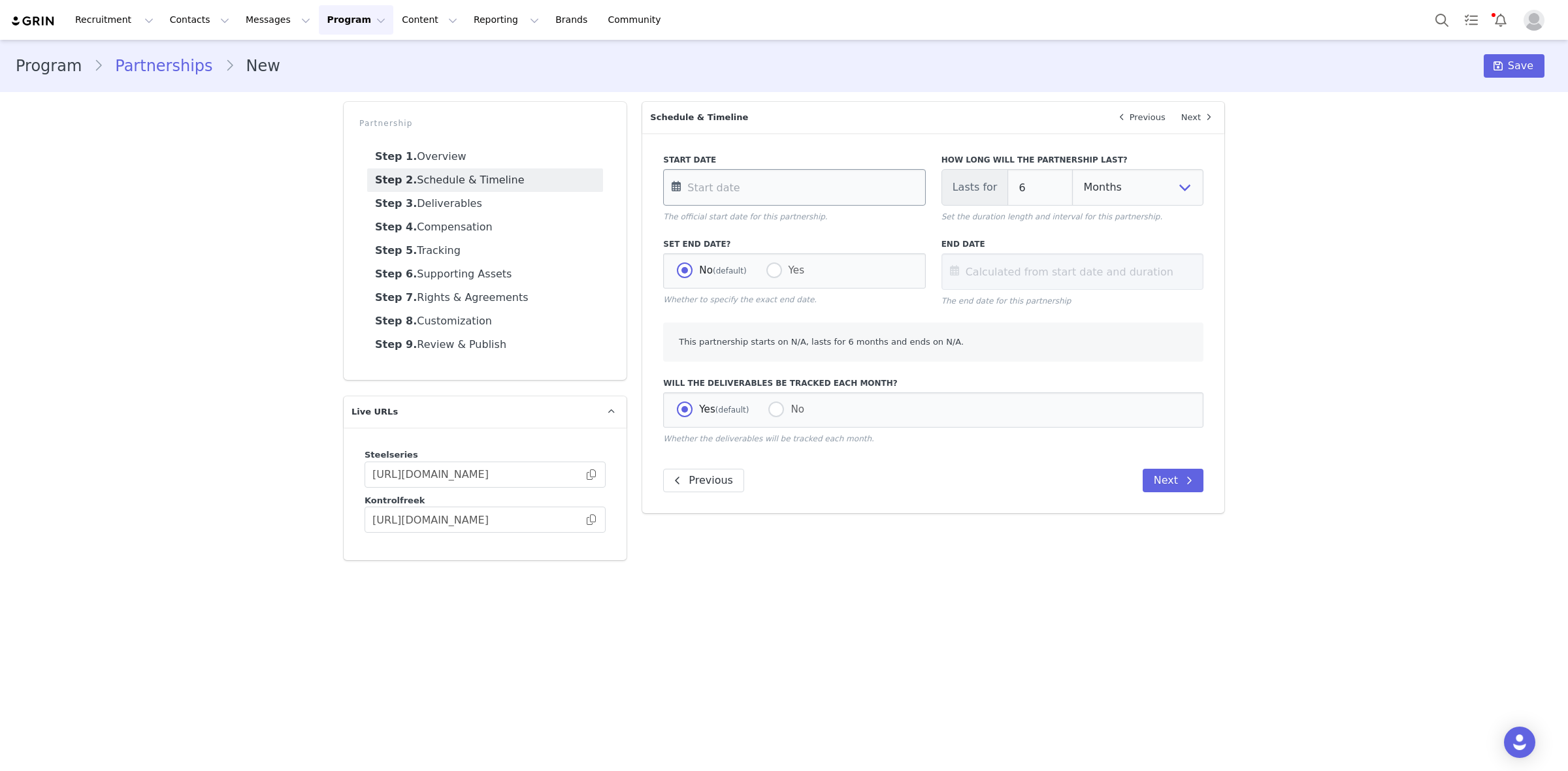
click at [828, 177] on input "text" at bounding box center [794, 188] width 262 height 37
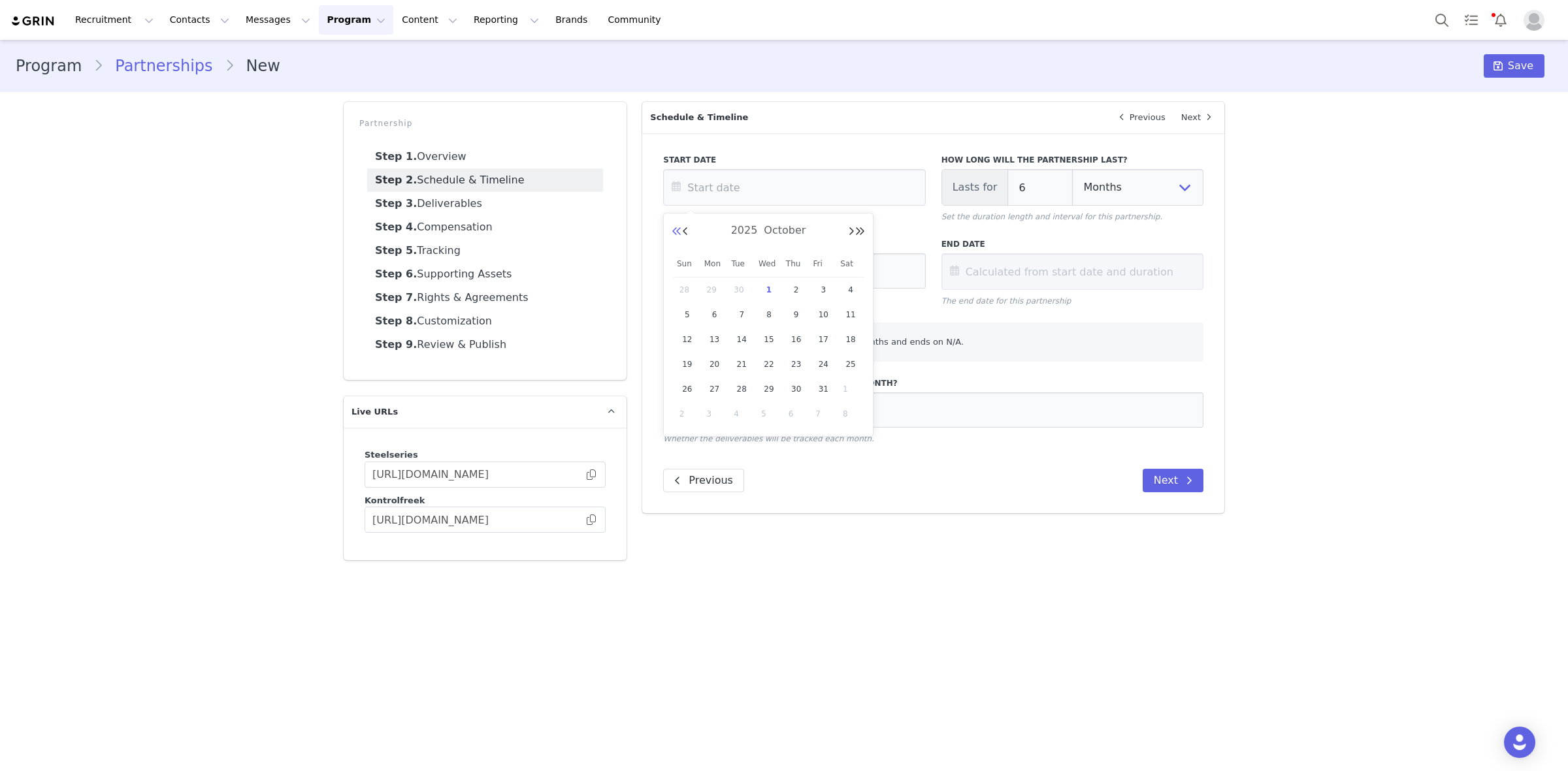
click at [679, 229] on button "Previous Year" at bounding box center [677, 232] width 10 height 10
click at [847, 230] on div "2023 October" at bounding box center [768, 230] width 193 height 19
click at [860, 233] on button "Next Year" at bounding box center [859, 232] width 10 height 10
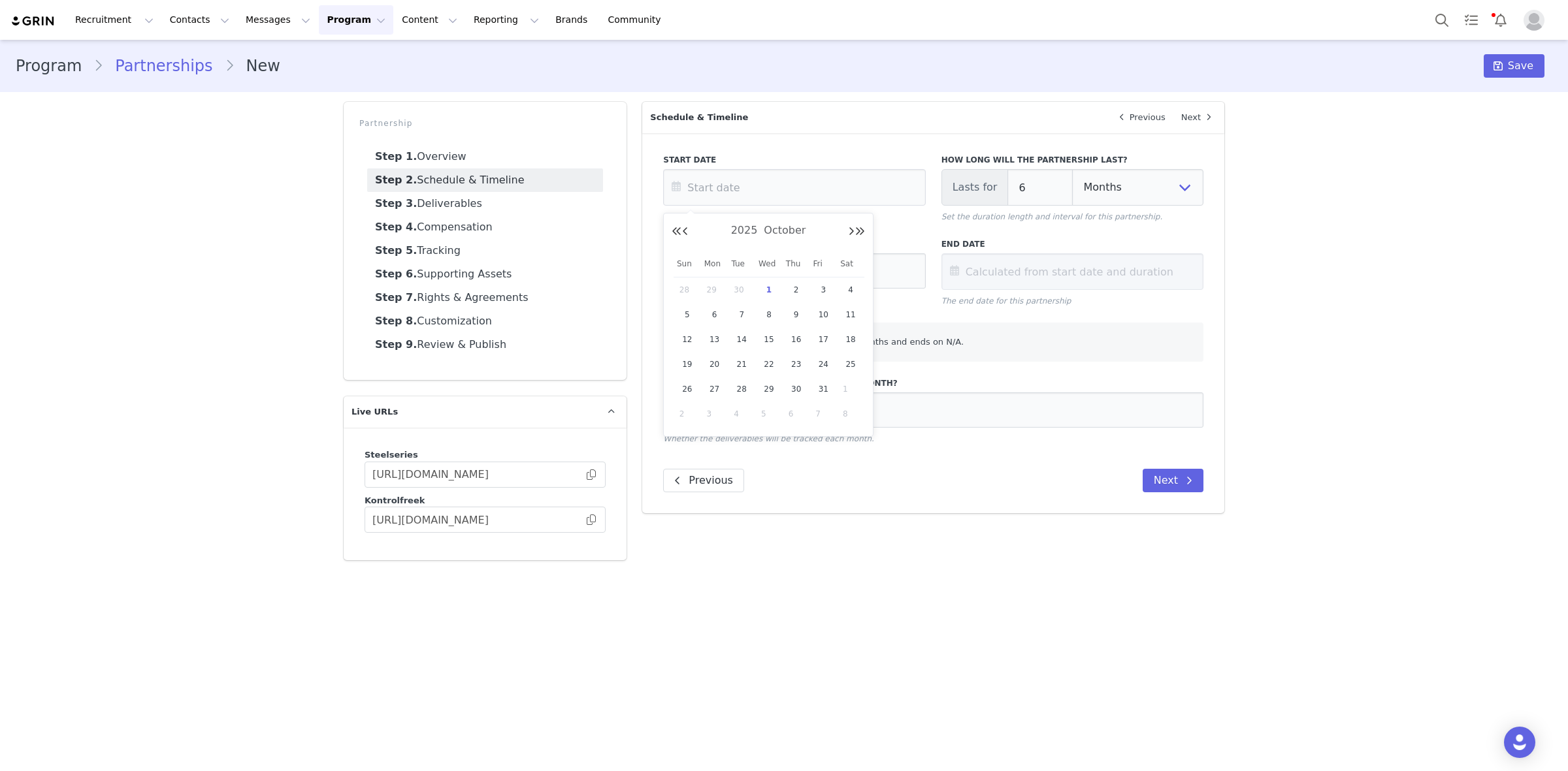
click at [689, 227] on div "2025 October" at bounding box center [768, 230] width 193 height 19
click at [688, 232] on button "Previous Month" at bounding box center [685, 232] width 7 height 10
click at [735, 287] on span "1" at bounding box center [741, 290] width 16 height 16
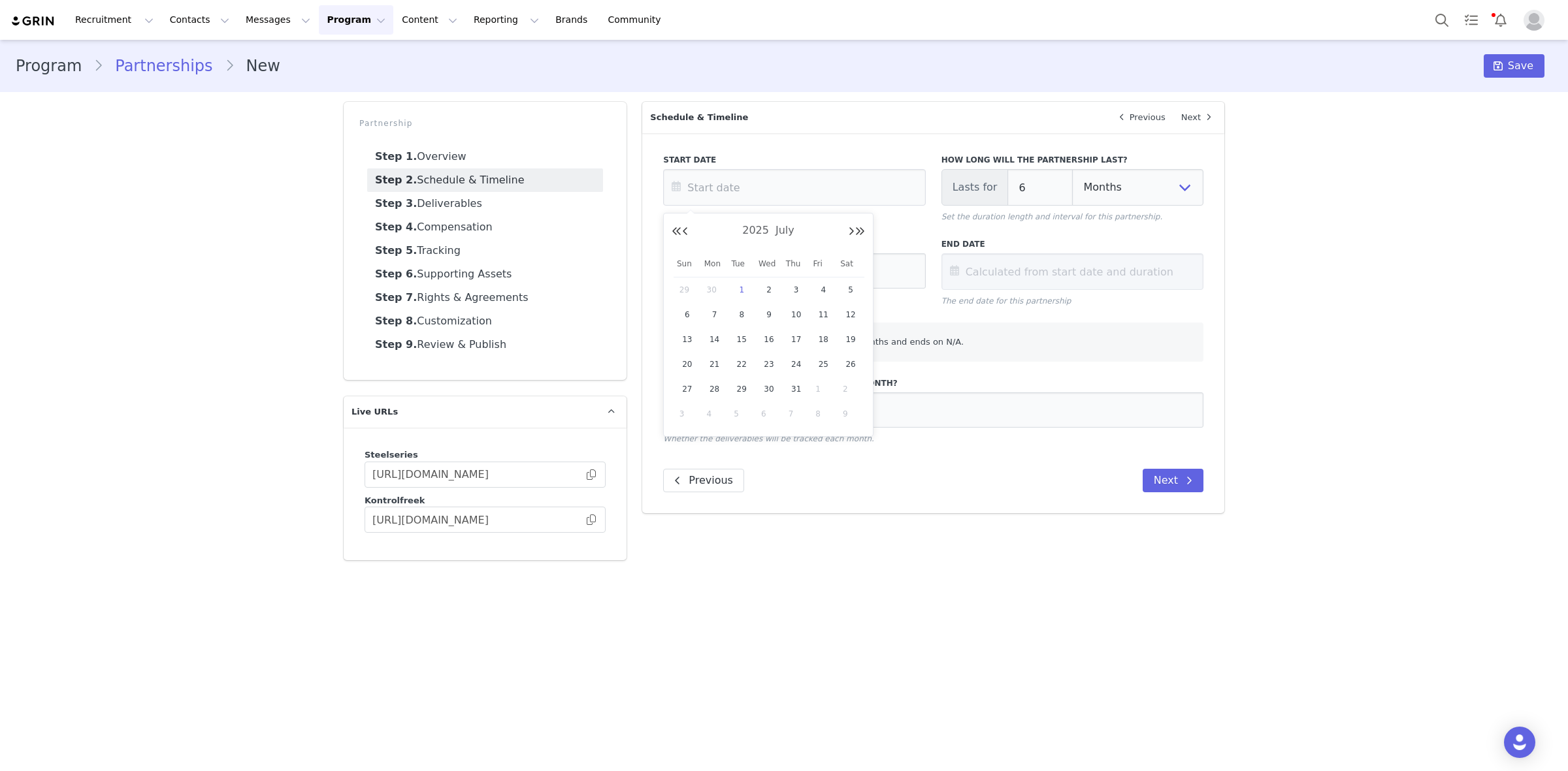
type input "Jul 01 2025"
type input "Jan 01 2026"
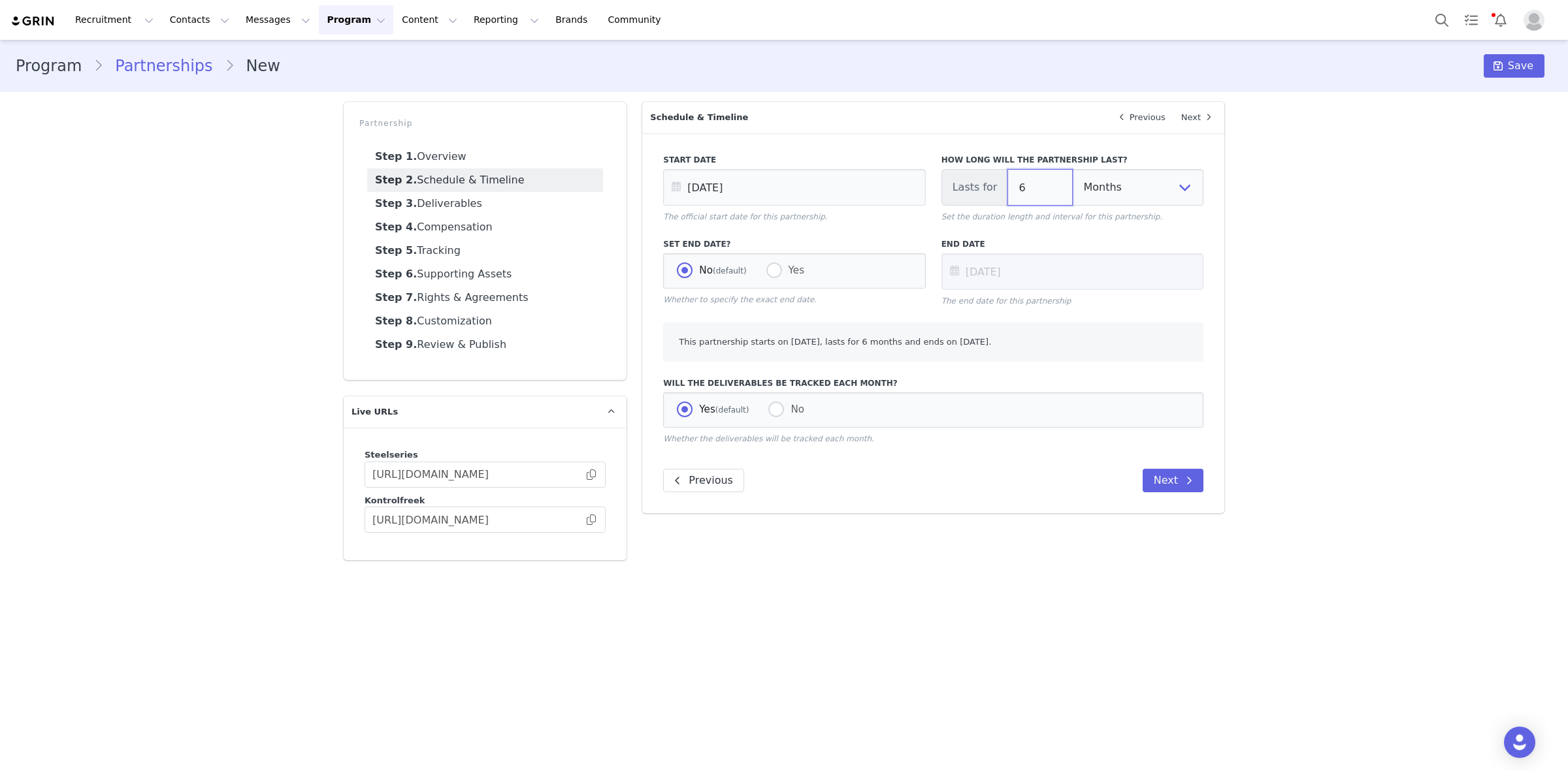
click at [1011, 193] on input "6" at bounding box center [1040, 188] width 65 height 37
type input "Jul 01 2025"
type input "3"
type input "[DATE]"
type input "3"
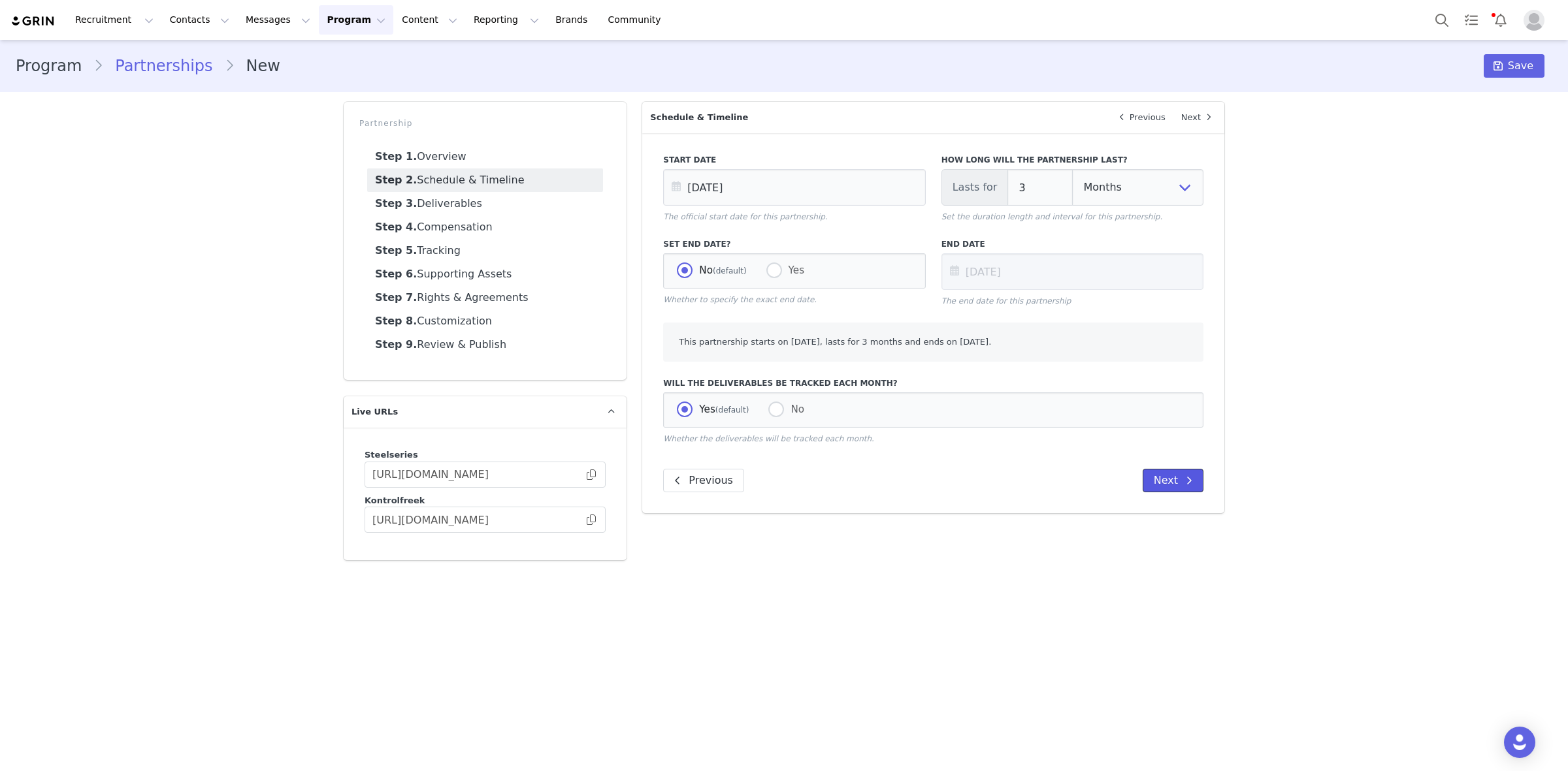
click at [1174, 489] on button "Next" at bounding box center [1173, 481] width 61 height 23
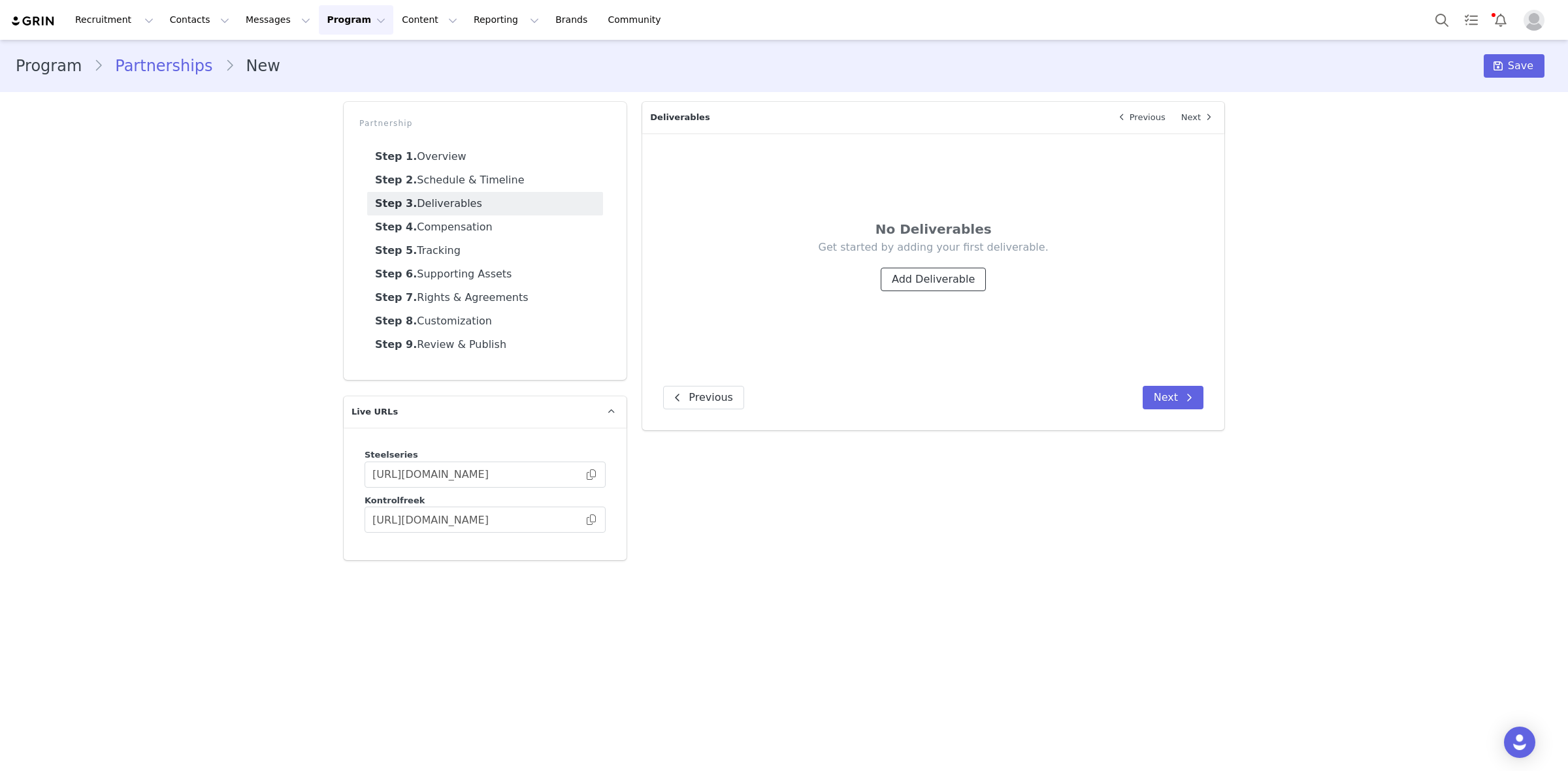
click at [946, 272] on button "Add Deliverable" at bounding box center [934, 280] width 106 height 23
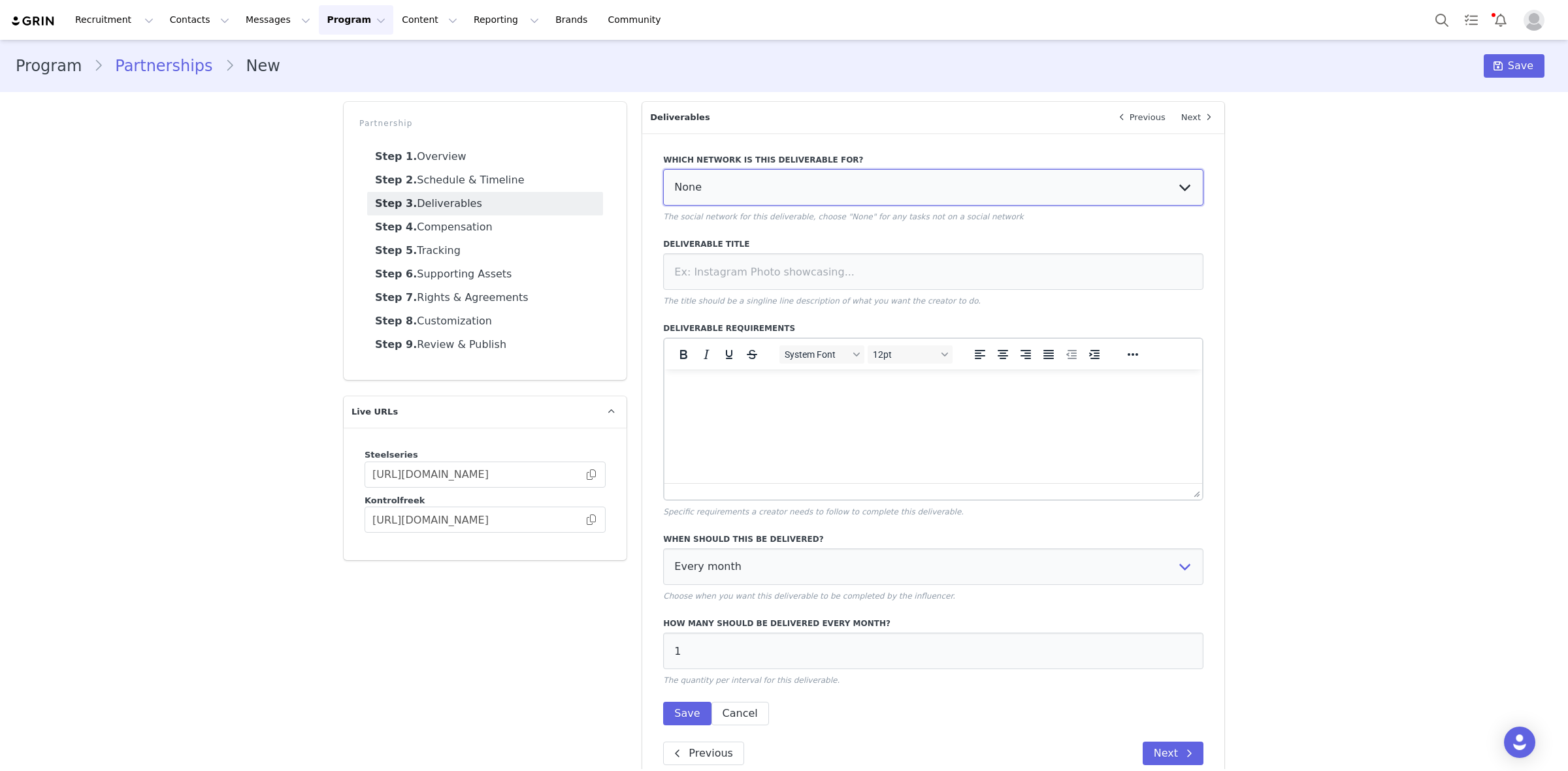
click at [818, 197] on select "None YouTube Twitter Instagram Facebook Twitch TikTok Pinterest" at bounding box center [933, 188] width 540 height 37
click at [663, 169] on select "None YouTube Twitter Instagram Facebook Twitch TikTok Pinterest" at bounding box center [933, 188] width 540 height 37
click at [537, 226] on link "Step 4. Compensation" at bounding box center [485, 227] width 236 height 23
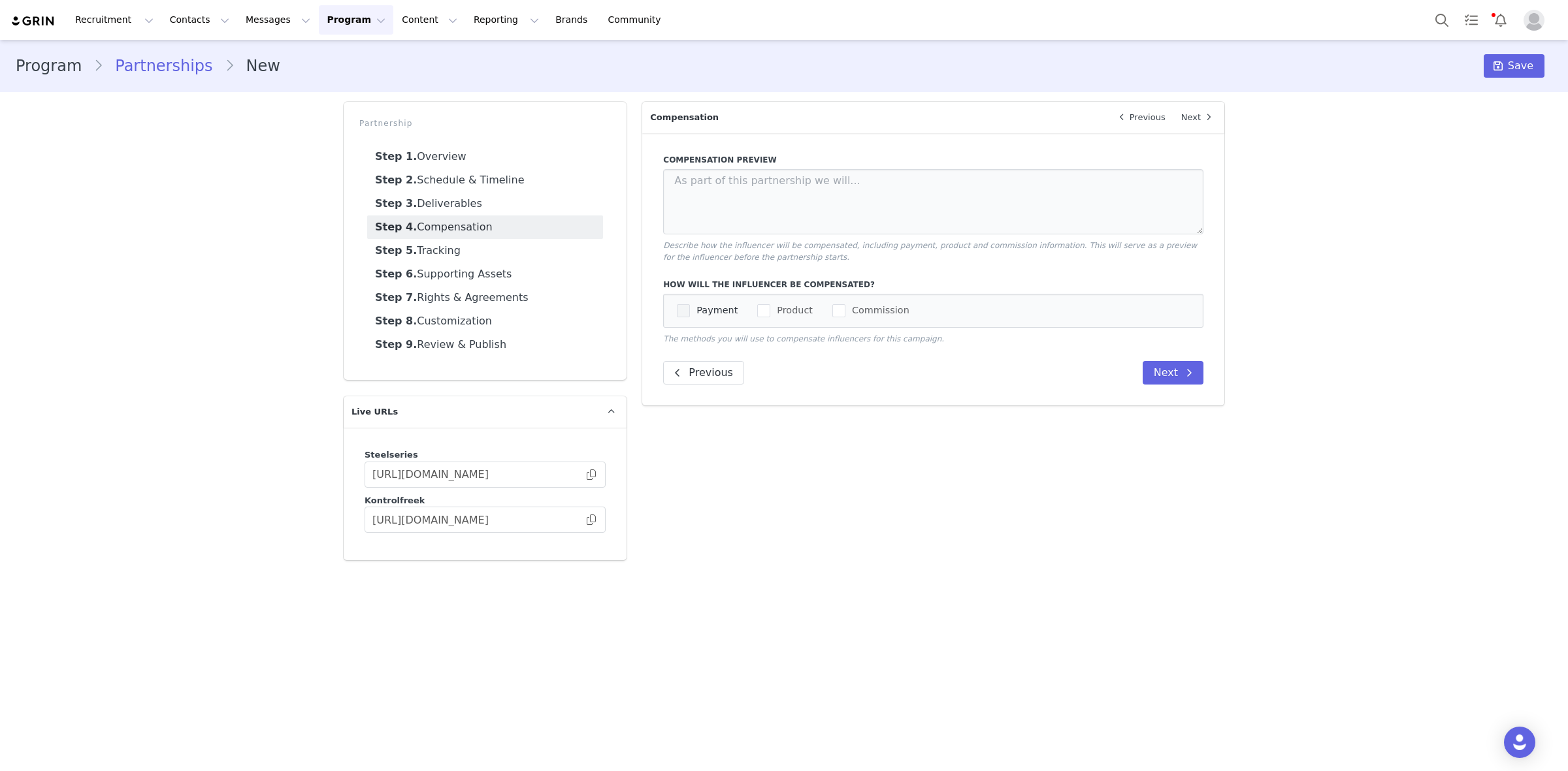
click at [693, 314] on span "Payment" at bounding box center [714, 311] width 48 height 13
click at [690, 305] on input "Payment" at bounding box center [690, 305] width 0 height 0
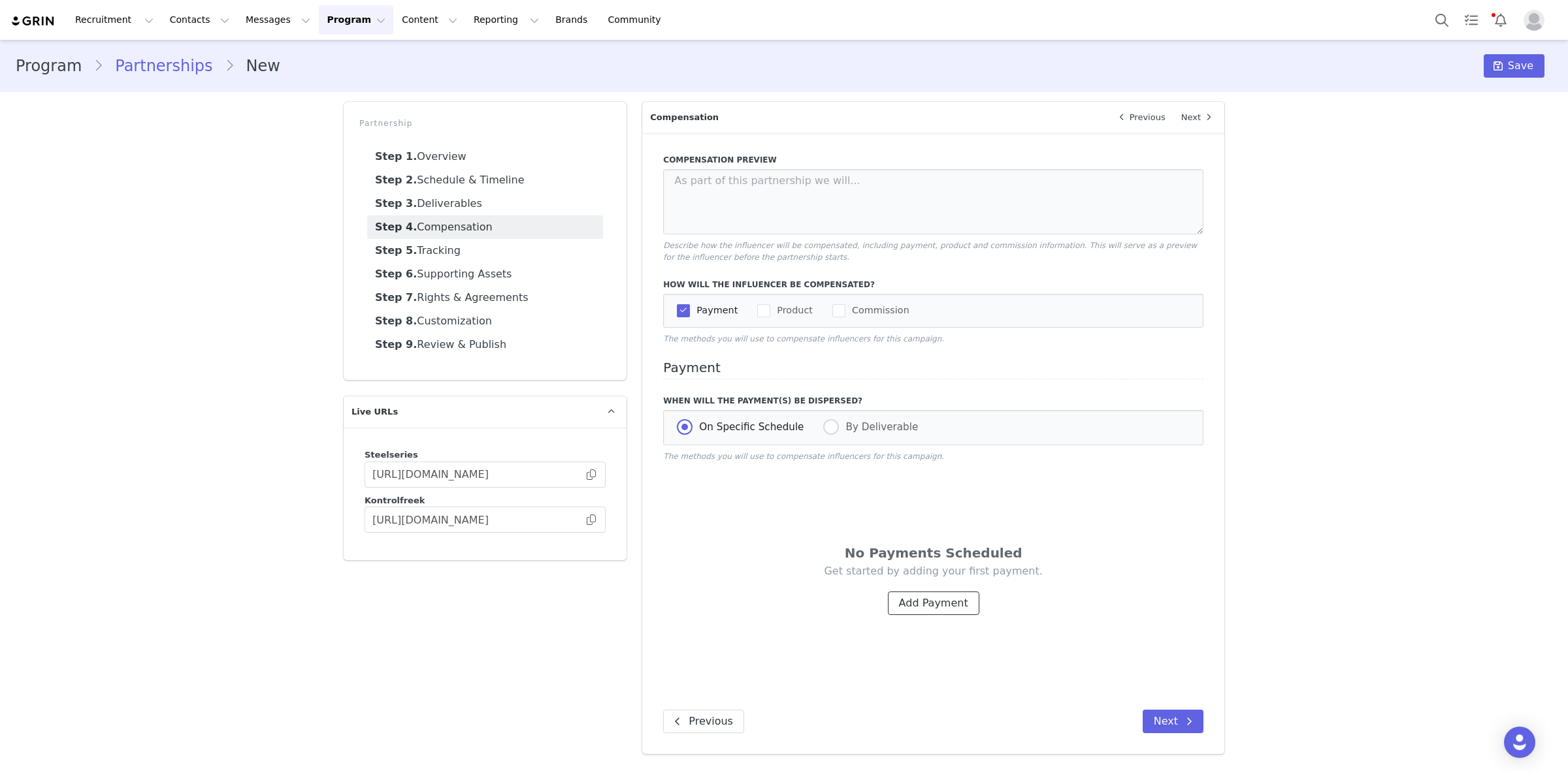
click at [929, 609] on button "Add Payment" at bounding box center [933, 604] width 91 height 23
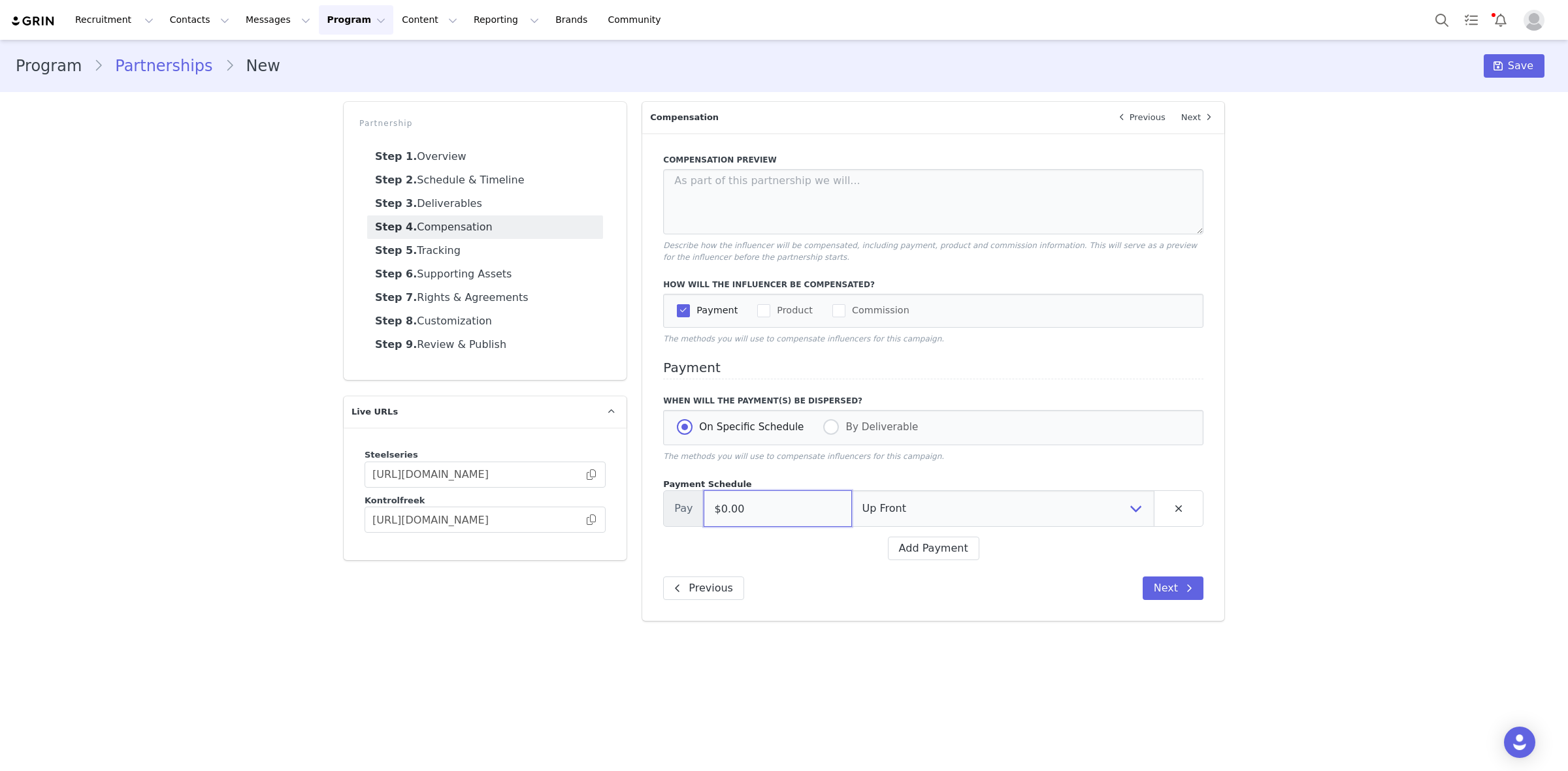
click at [766, 508] on input "$0.00" at bounding box center [777, 509] width 148 height 37
type input "$100.00"
click at [925, 557] on button "Add Payment" at bounding box center [933, 548] width 91 height 23
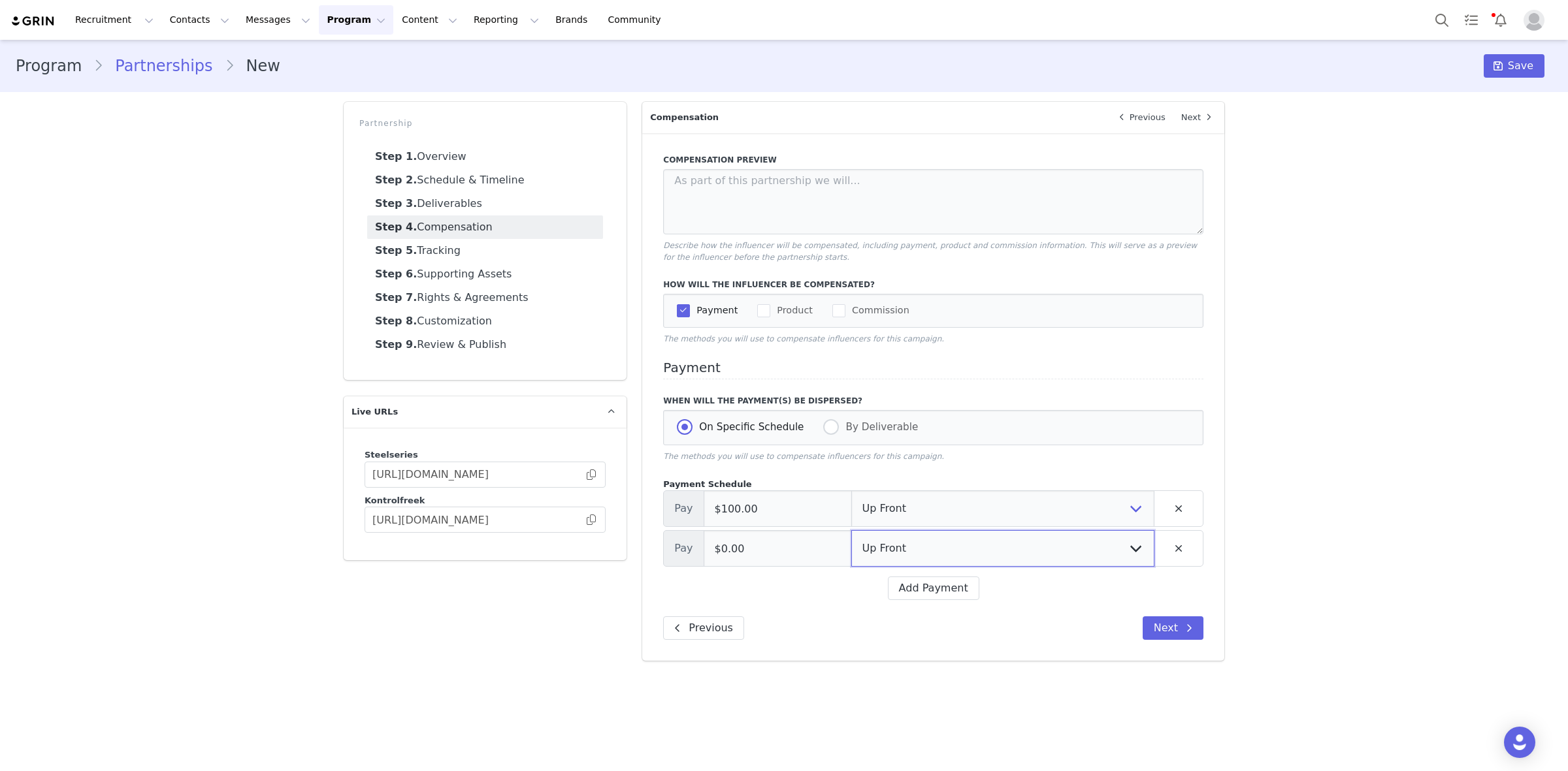
click at [873, 558] on select "Up Front Month 1 Month 2 Month 3 Upon Completion" at bounding box center [1003, 548] width 303 height 37
select select "completion"
click at [851, 532] on select "Up Front Month 1 Month 2 Month 3 Upon Completion" at bounding box center [1003, 548] width 303 height 37
click at [762, 563] on input "$0.00" at bounding box center [777, 548] width 148 height 37
type input "$2,000.00"
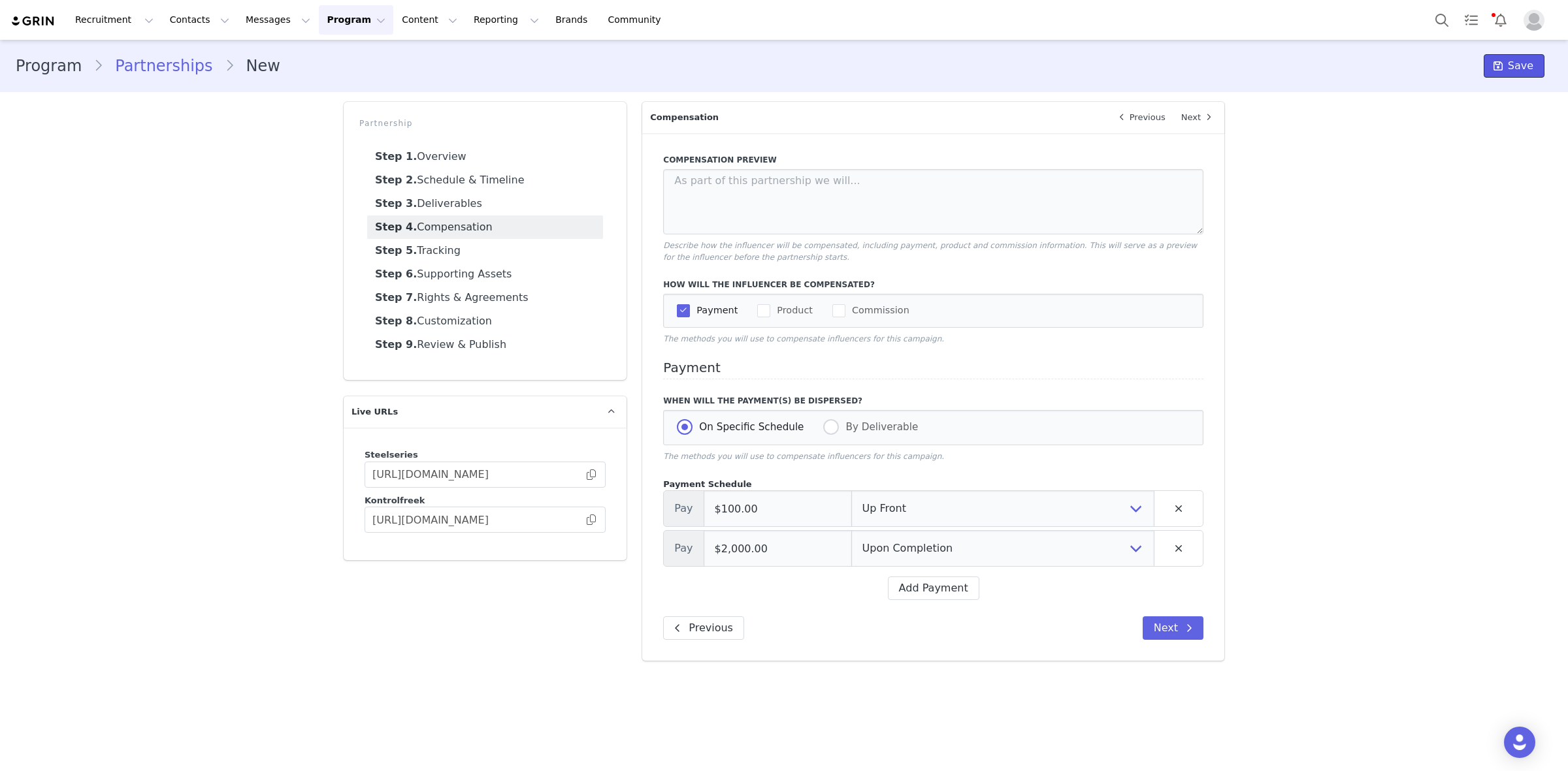
click at [1513, 61] on span "Save" at bounding box center [1520, 65] width 25 height 16
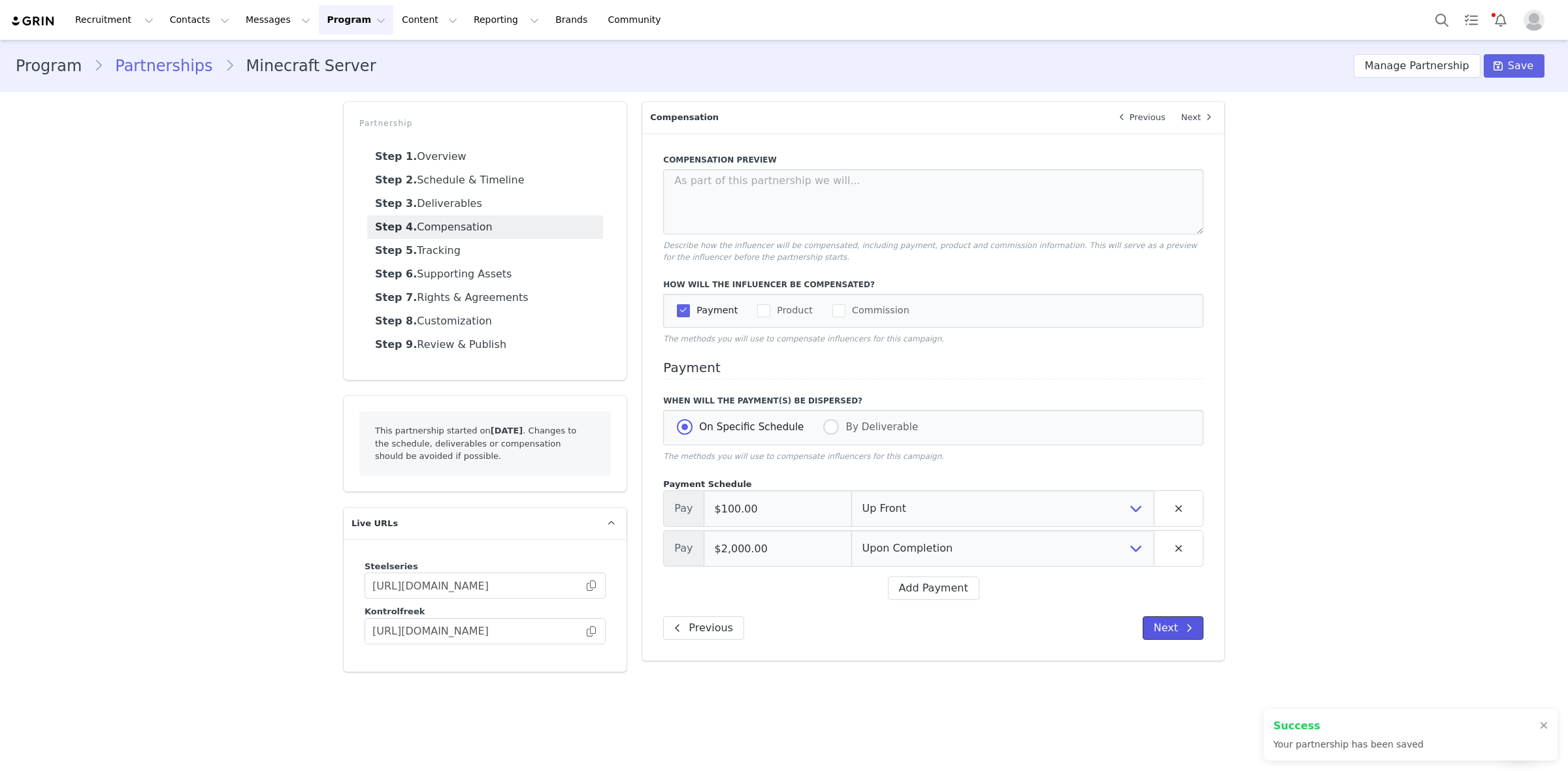
click at [1160, 628] on button "Next" at bounding box center [1173, 628] width 61 height 23
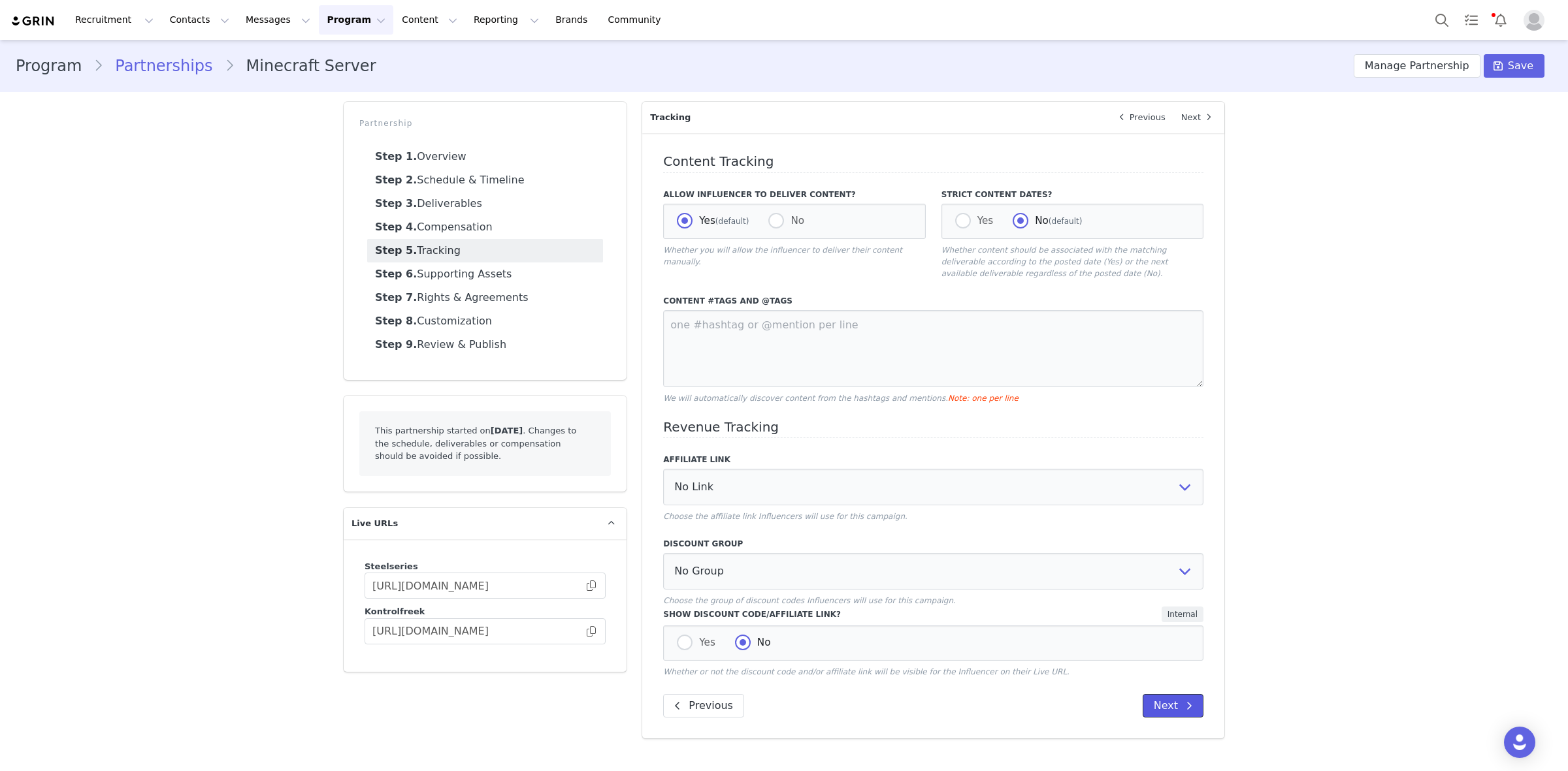
click at [1177, 707] on button "Next" at bounding box center [1173, 706] width 61 height 23
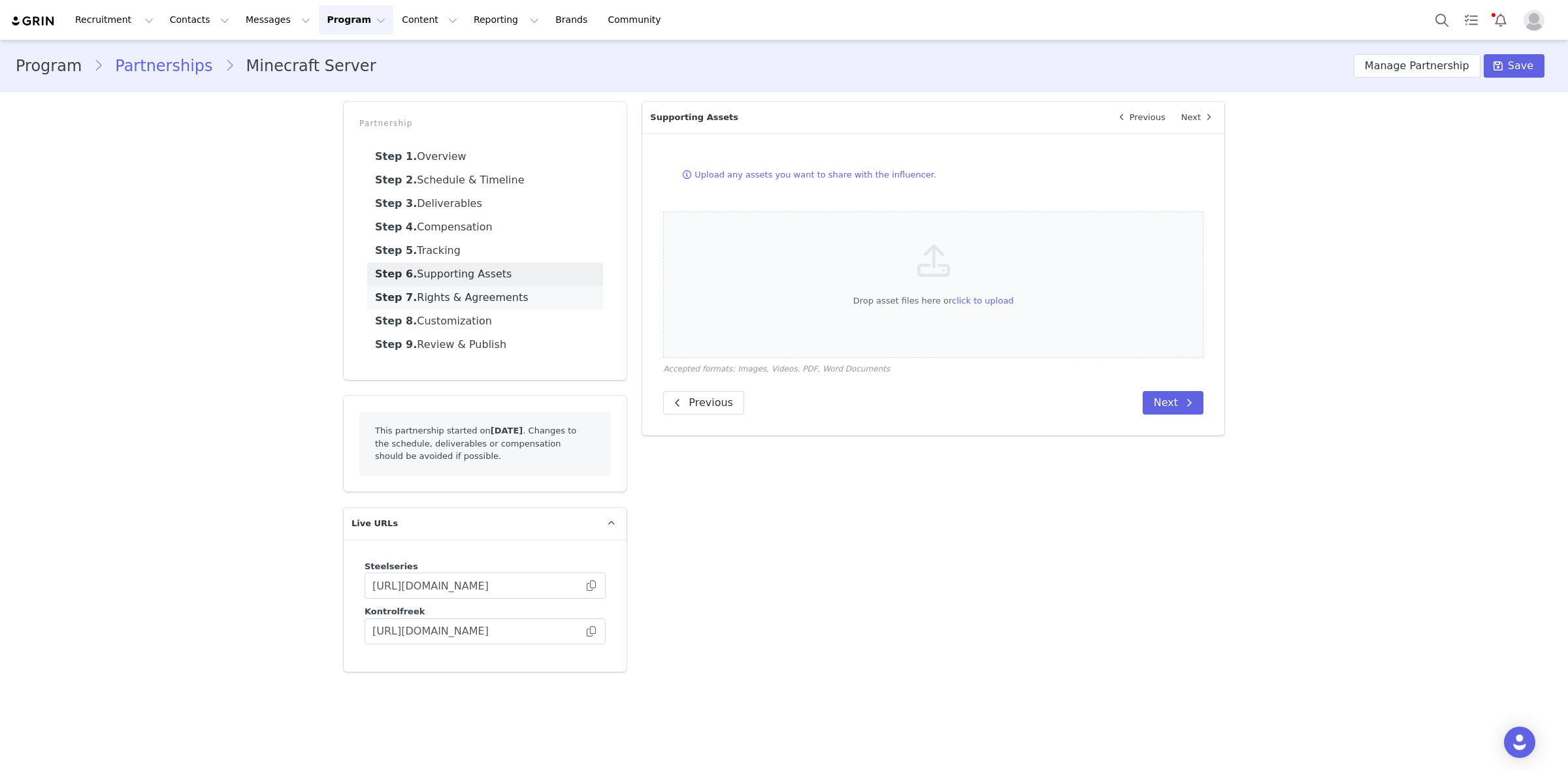
click at [501, 298] on link "Step 7. Rights & Agreements" at bounding box center [485, 298] width 236 height 23
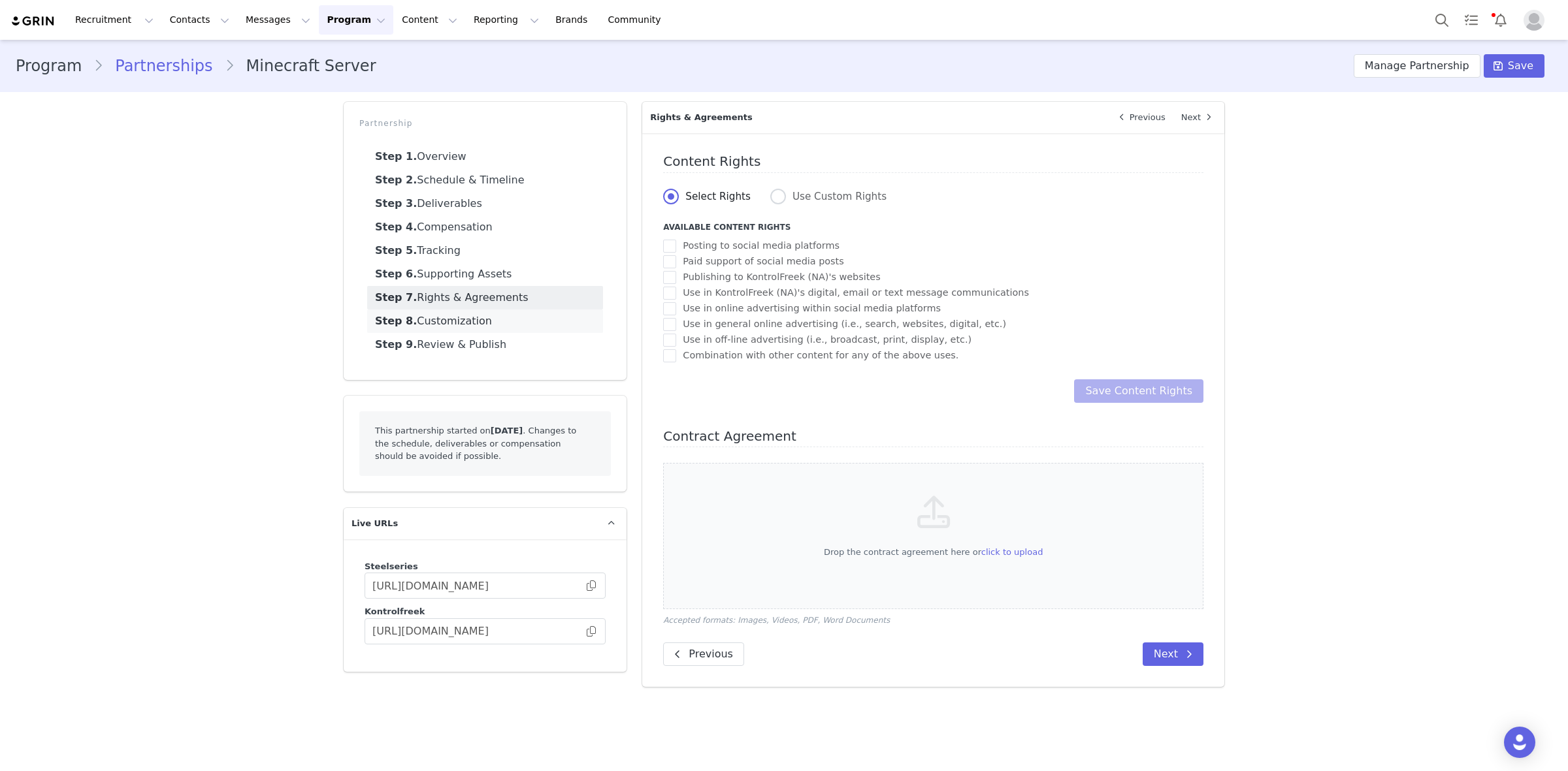
click at [477, 311] on link "Step 8. Customization" at bounding box center [485, 321] width 236 height 23
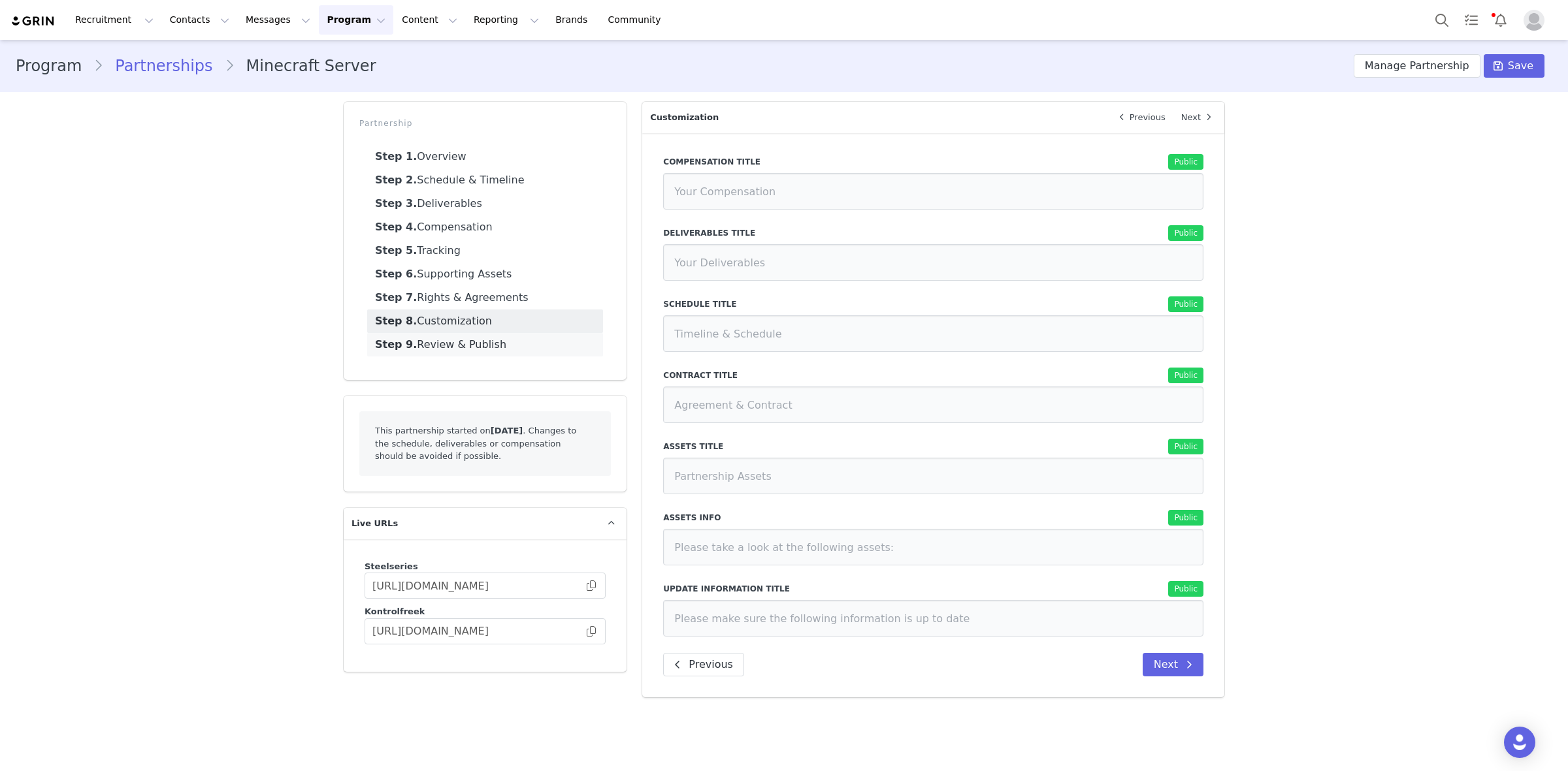
click at [472, 334] on link "Step 9. Review & Publish" at bounding box center [485, 345] width 236 height 23
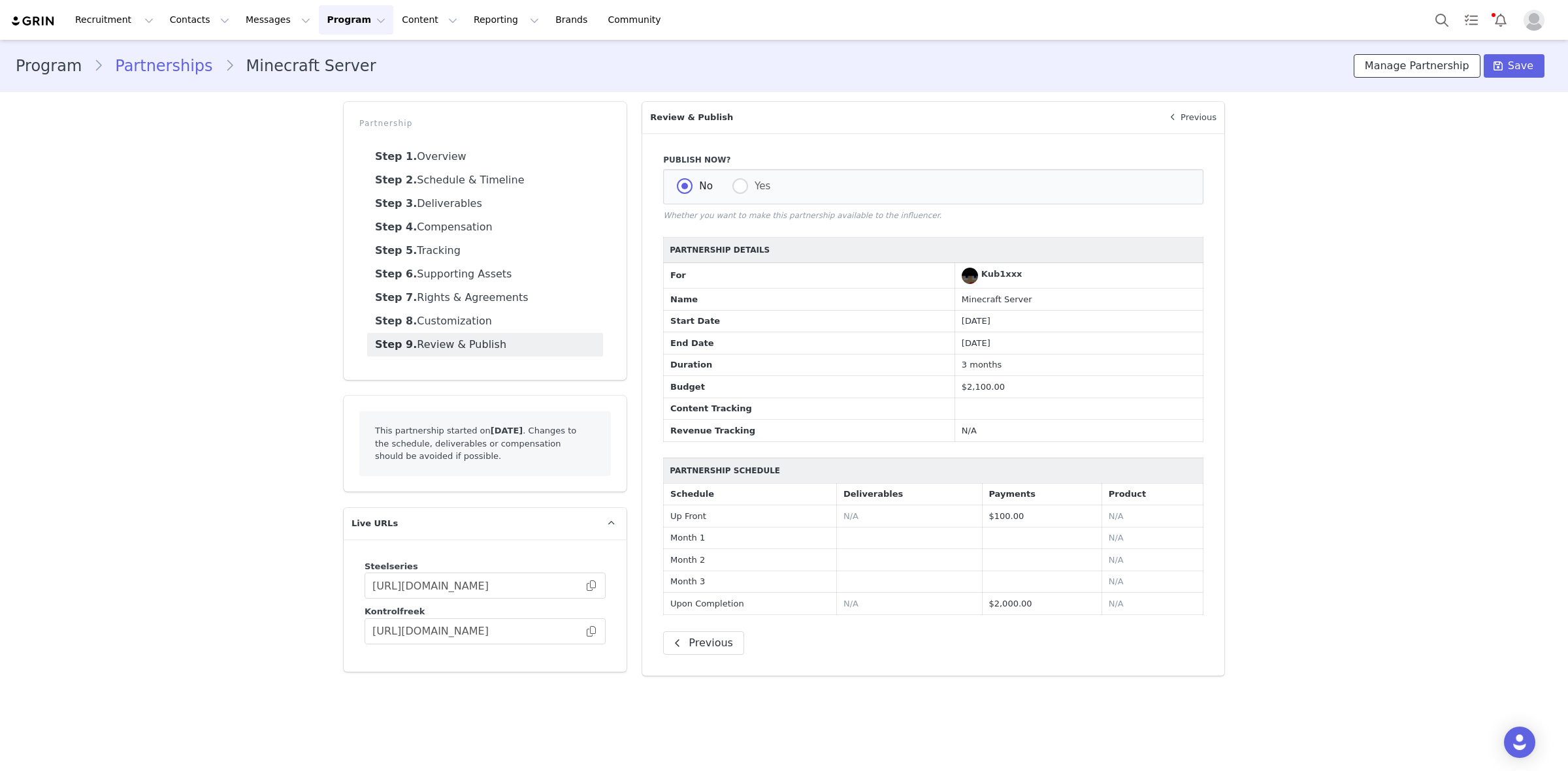
click at [1397, 75] on button "Manage Partnership" at bounding box center [1416, 66] width 126 height 23
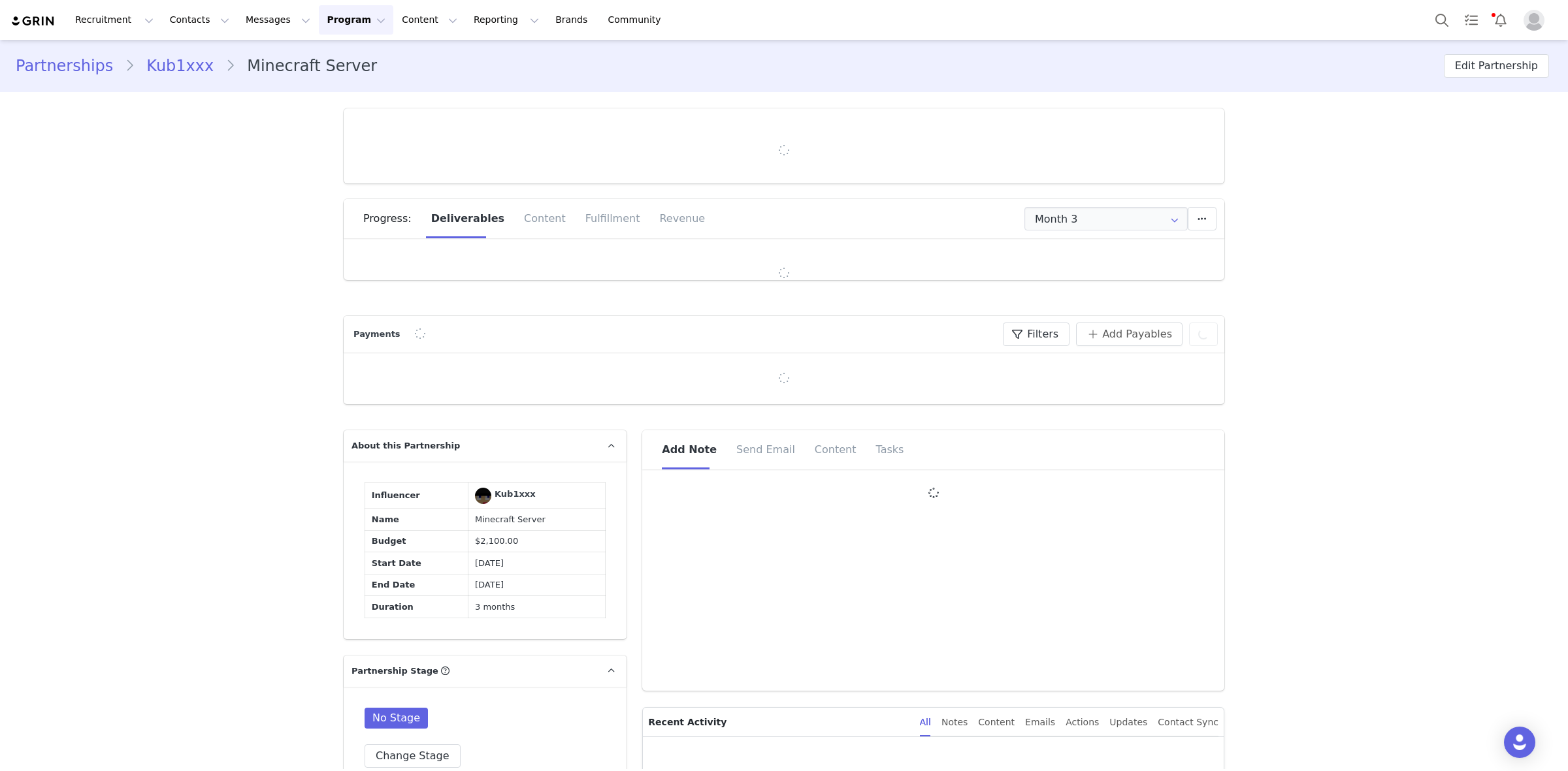
type input "+48 ([GEOGRAPHIC_DATA])"
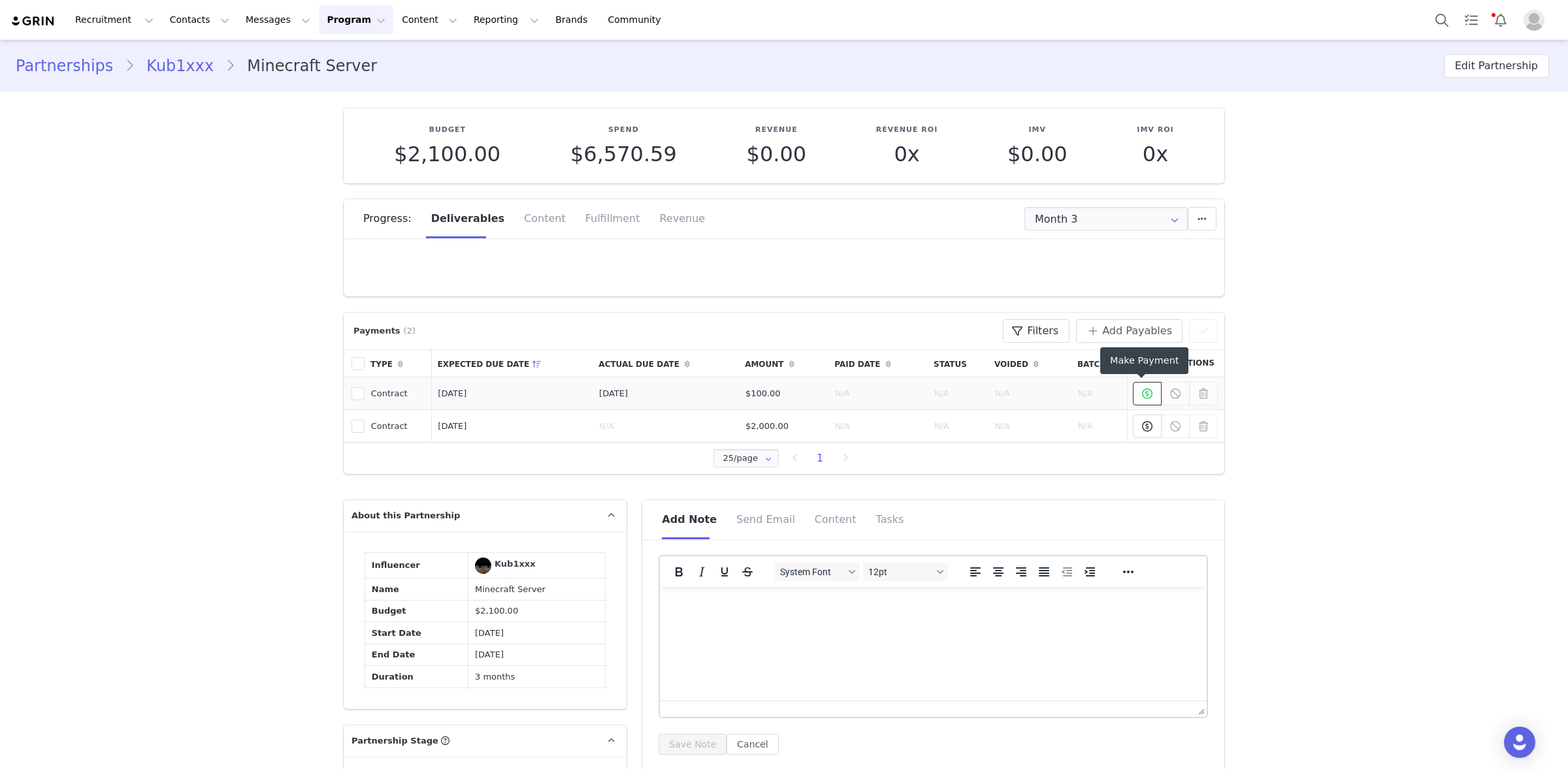
click at [1140, 400] on span at bounding box center [1148, 393] width 16 height 16
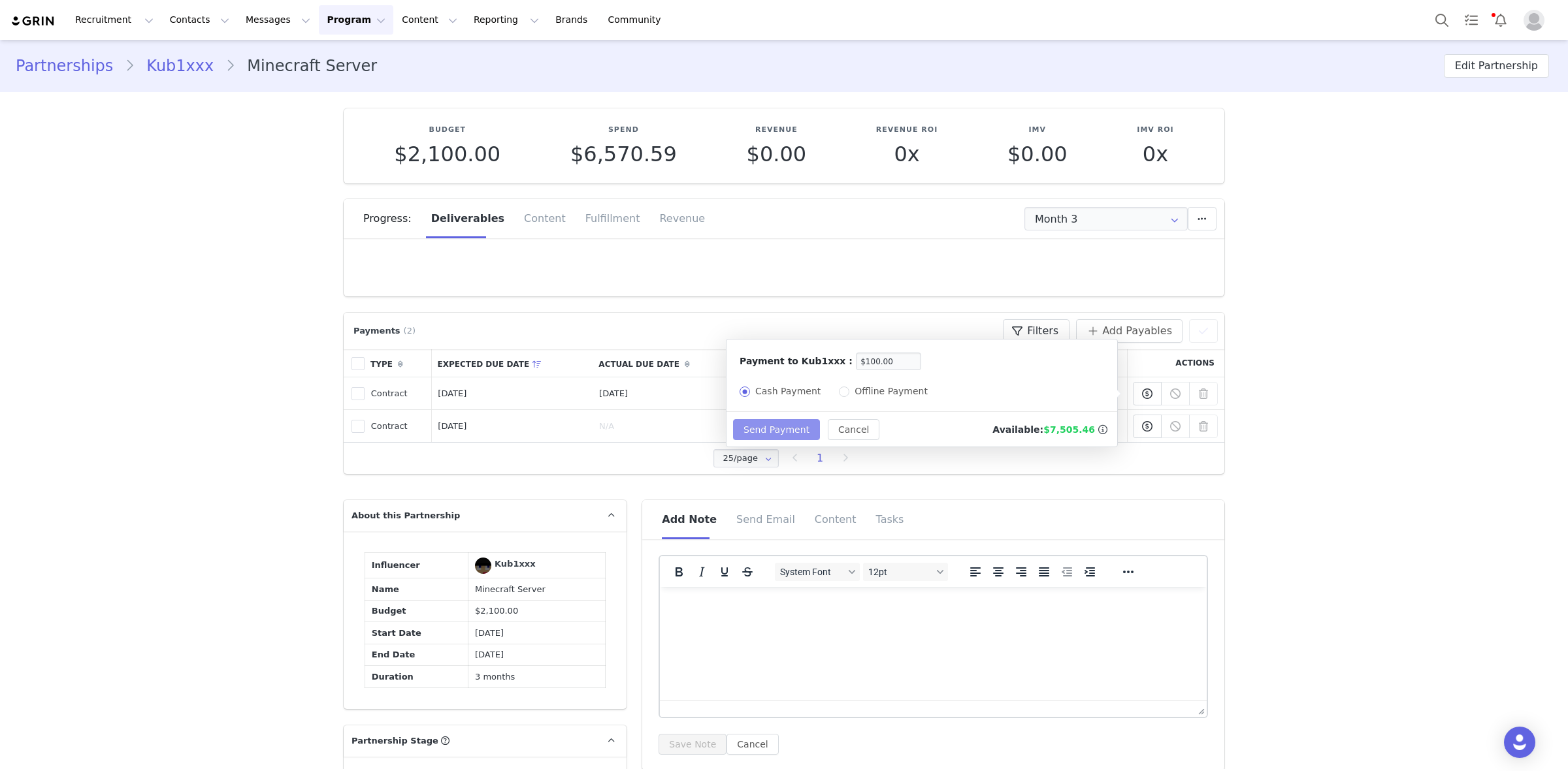
click at [768, 429] on button "Send Payment" at bounding box center [776, 429] width 87 height 21
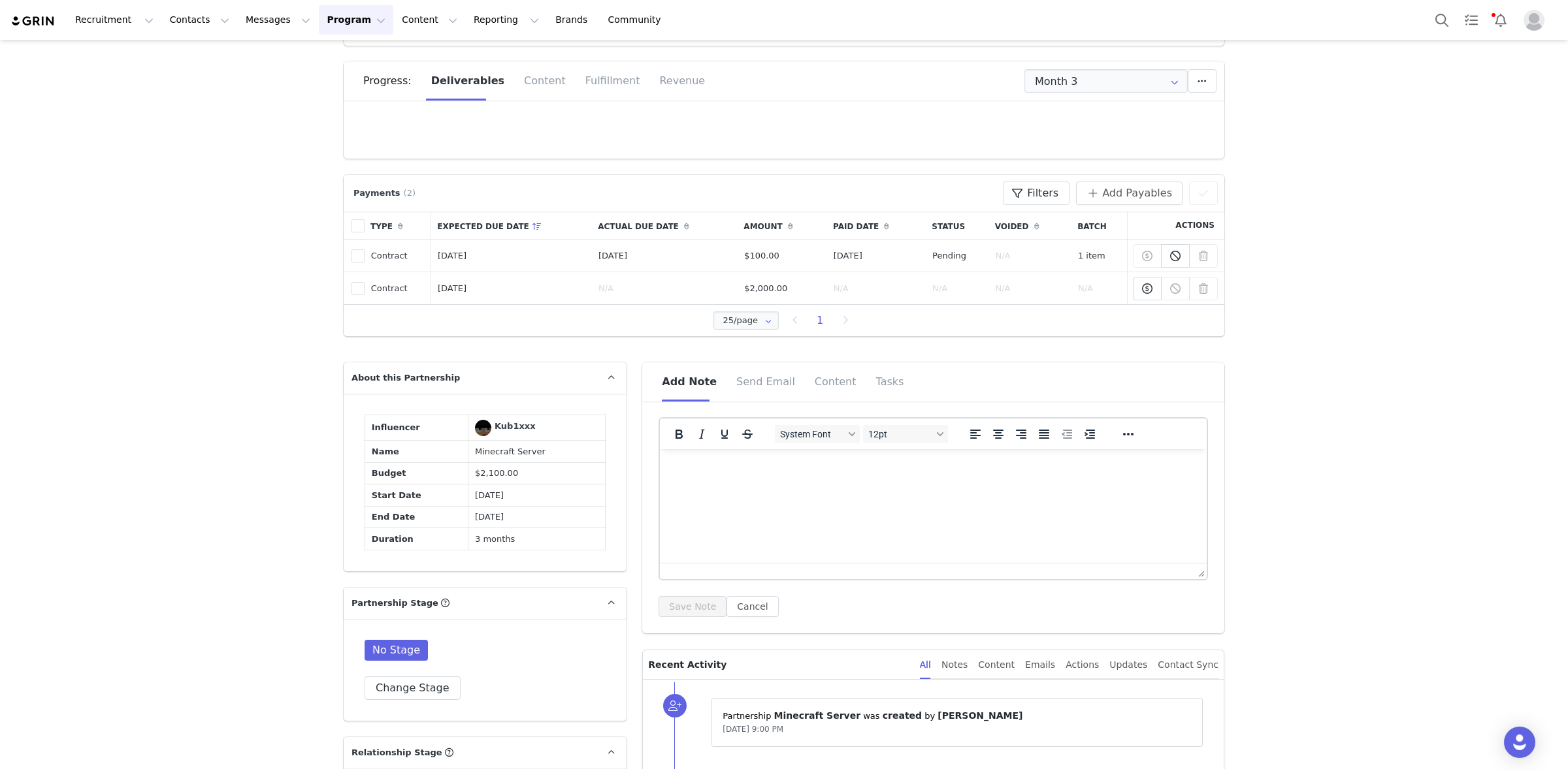
scroll to position [137, 0]
click at [1142, 292] on icon at bounding box center [1148, 289] width 10 height 10
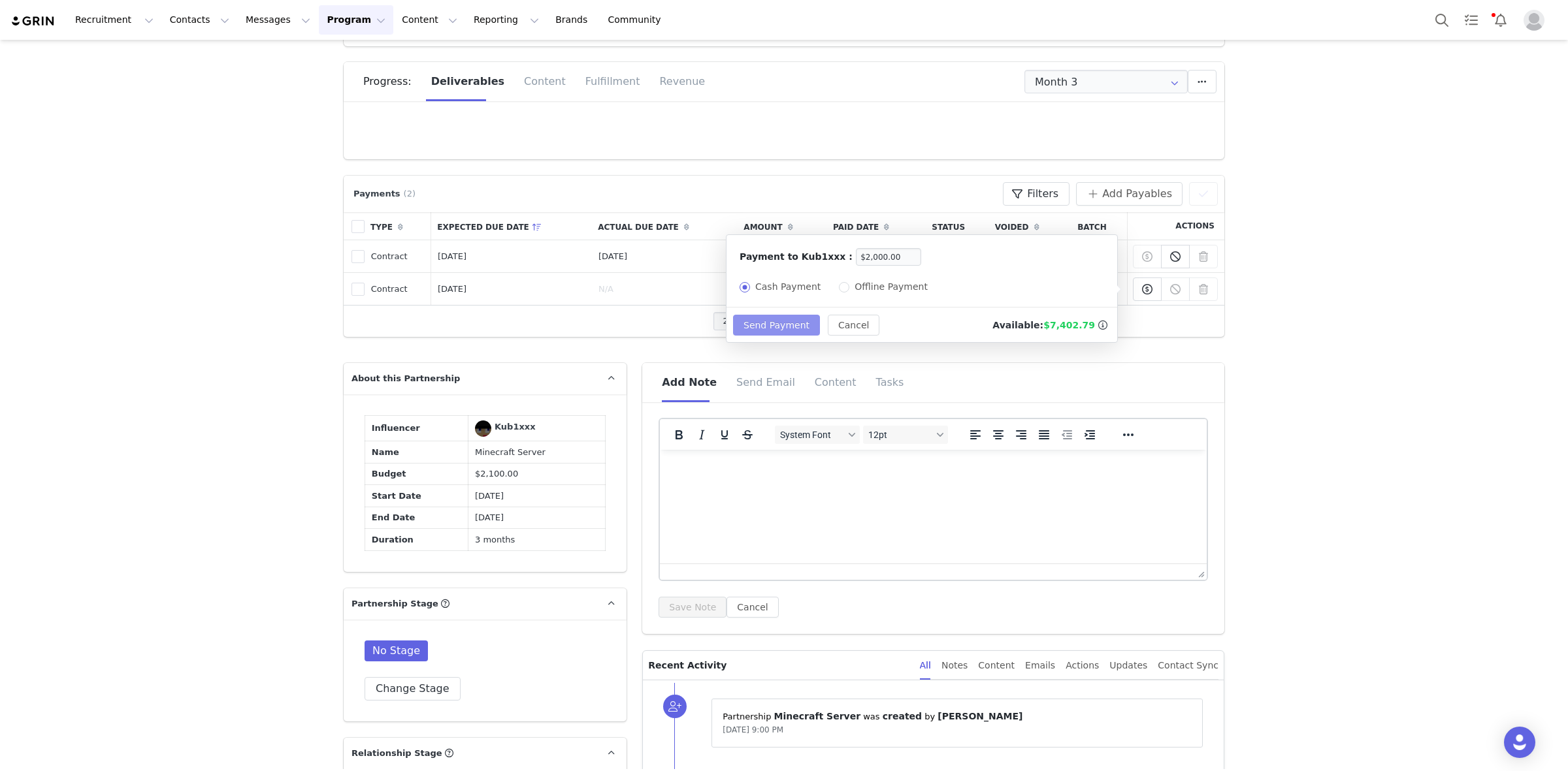
click at [782, 326] on button "Send Payment" at bounding box center [776, 325] width 87 height 21
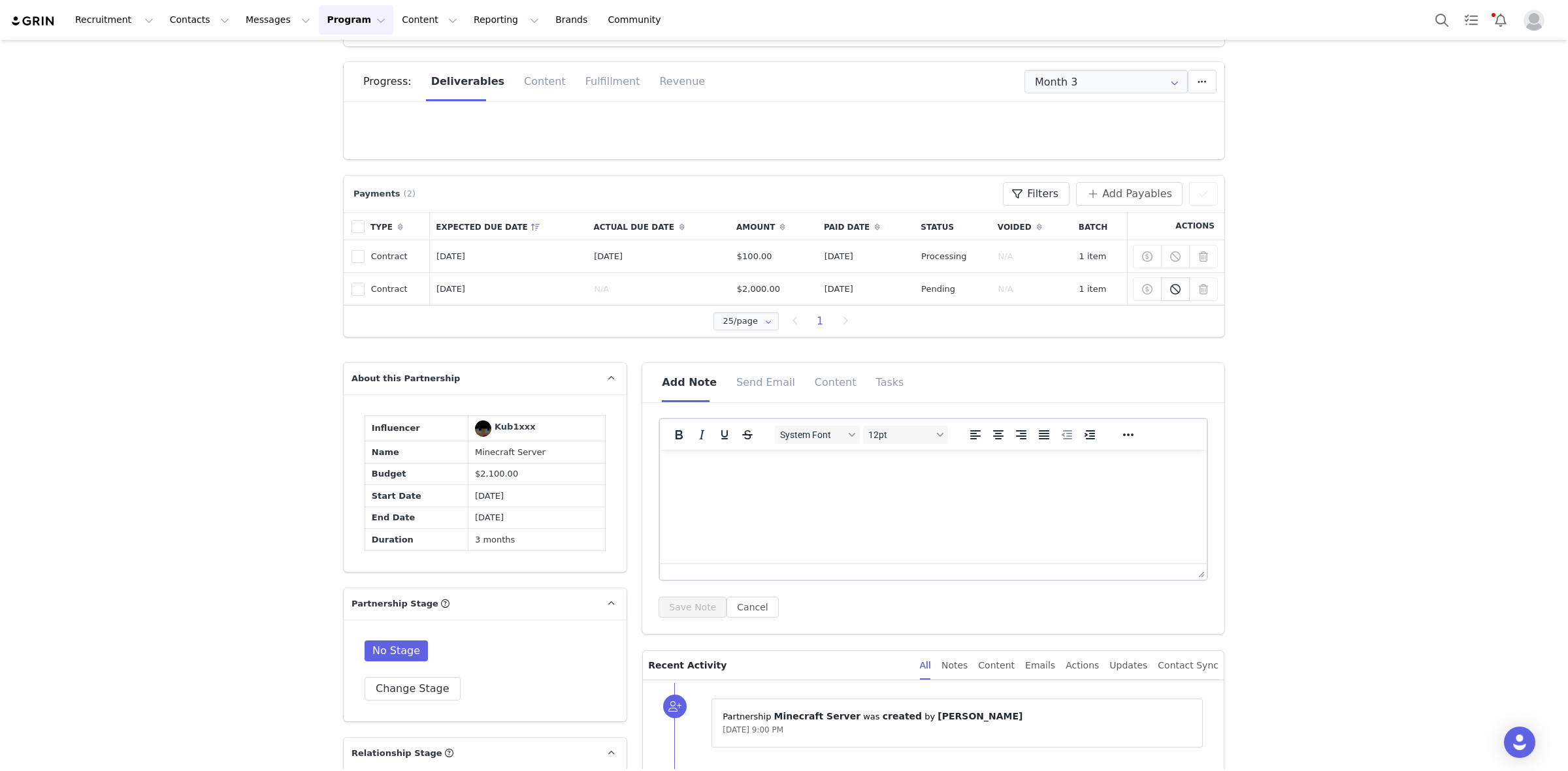
click at [940, 367] on div "Add Note Send Email Content Tasks" at bounding box center [943, 383] width 563 height 39
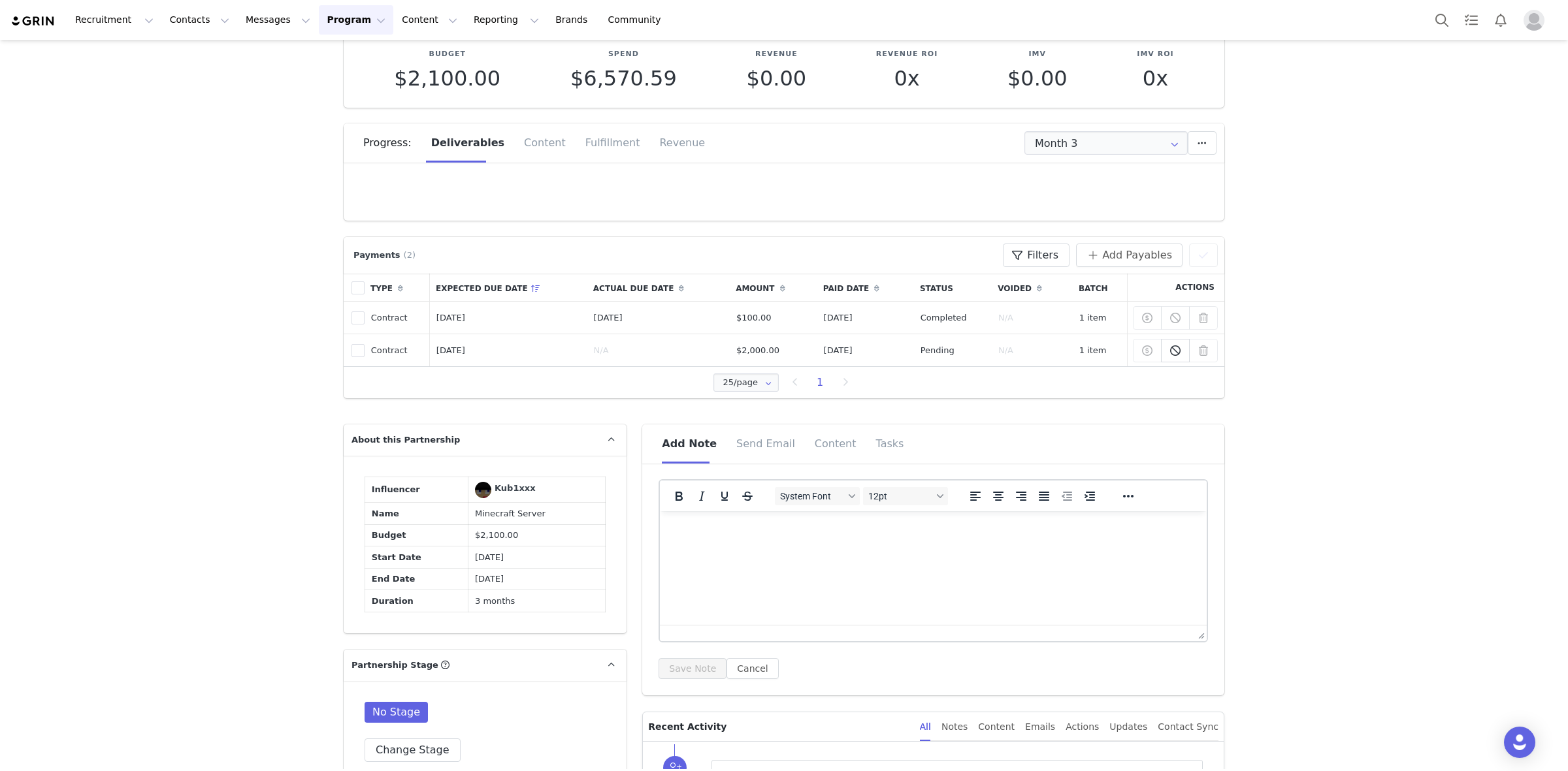
scroll to position [76, 0]
click at [343, 573] on div "Influencer Kub1xxx Name Minecraft Server Budget $2,100.00 Start Date [DATE] End…" at bounding box center [485, 544] width 283 height 177
